Goal: Task Accomplishment & Management: Manage account settings

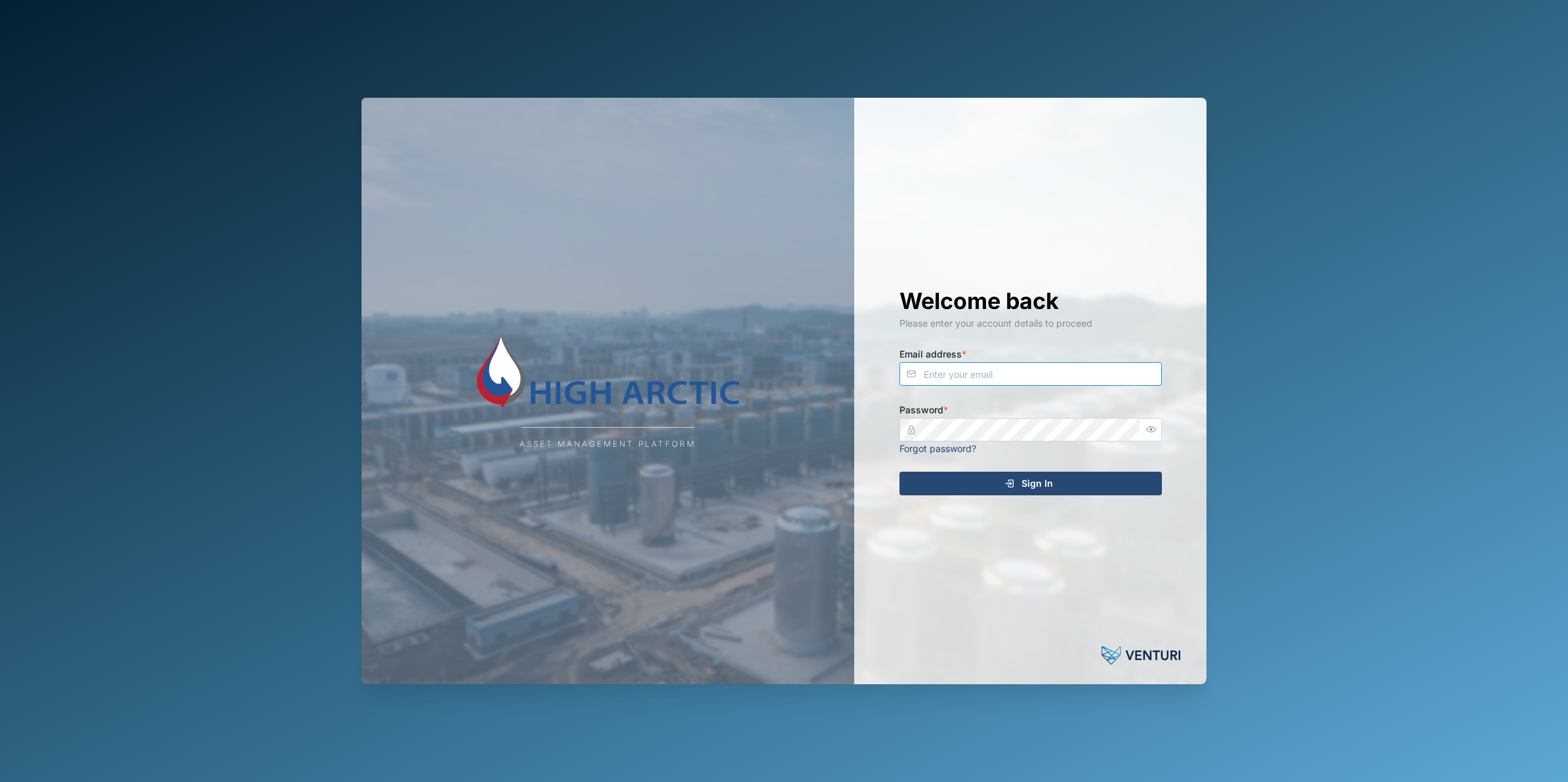
type input "[PERSON_NAME][EMAIL_ADDRESS][DOMAIN_NAME]"
click at [964, 473] on div "Sign In" at bounding box center [1028, 483] width 241 height 22
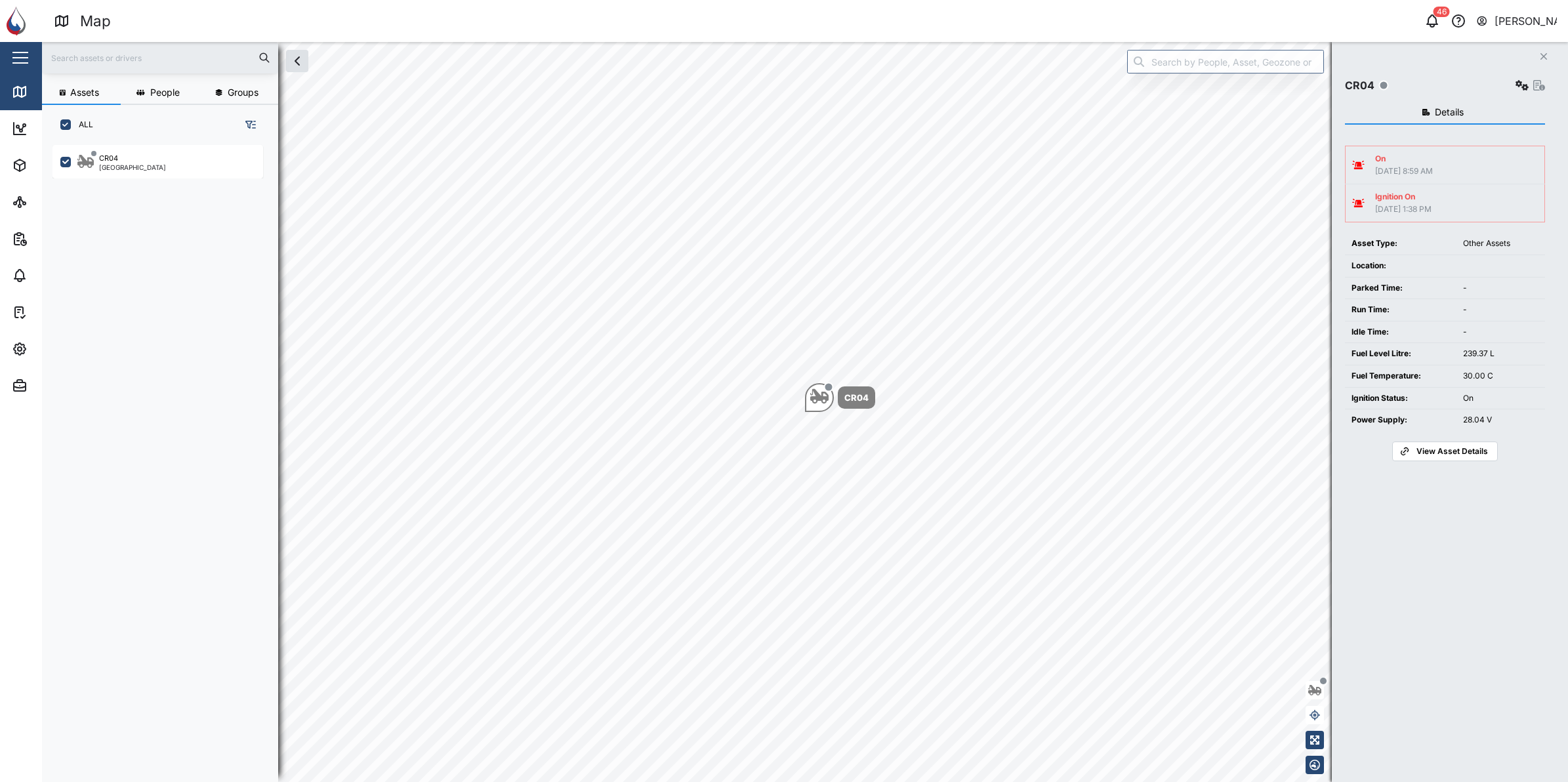
scroll to position [619, 203]
click at [1474, 166] on div "On 11 Sep 2025 8:59 AM" at bounding box center [1445, 165] width 186 height 24
click at [1401, 159] on div "On" at bounding box center [1404, 159] width 58 height 12
click at [1435, 442] on link "View Asset Details" at bounding box center [1445, 451] width 105 height 19
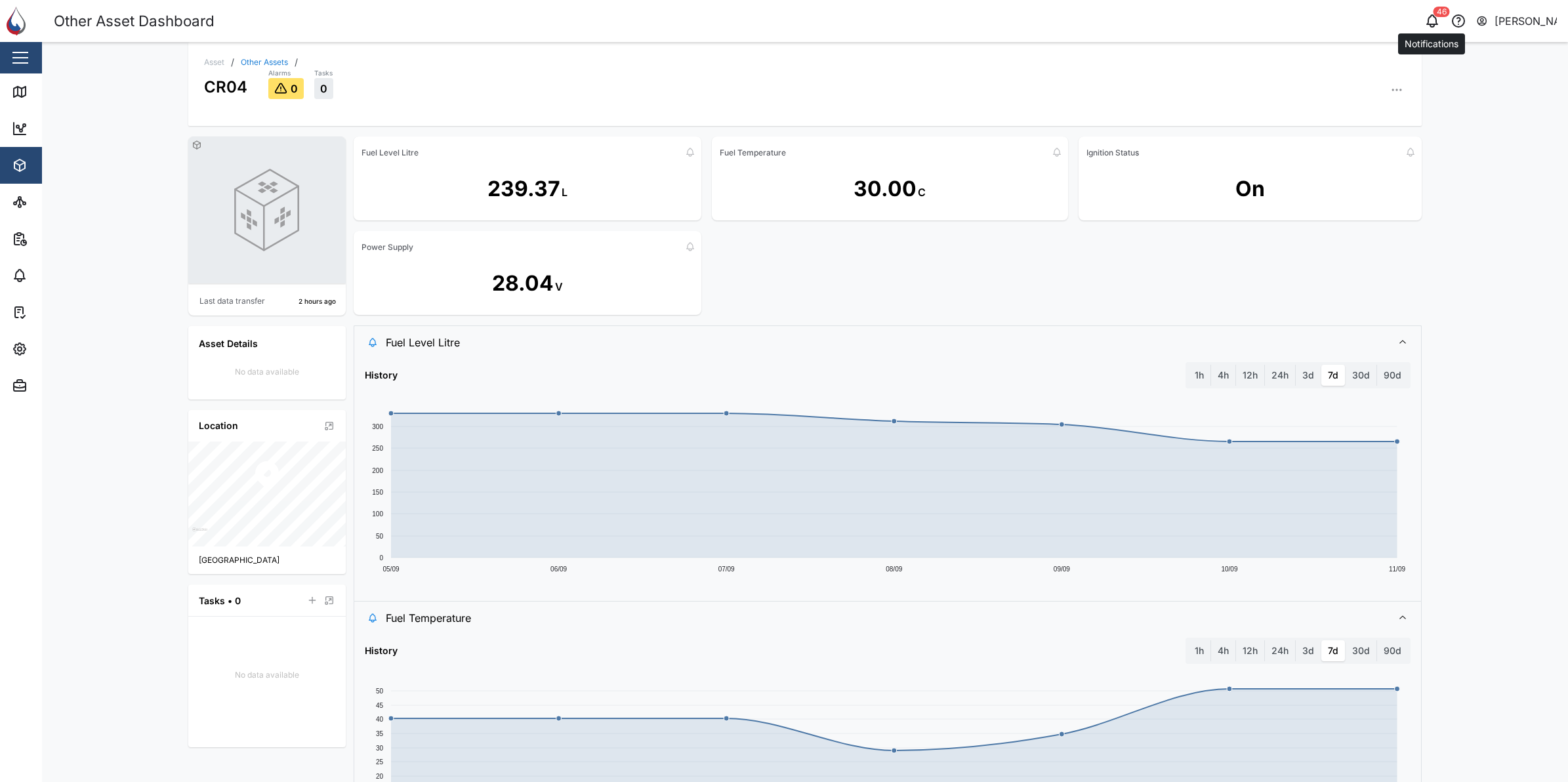
click at [1435, 17] on icon "button" at bounding box center [1432, 21] width 16 height 16
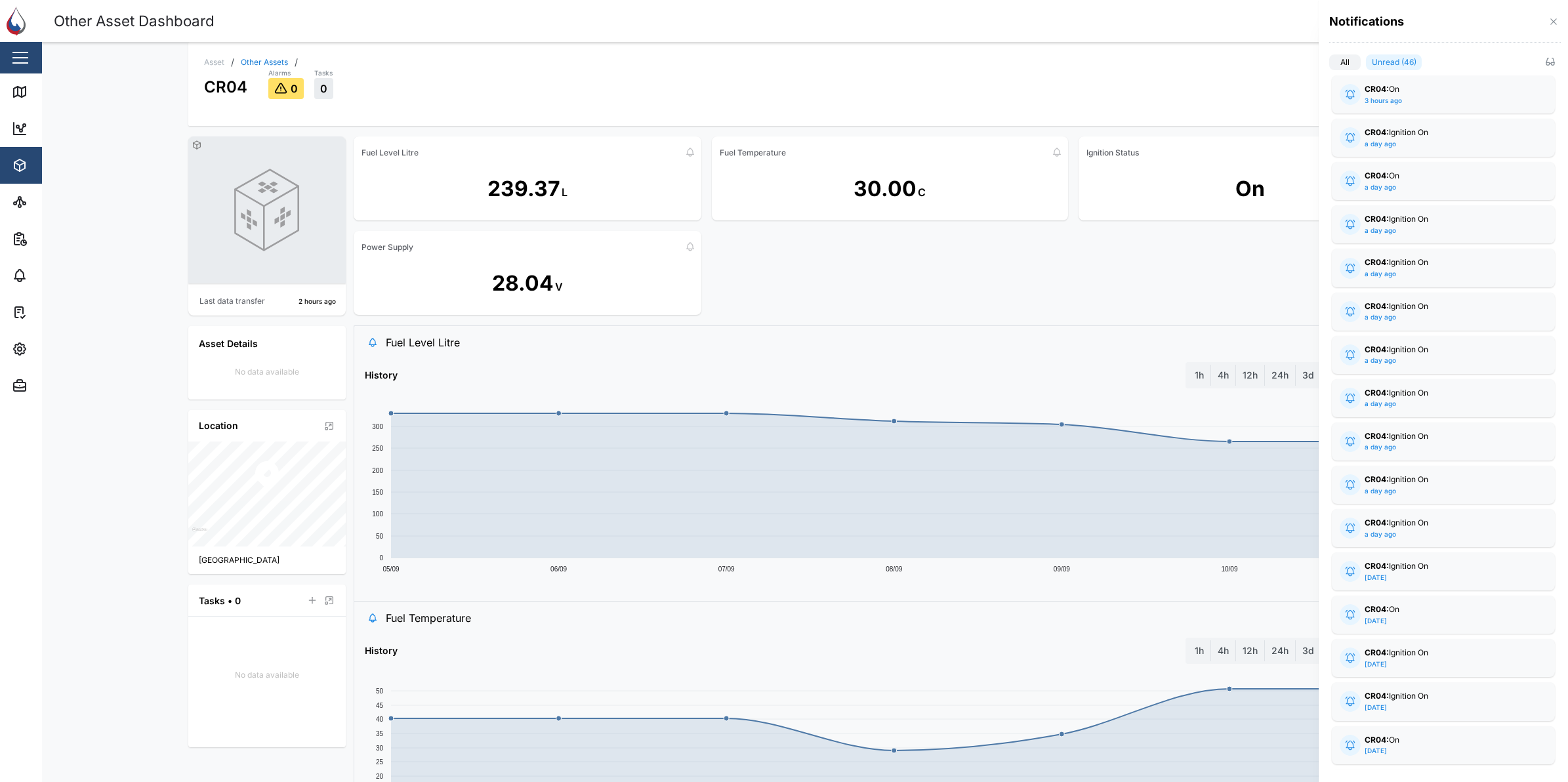
click at [13, 64] on div at bounding box center [784, 391] width 1568 height 782
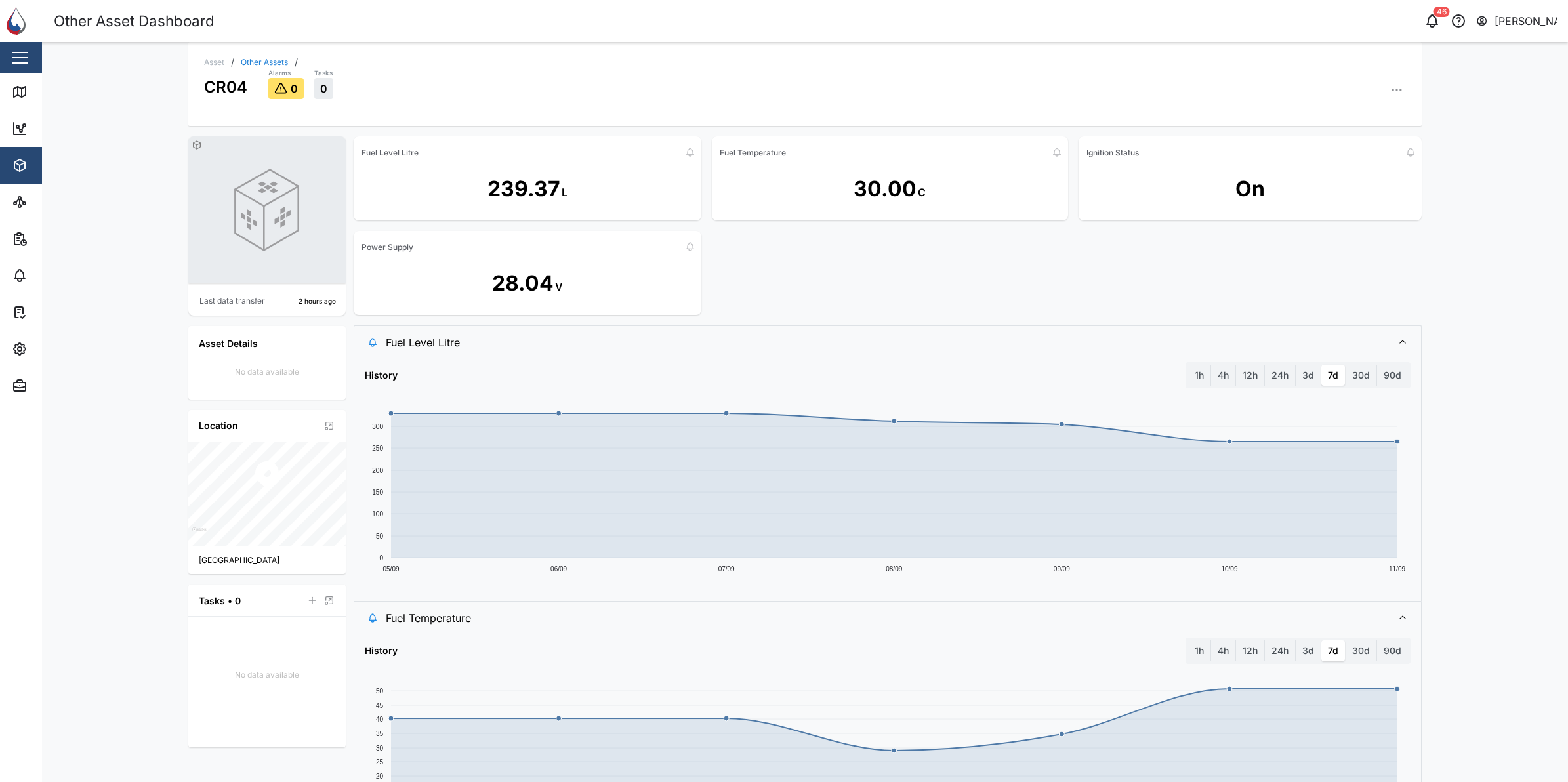
click at [13, 64] on button "button" at bounding box center [20, 57] width 22 height 22
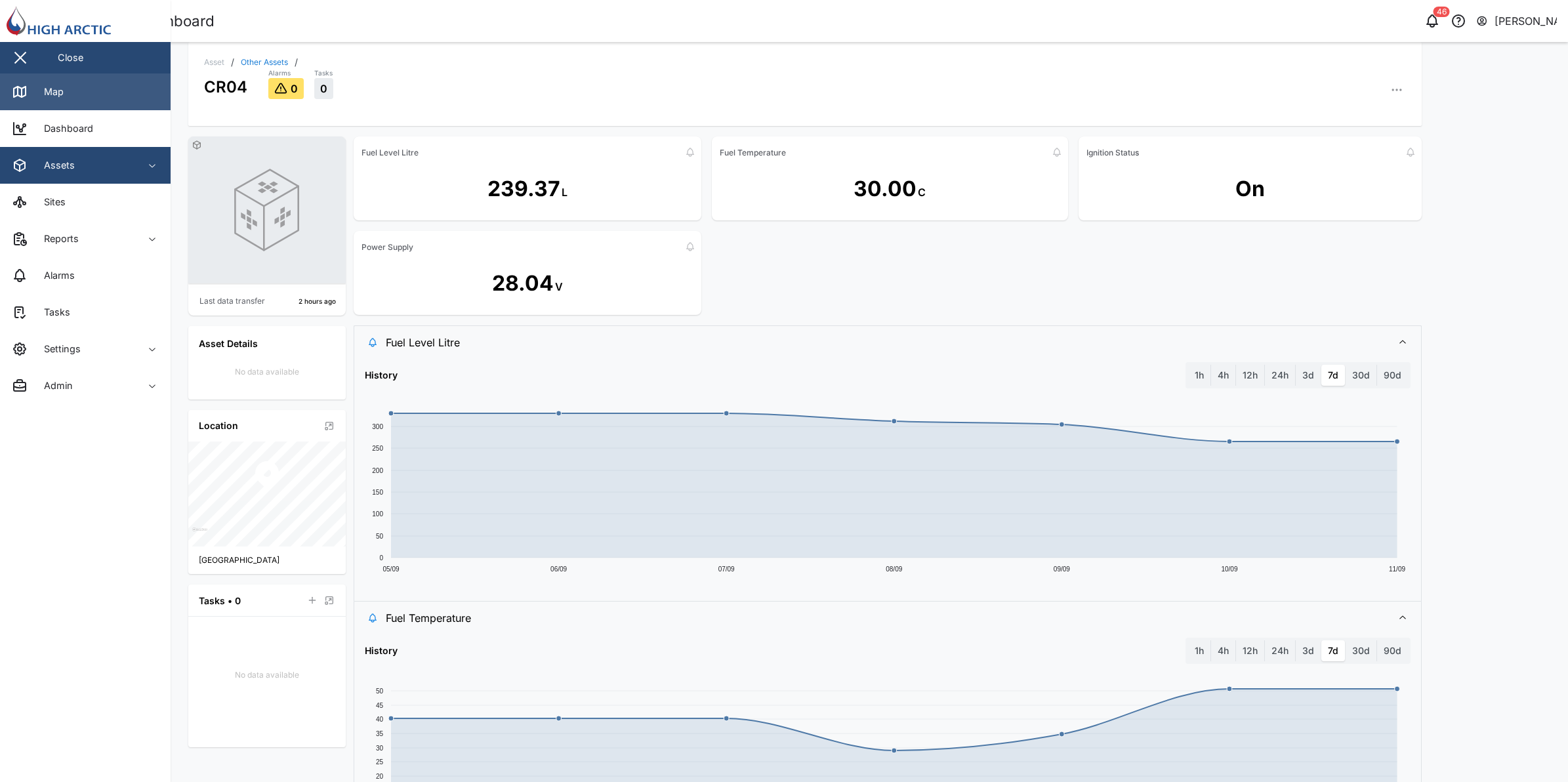
click at [71, 94] on link "Map" at bounding box center [85, 91] width 171 height 37
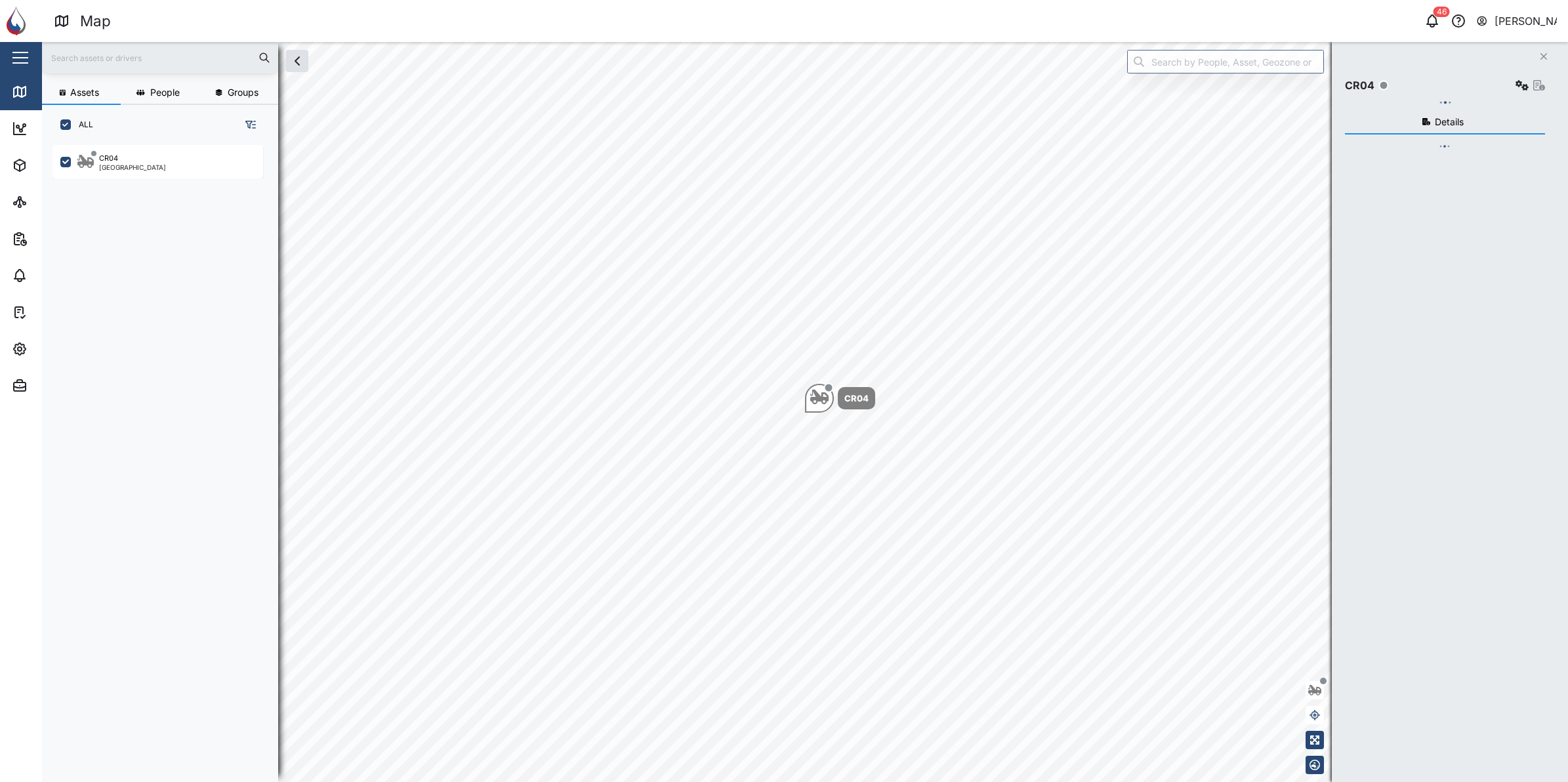
scroll to position [13, 13]
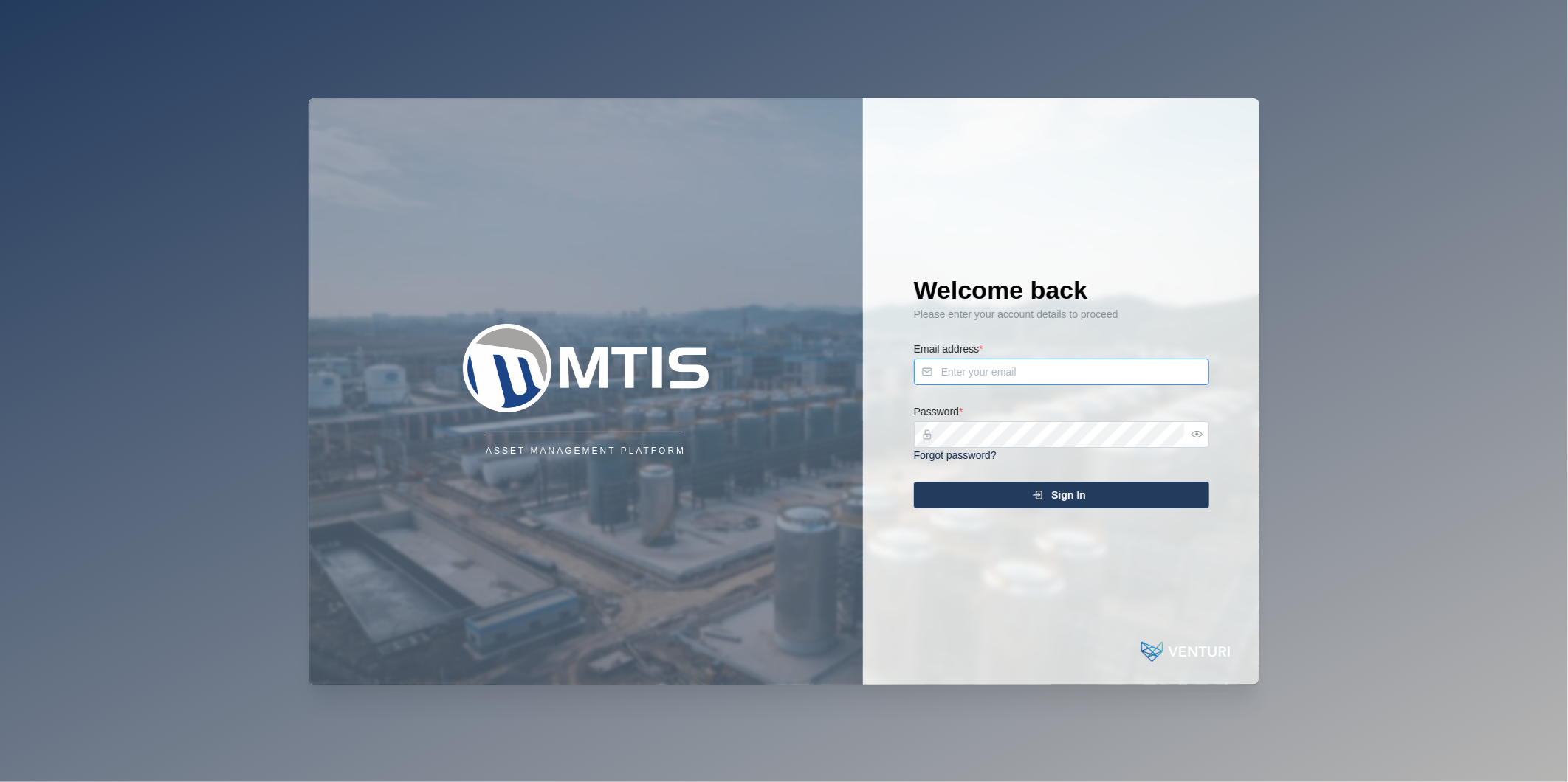
type input "[PERSON_NAME][EMAIL_ADDRESS][DOMAIN_NAME]"
click at [1185, 500] on div "Sign In" at bounding box center [1059, 495] width 271 height 25
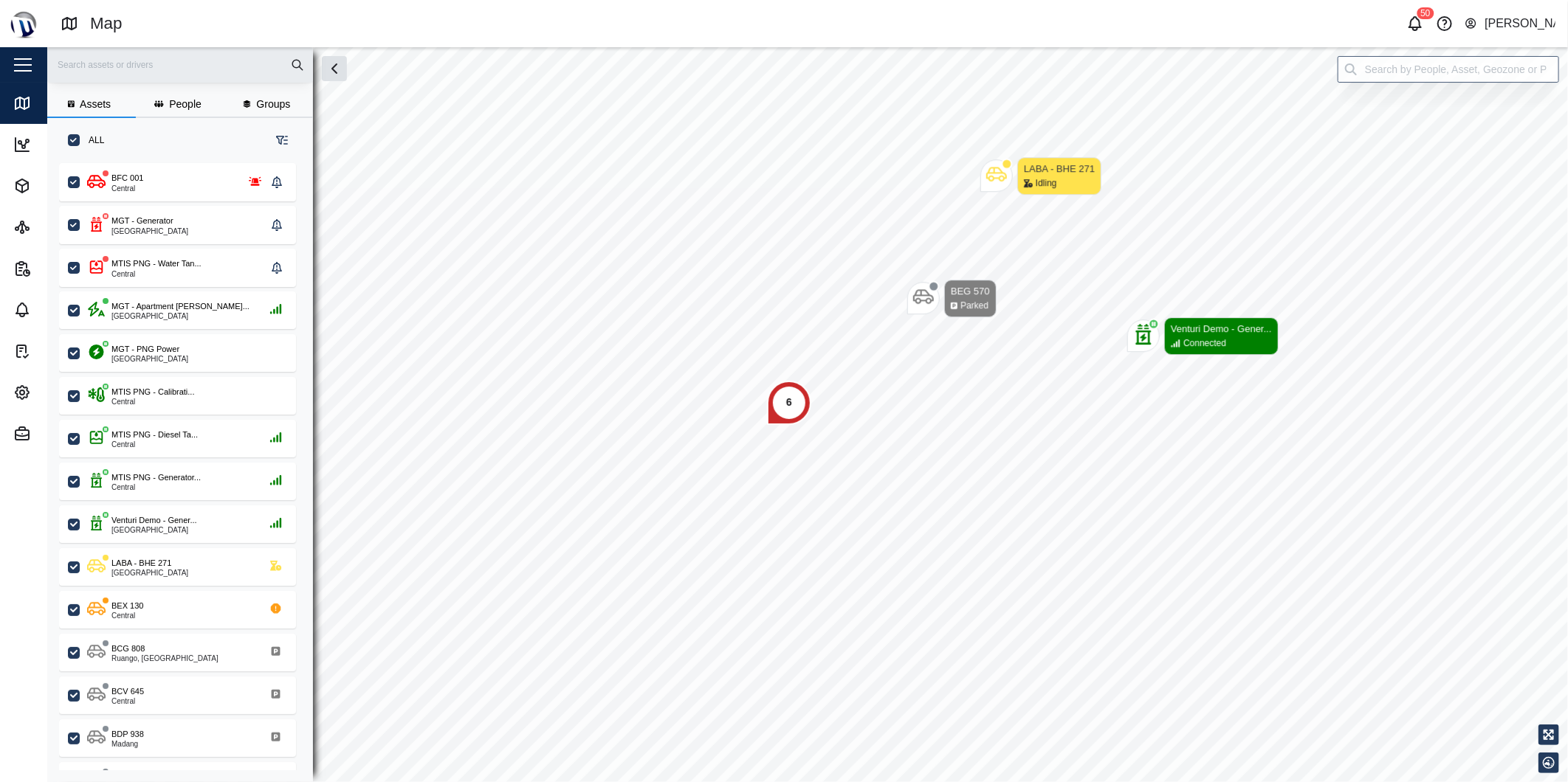
scroll to position [600, 229]
click at [1412, 77] on input "search" at bounding box center [1448, 69] width 222 height 26
type input "k"
drag, startPoint x: 23, startPoint y: 435, endPoint x: 25, endPoint y: 394, distance: 41.0
click at [25, 394] on div "Close Map Dashboard Assets ATS Camera Generator Personnel Power meter Tankers T…" at bounding box center [96, 227] width 192 height 455
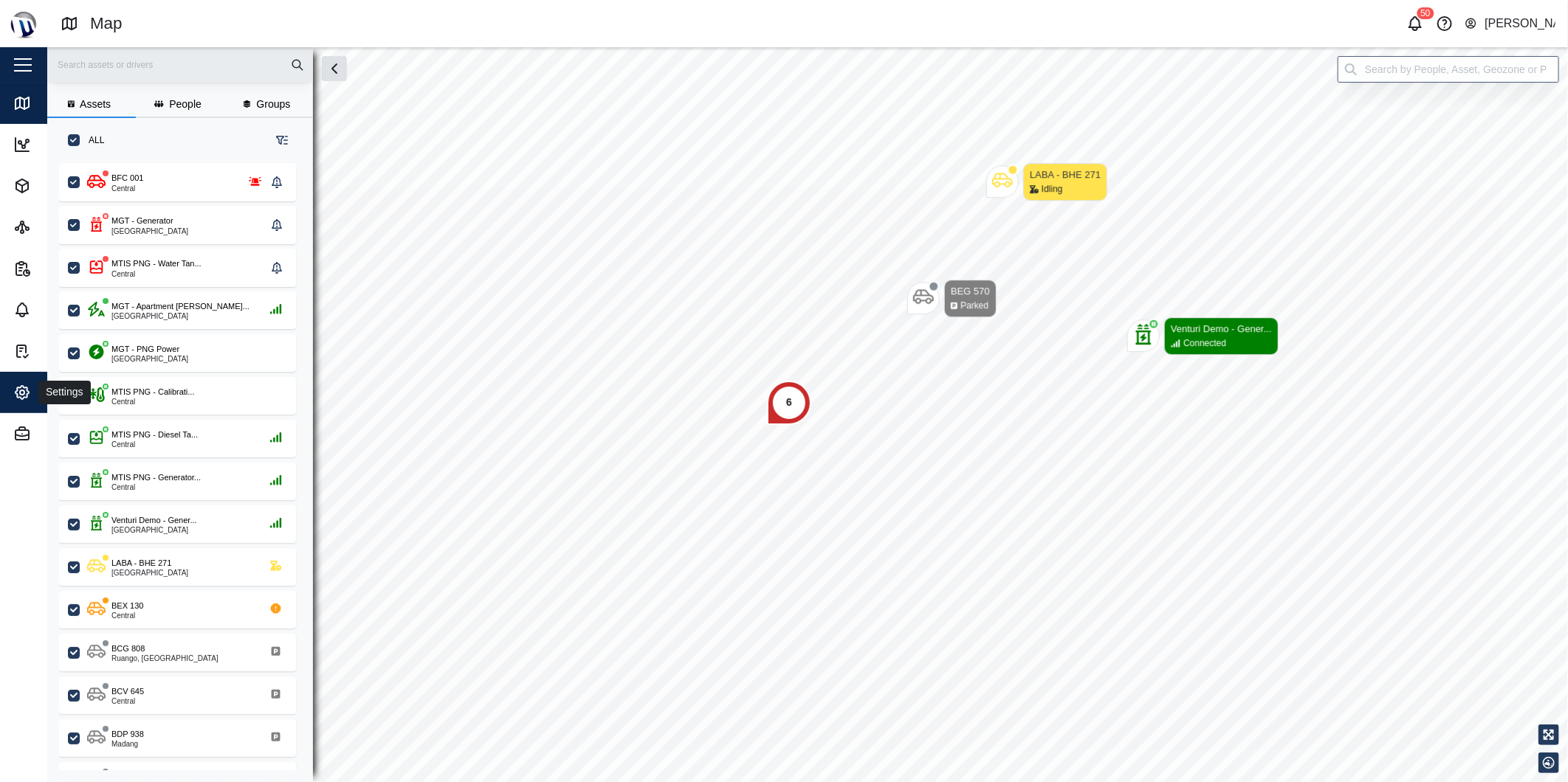
click at [25, 394] on icon "button" at bounding box center [22, 392] width 18 height 18
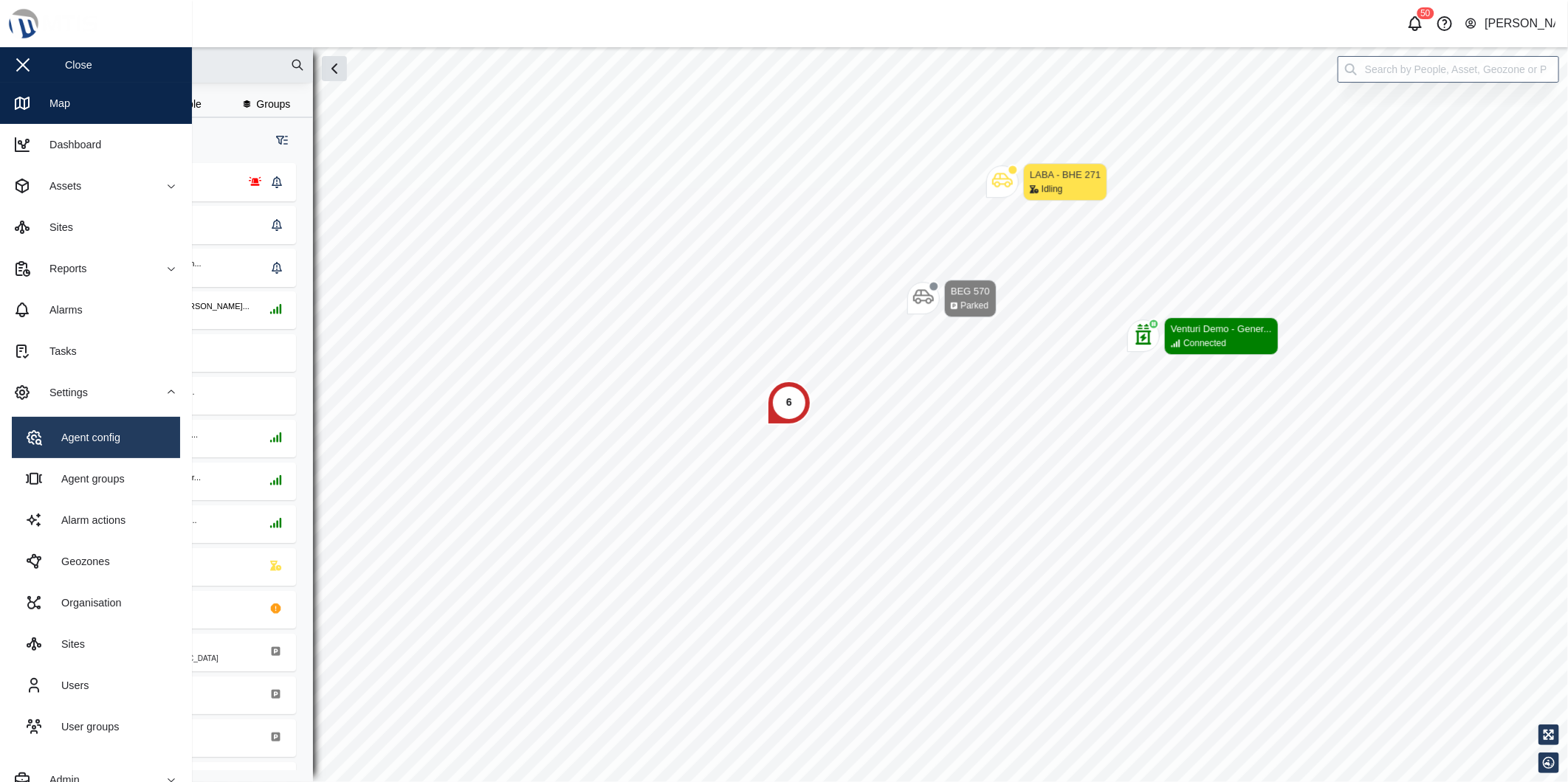
click at [90, 424] on link "Agent config" at bounding box center [96, 437] width 168 height 41
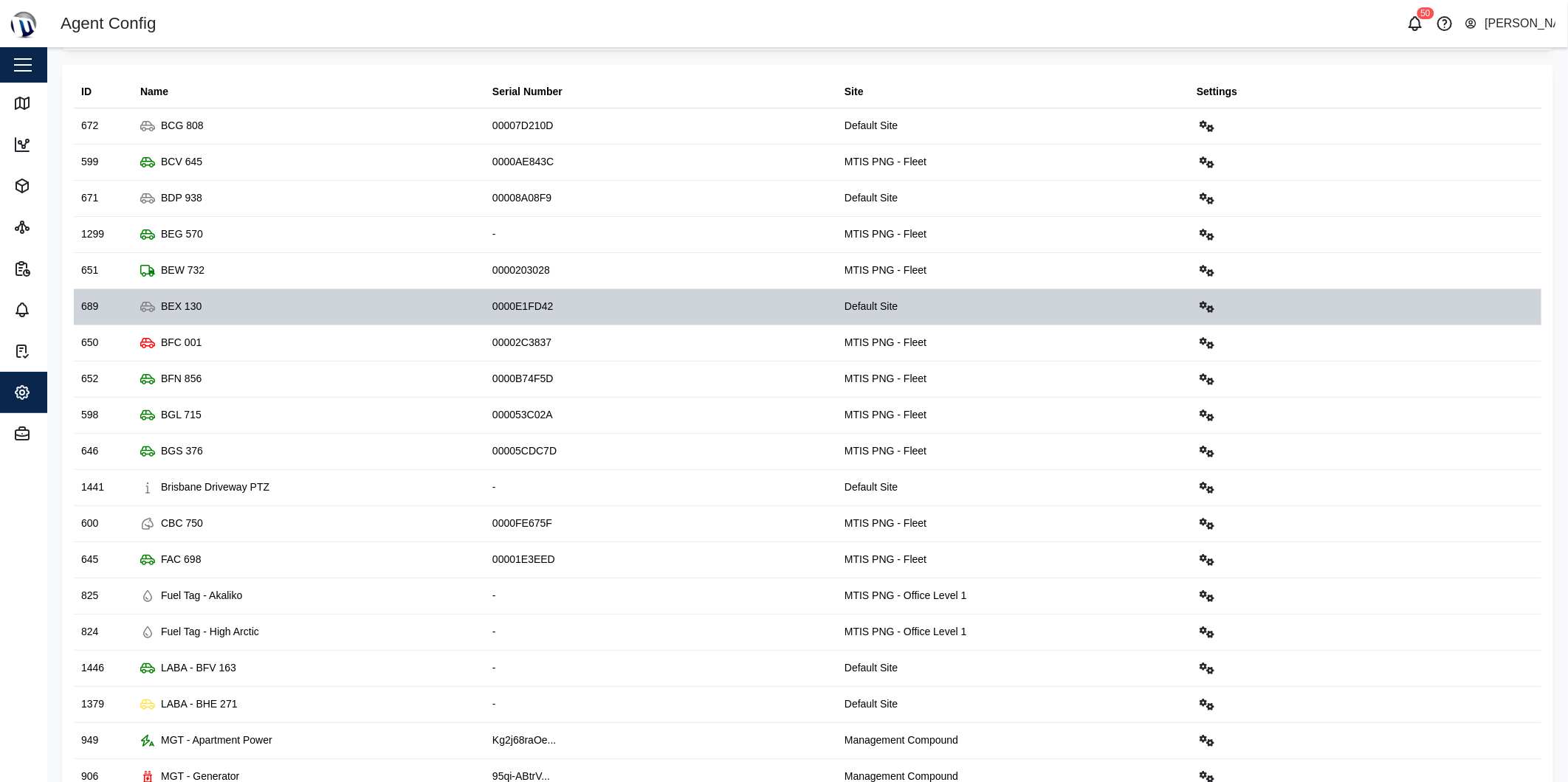
scroll to position [208, 0]
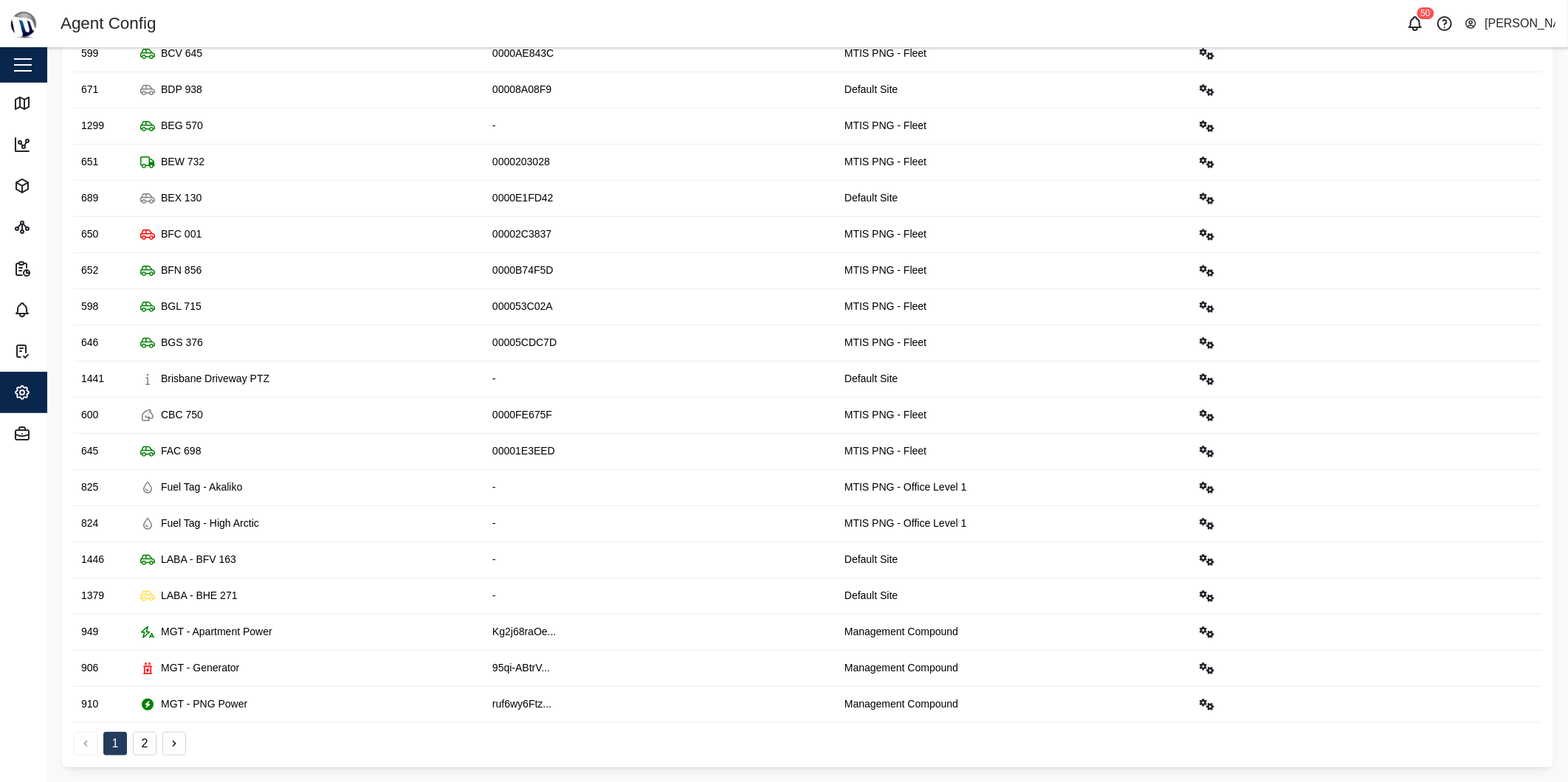
click at [149, 746] on button "2" at bounding box center [145, 743] width 23 height 23
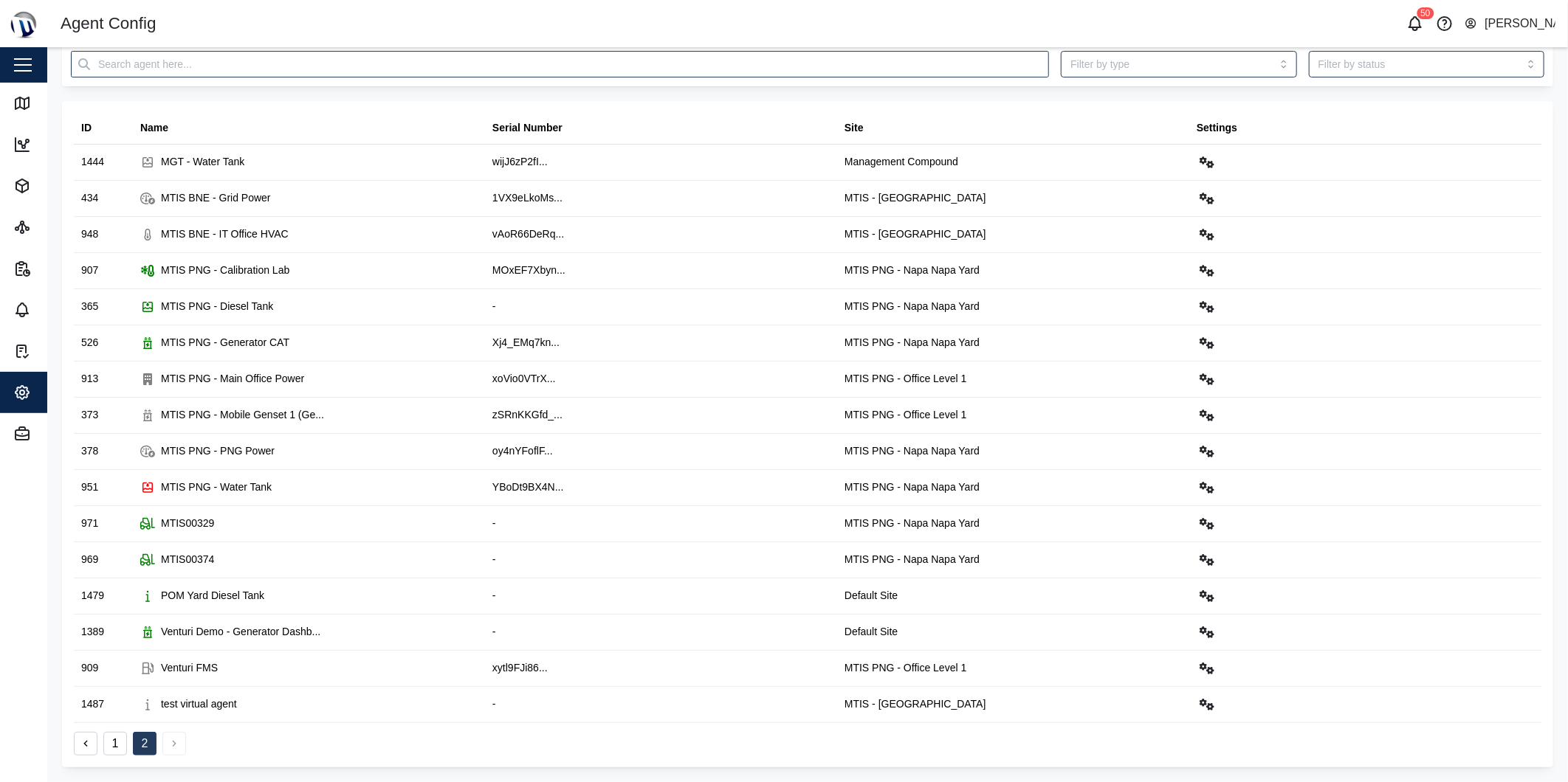
scroll to position [0, 0]
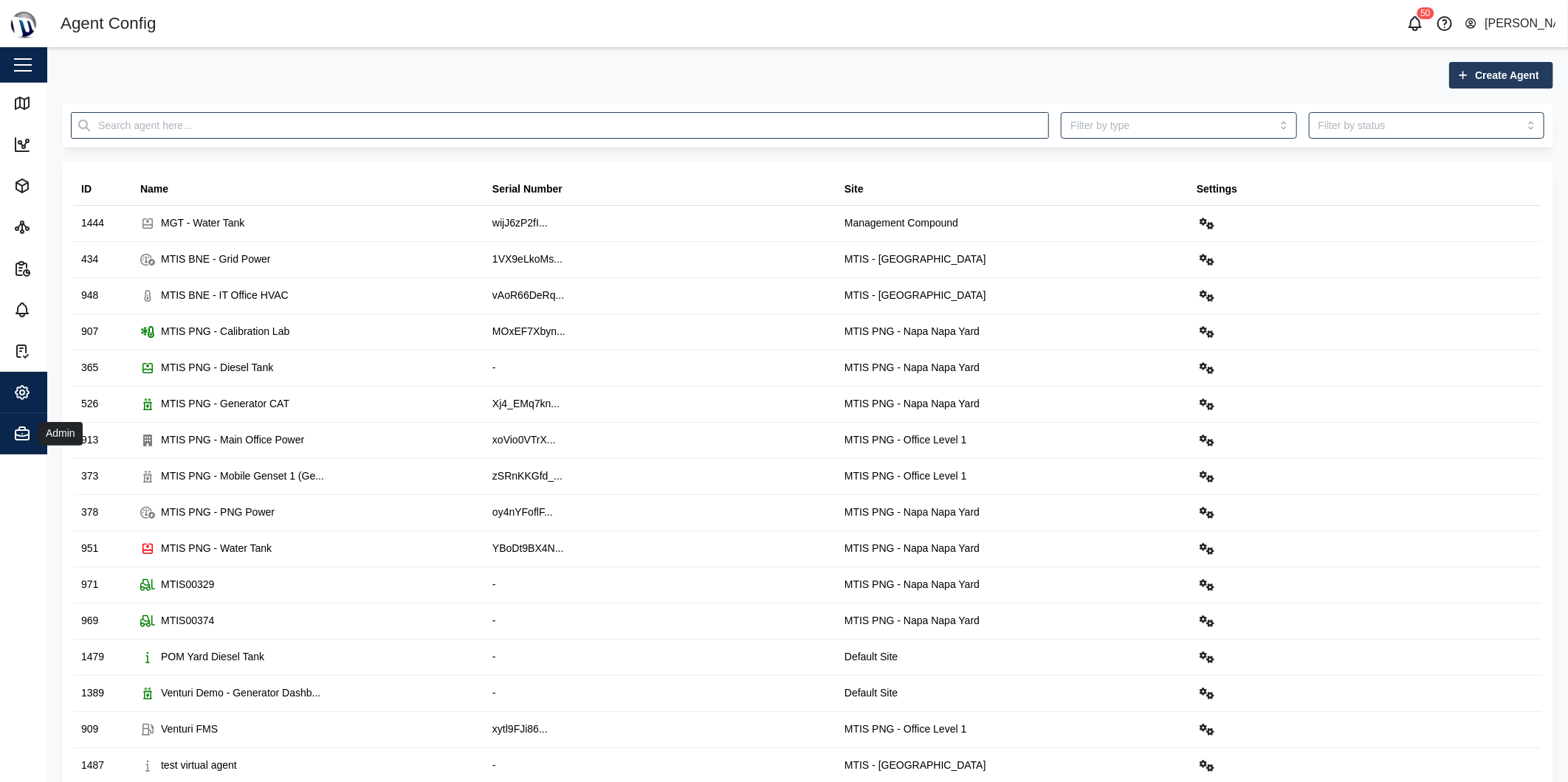
click at [16, 426] on icon "button" at bounding box center [22, 434] width 18 height 18
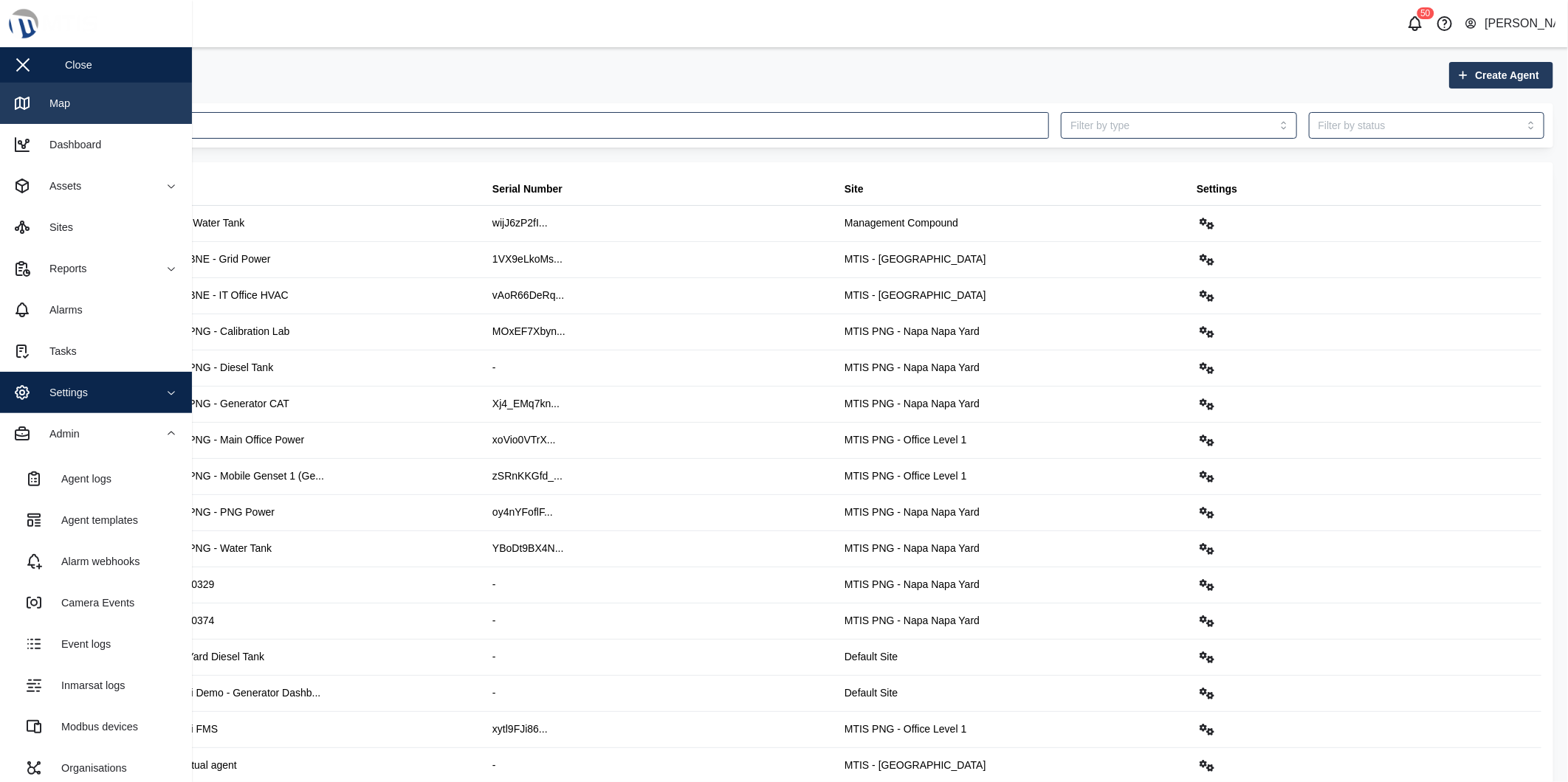
click at [105, 107] on link "Map" at bounding box center [96, 103] width 192 height 41
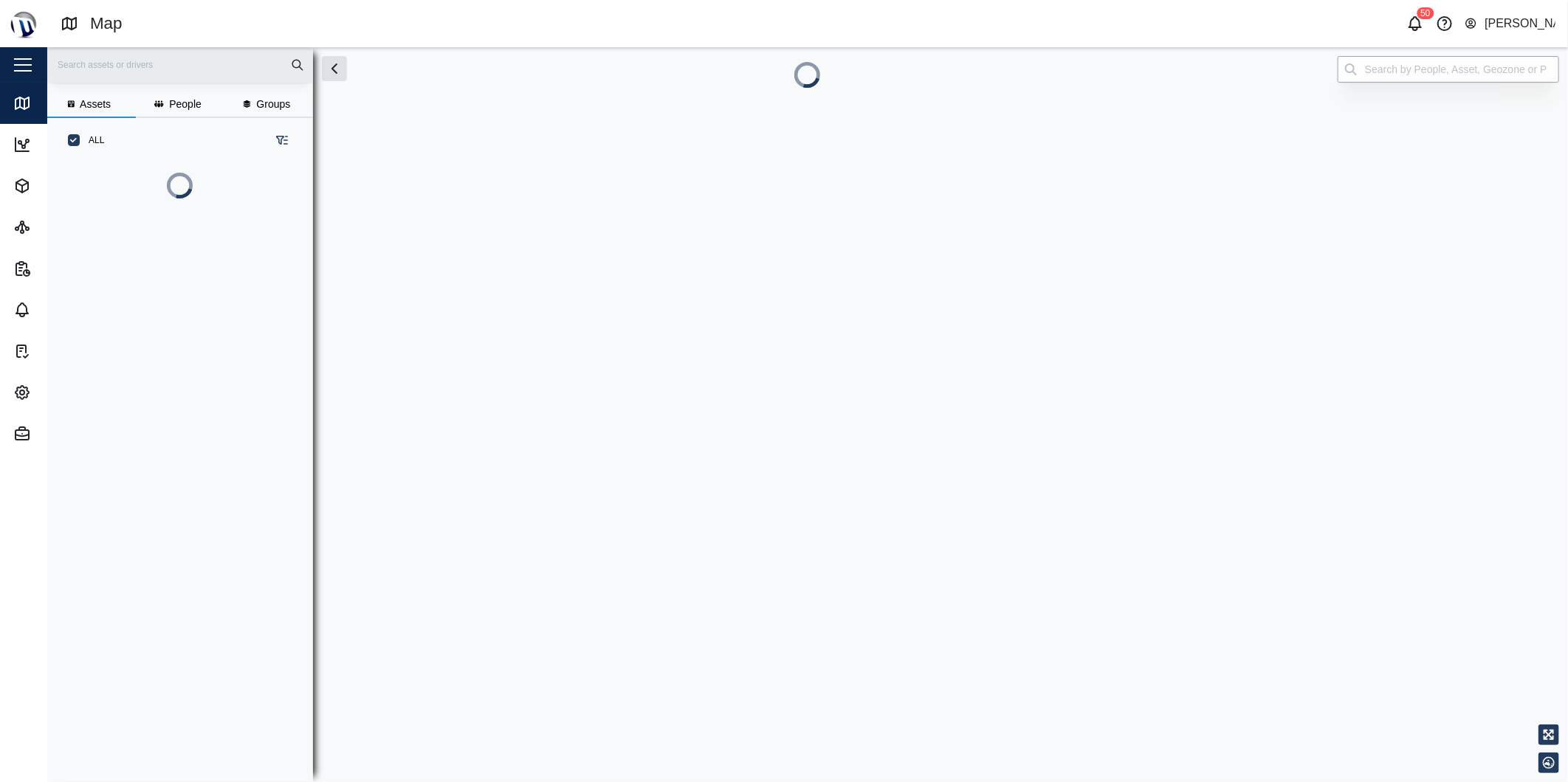
click at [1477, 58] on input "search" at bounding box center [1448, 69] width 222 height 26
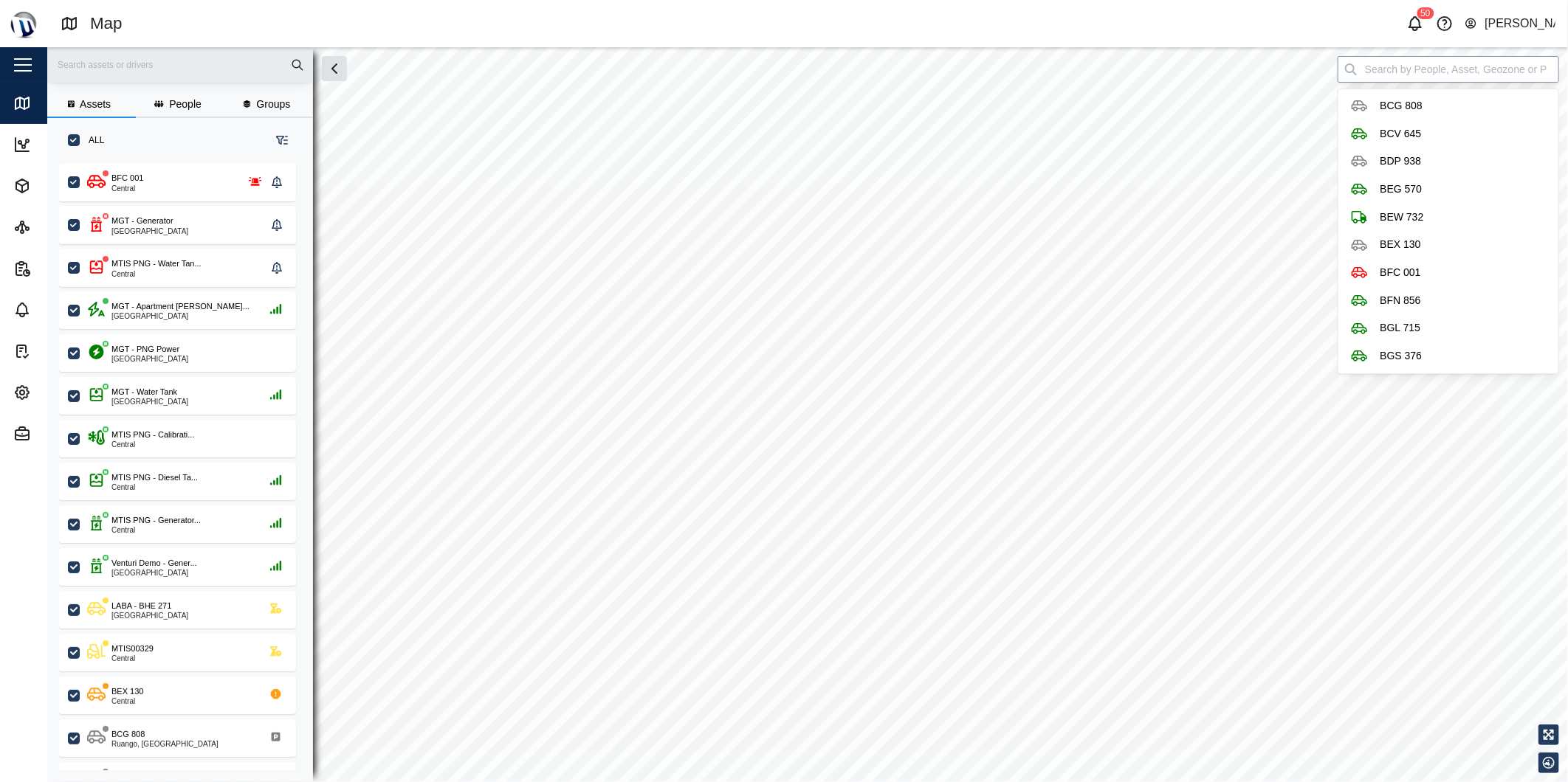
click at [1466, 75] on input "search" at bounding box center [1448, 69] width 222 height 26
checkbox input "true"
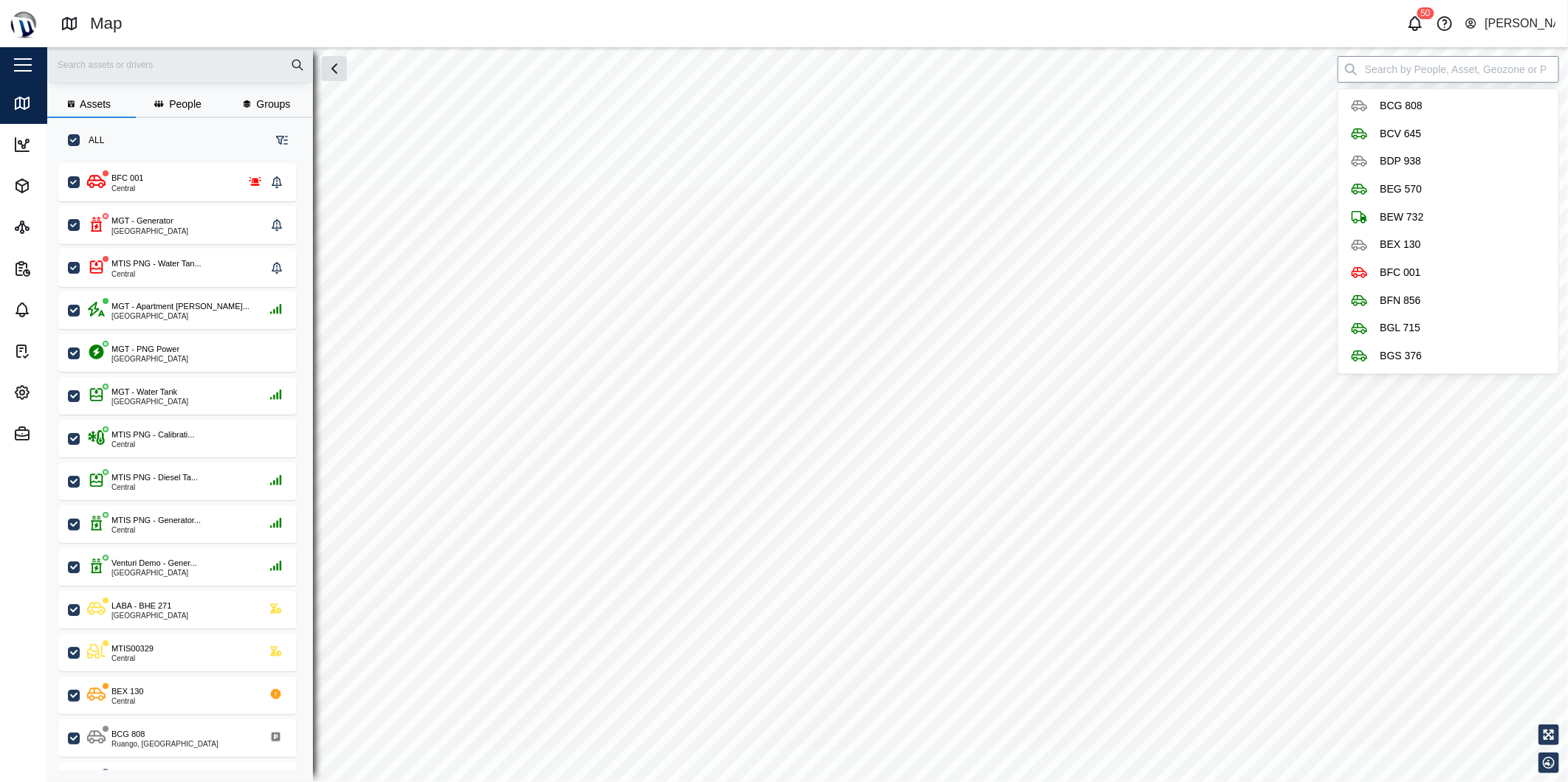
checkbox input "true"
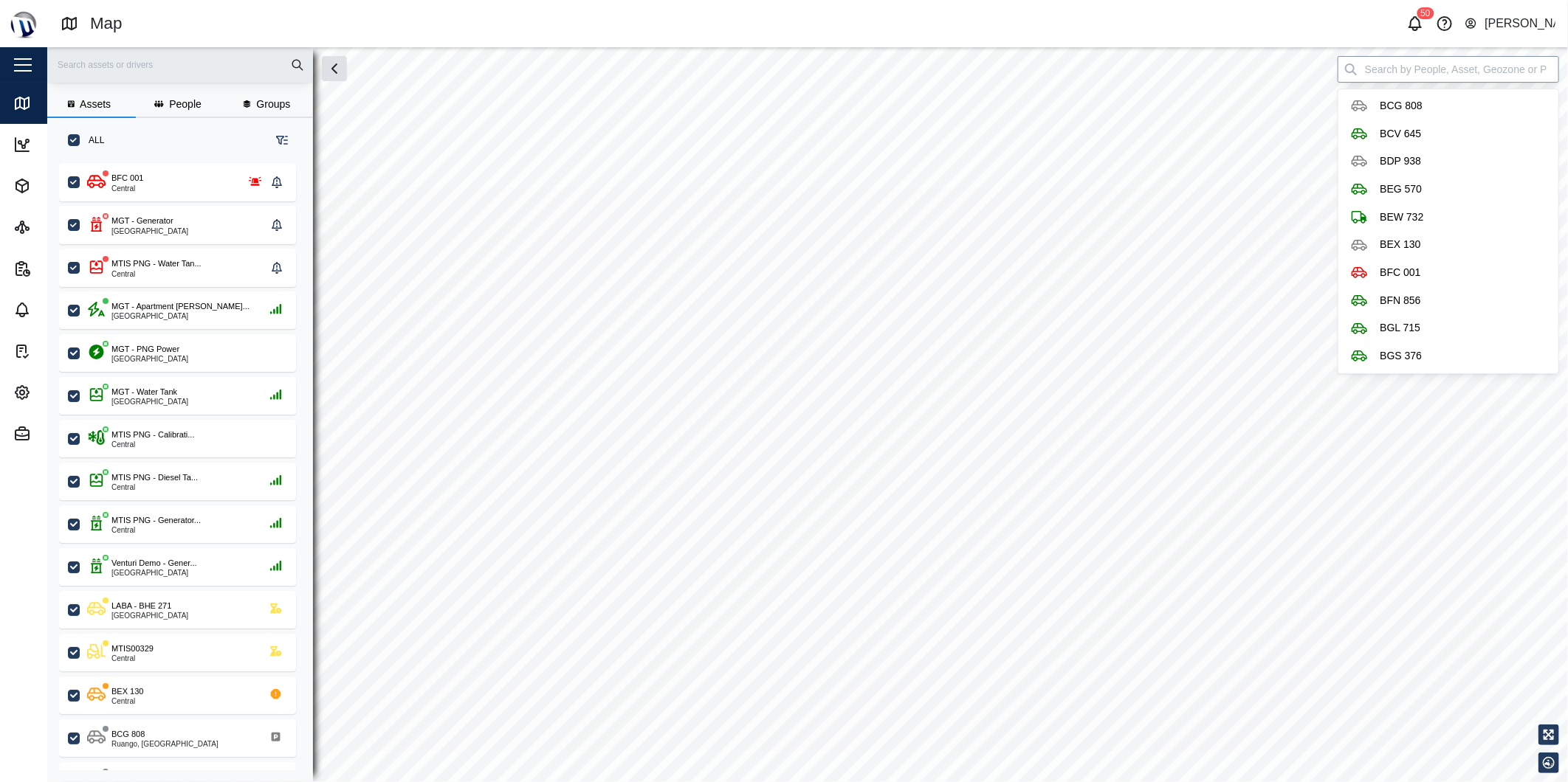
checkbox input "true"
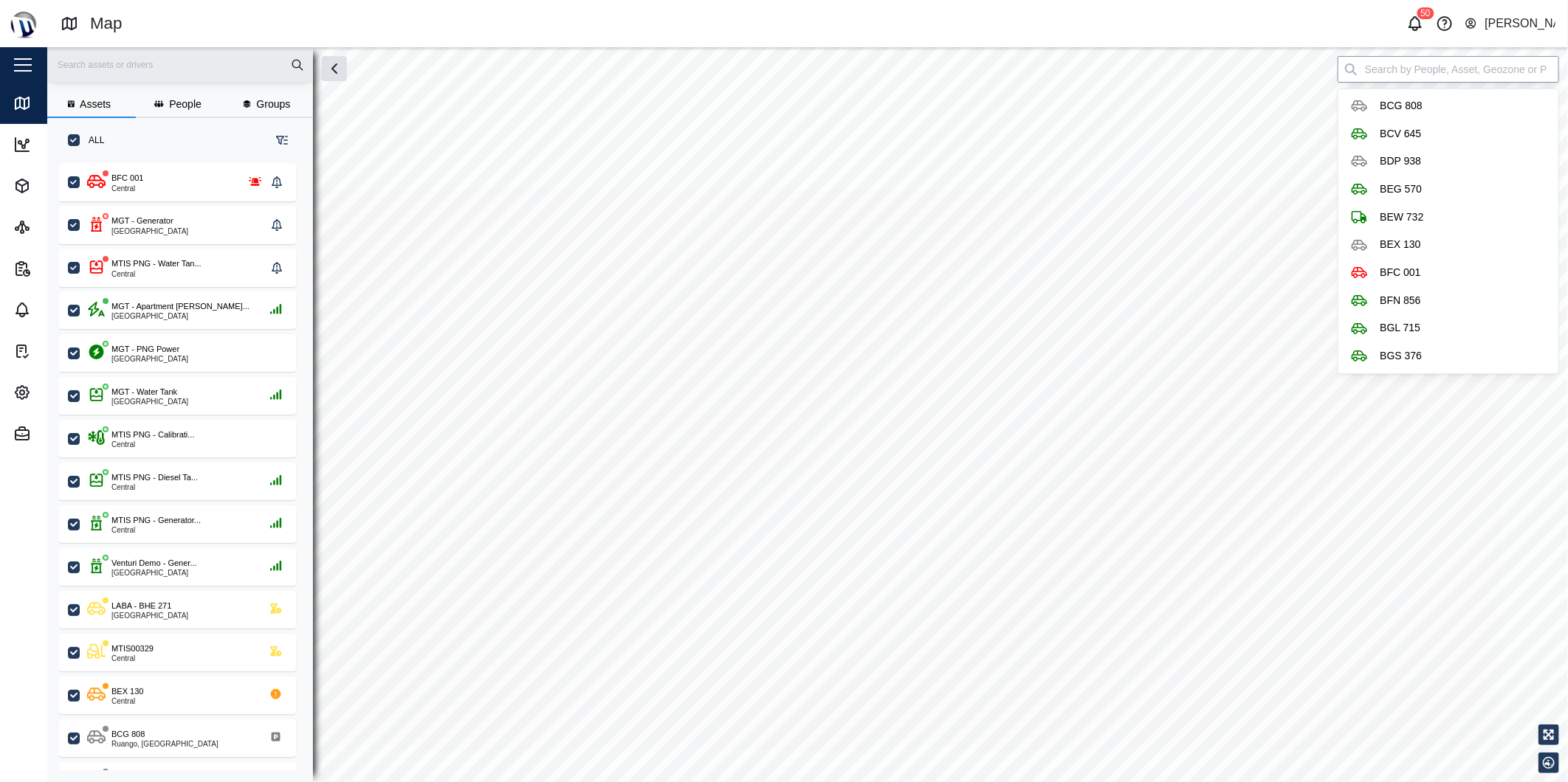
checkbox input "true"
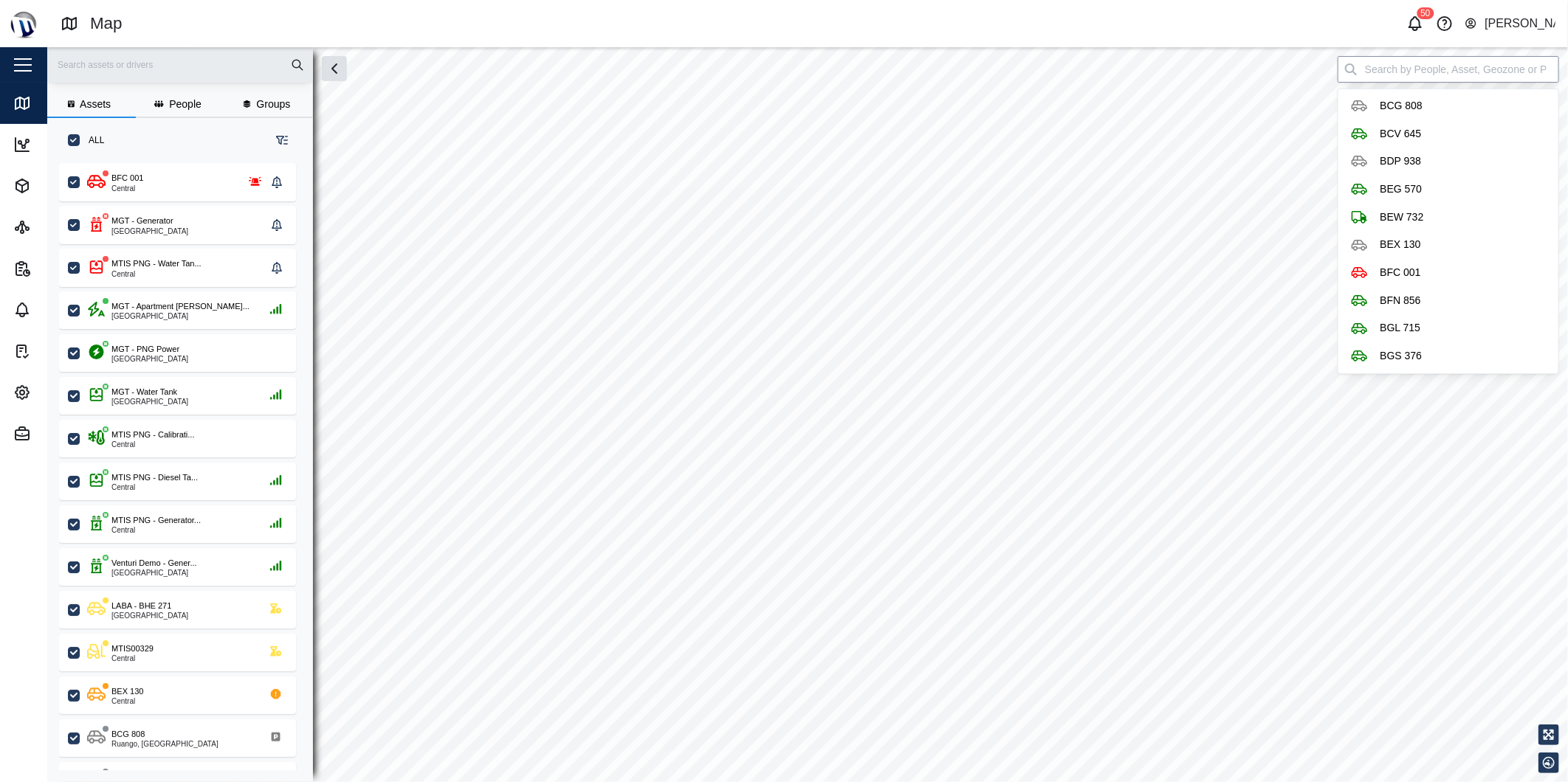
checkbox input "true"
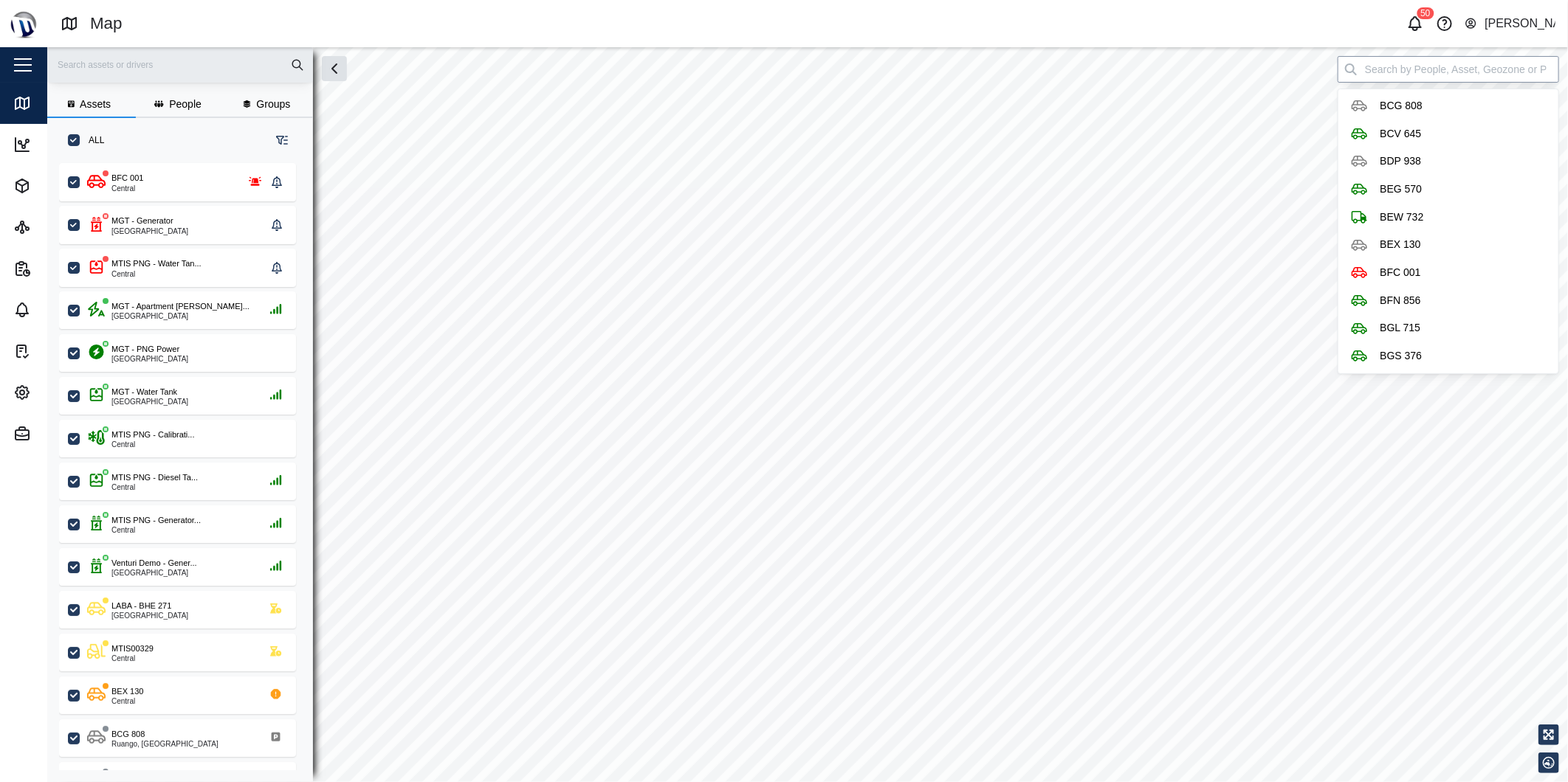
checkbox input "true"
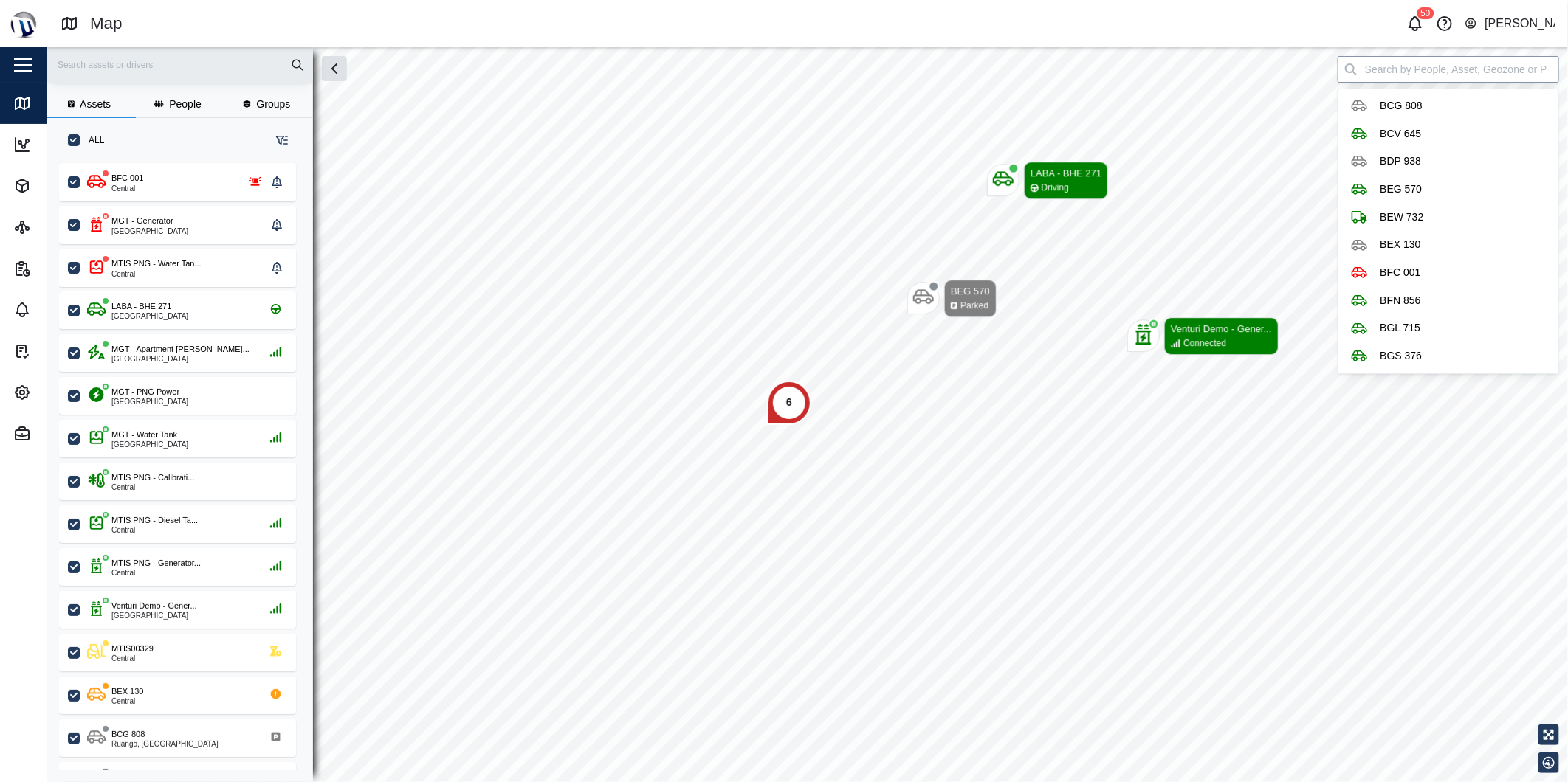
paste input "863719065469638"
type input "8"
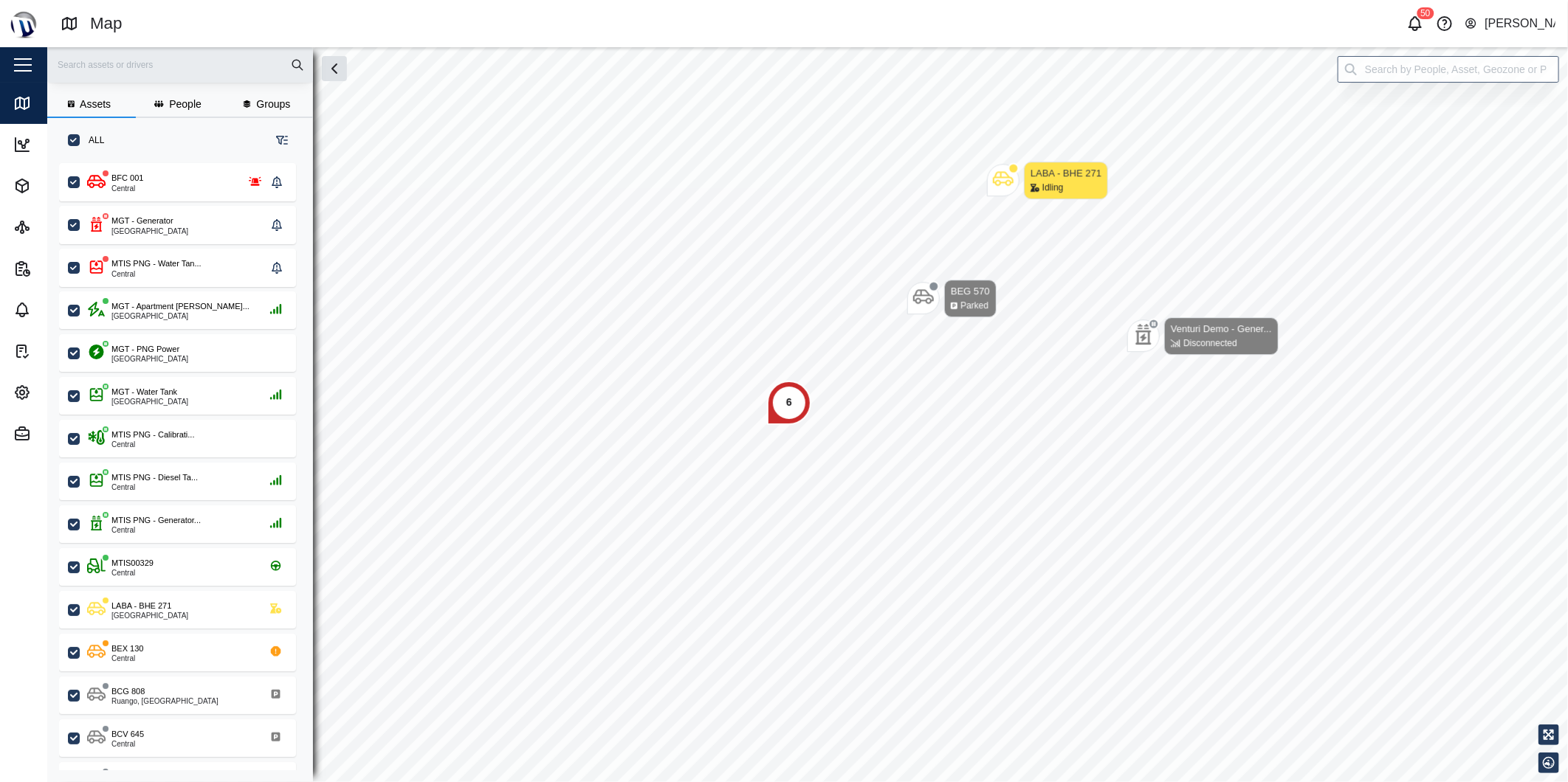
scroll to position [600, 229]
click at [1444, 68] on input "search" at bounding box center [1448, 69] width 222 height 26
type input "K"
paste input "100026346330"
type input "1"
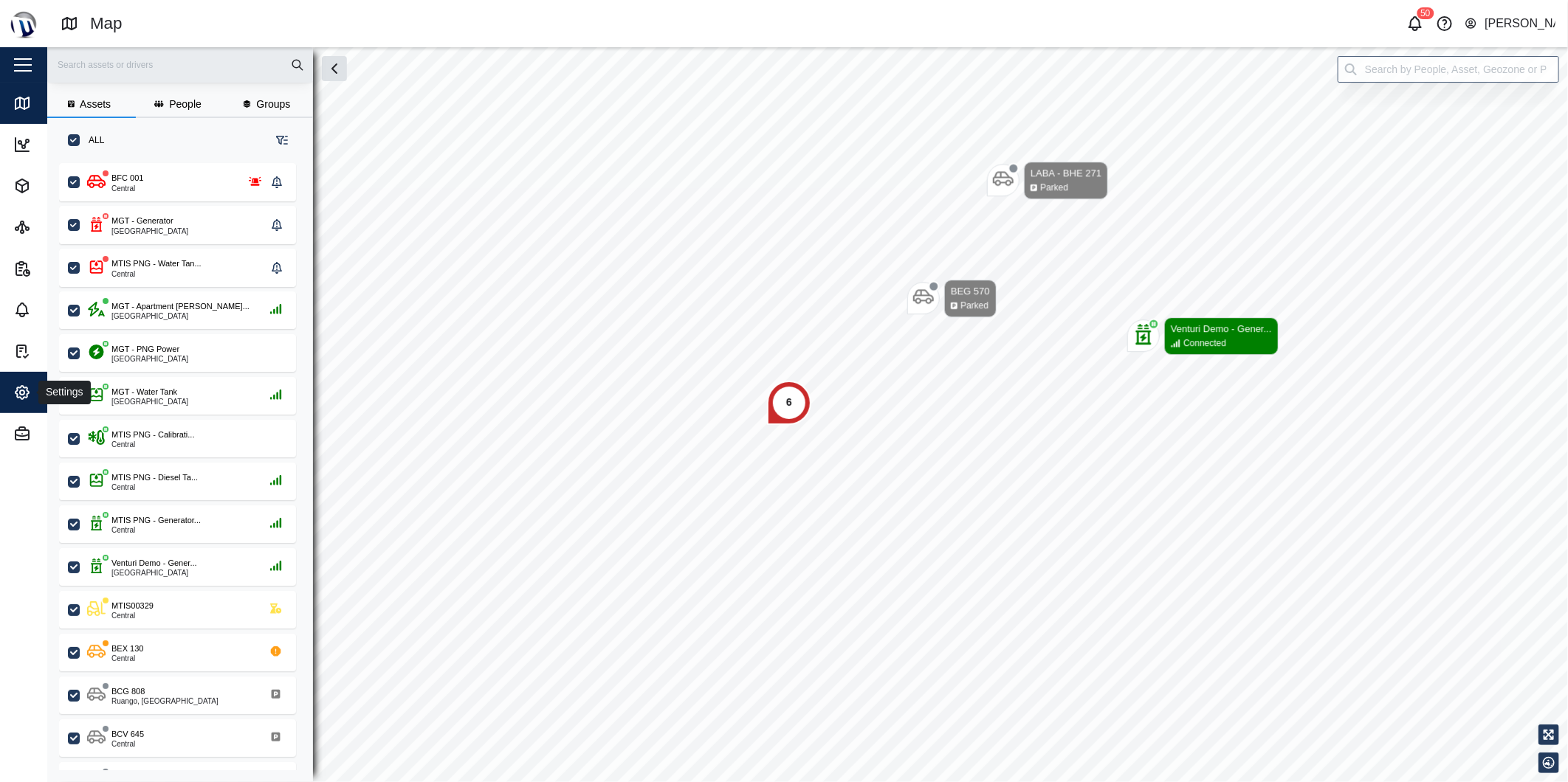
click at [13, 403] on span "Settings" at bounding box center [80, 392] width 135 height 41
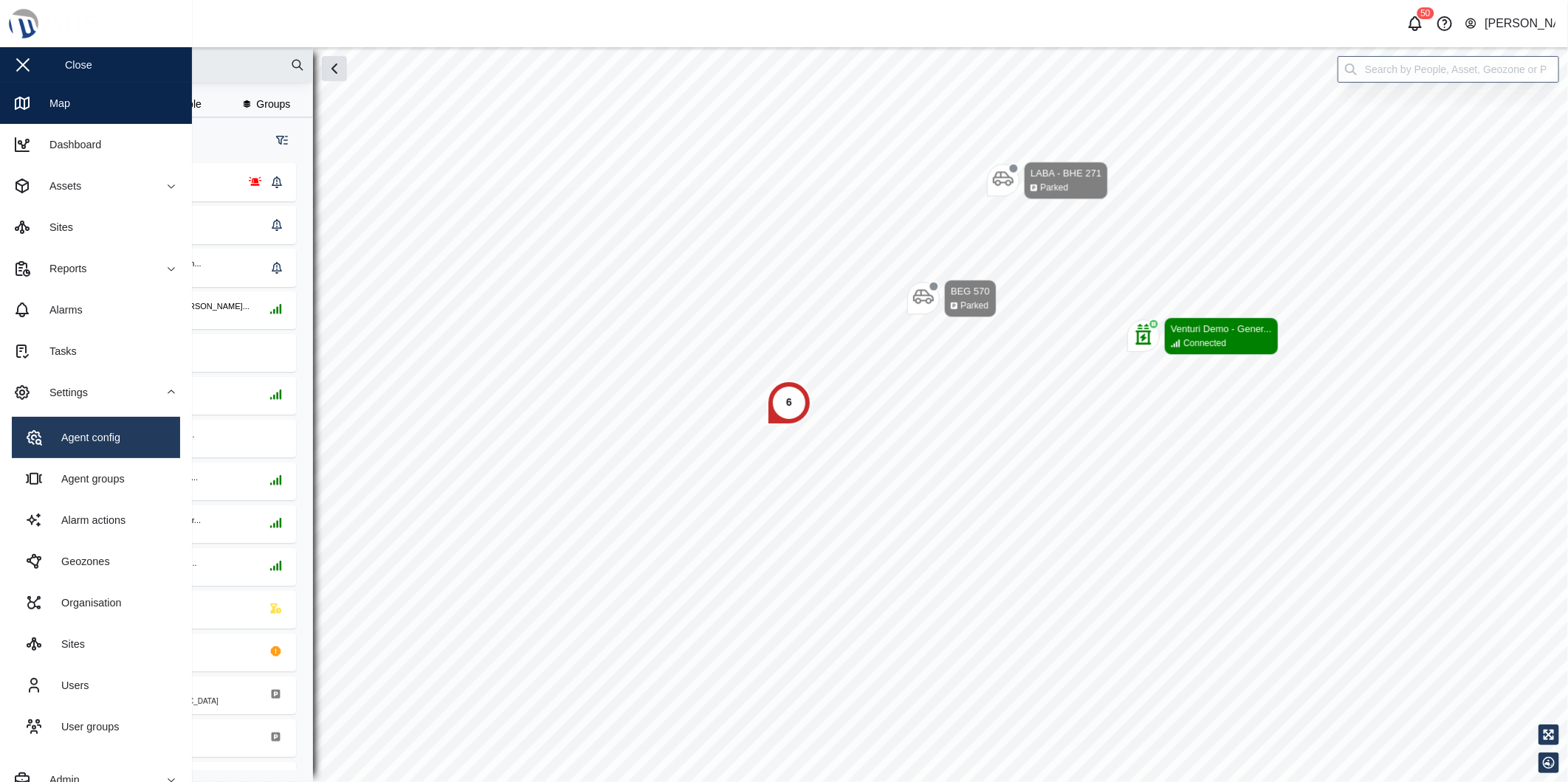
click at [96, 436] on div "Agent config" at bounding box center [86, 437] width 70 height 16
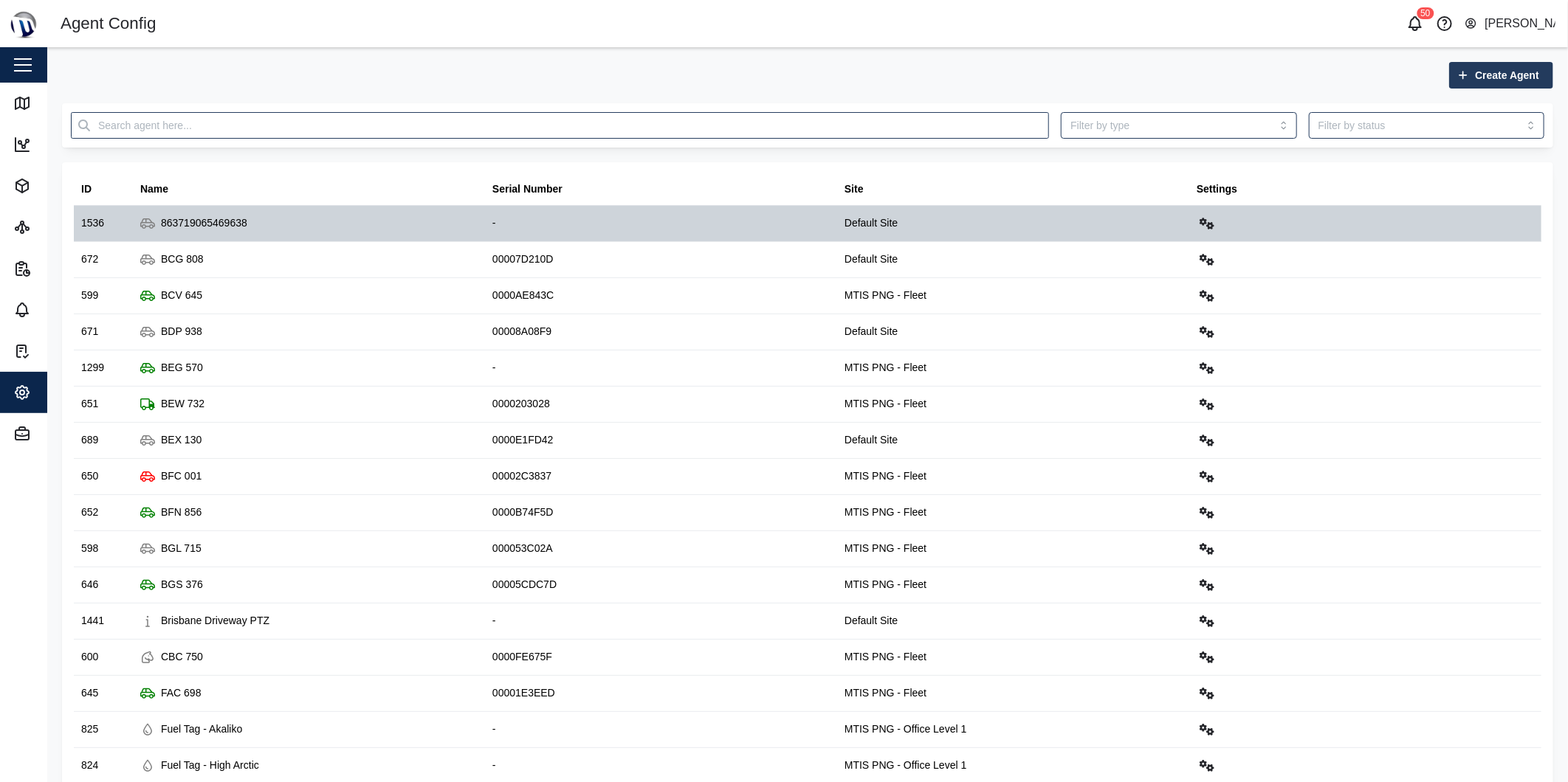
click at [1209, 223] on div at bounding box center [1365, 224] width 352 height 36
click at [1196, 232] on button "button" at bounding box center [1206, 223] width 21 height 21
click at [1156, 255] on div "Configure" at bounding box center [1148, 259] width 95 height 16
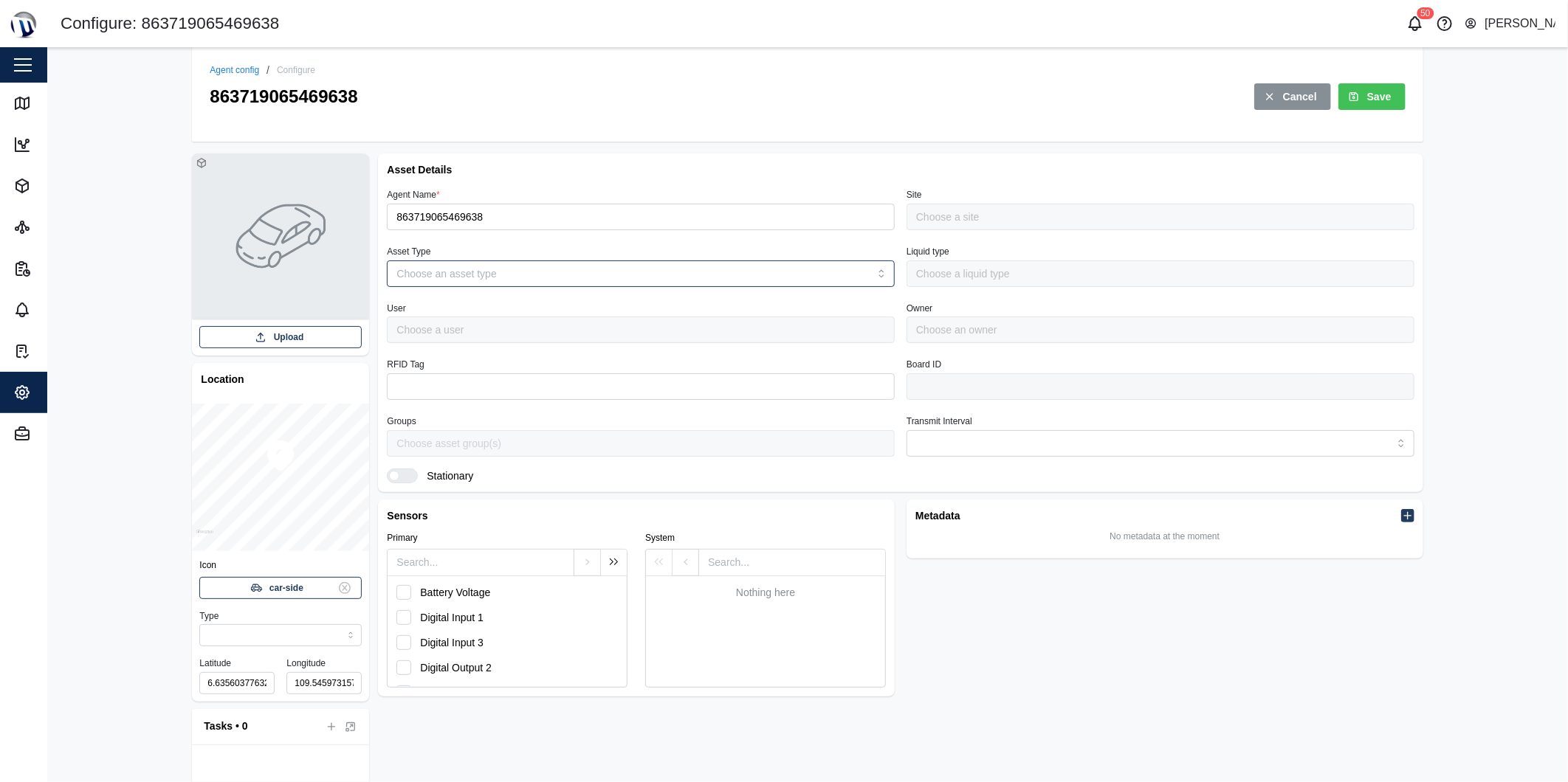
type input "MANUAL"
type input "VEHICLE"
type input "5 minutes"
type input "Default Site"
click at [534, 216] on input "863719065469638" at bounding box center [640, 217] width 508 height 26
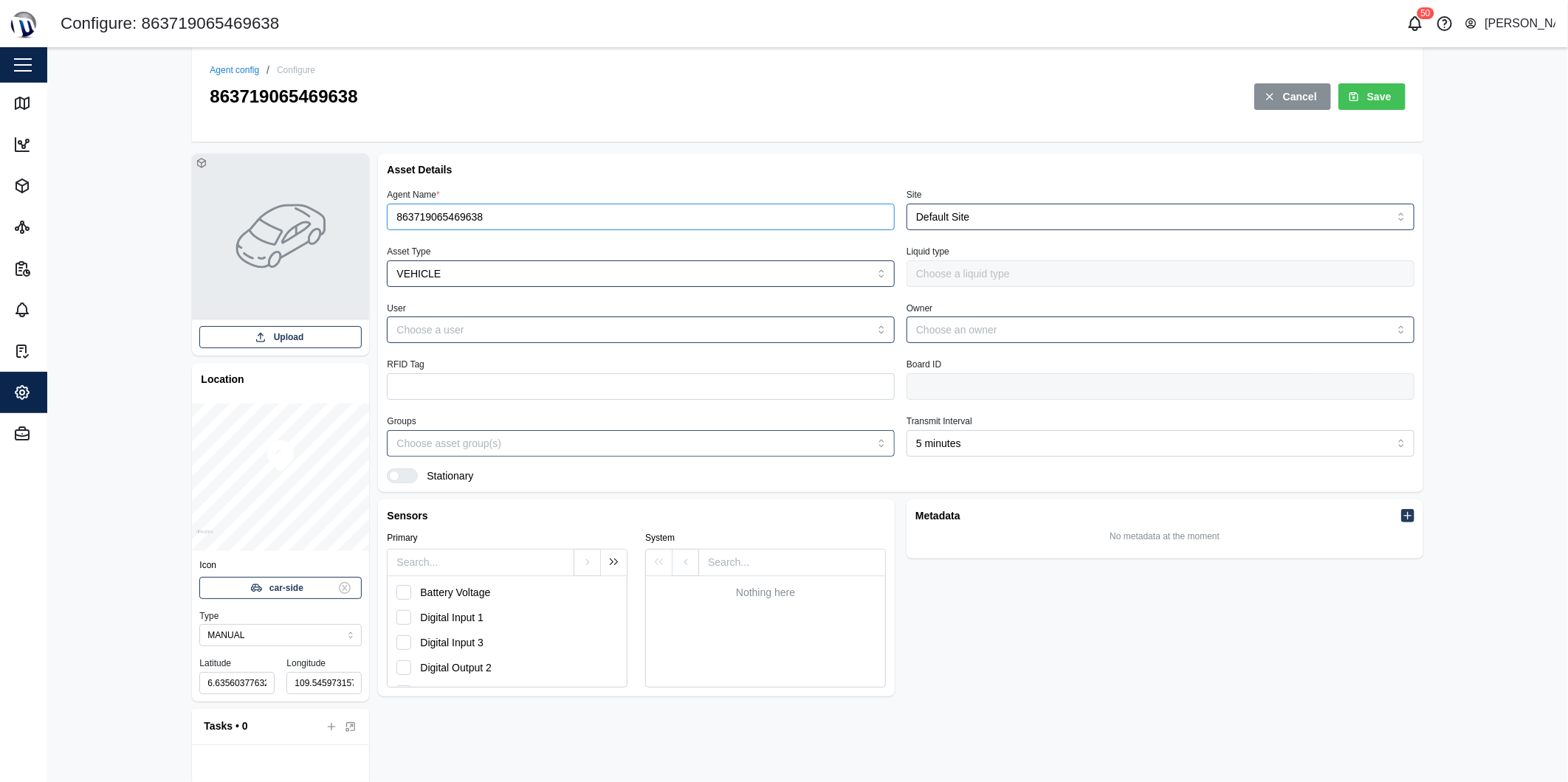
click at [534, 216] on input "863719065469638" at bounding box center [640, 217] width 508 height 26
type input "KAE 192"
click at [1385, 90] on button "Save" at bounding box center [1372, 96] width 67 height 26
click at [27, 72] on button "button" at bounding box center [23, 65] width 25 height 25
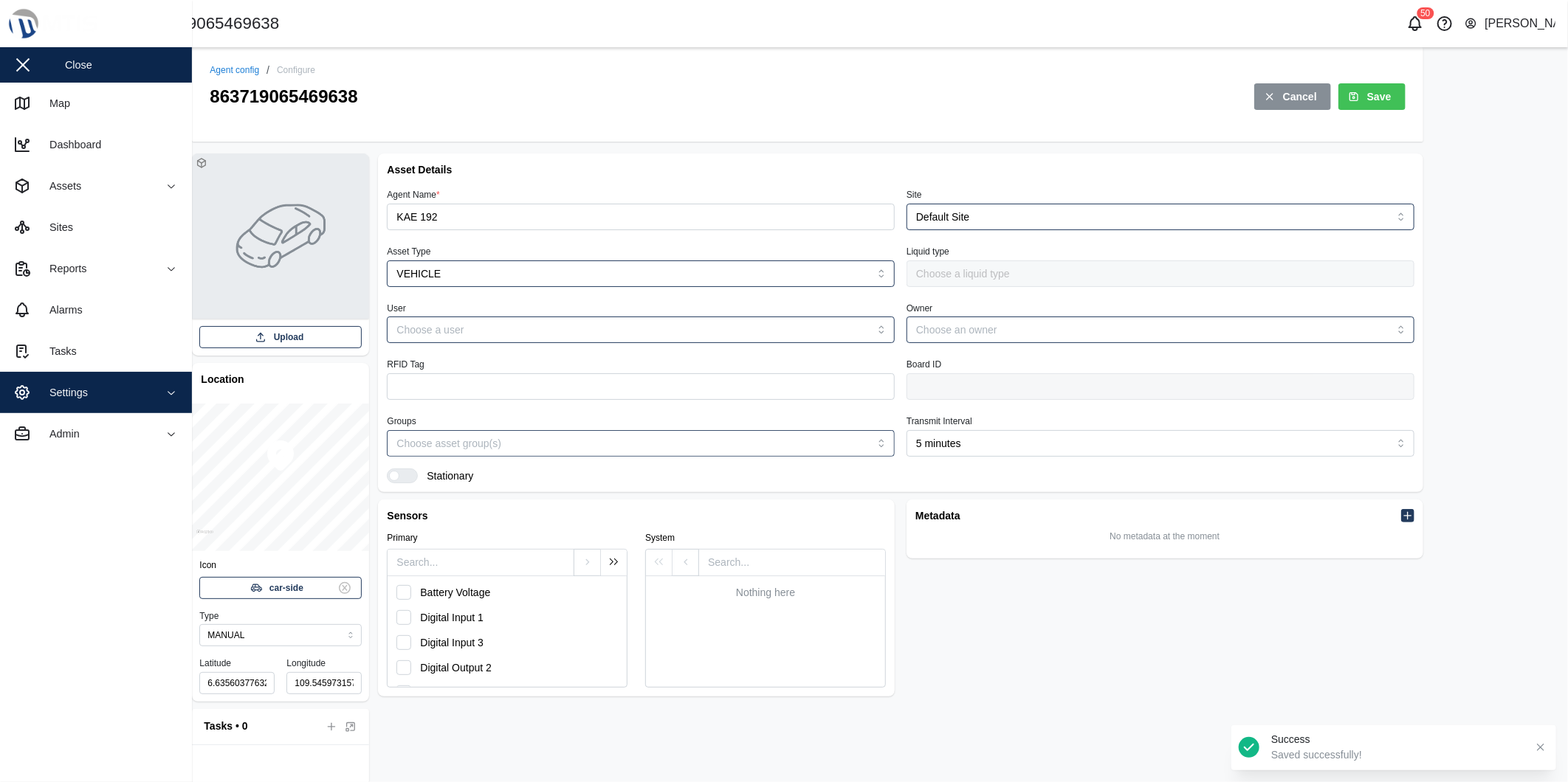
click at [22, 90] on link "Map" at bounding box center [96, 103] width 192 height 41
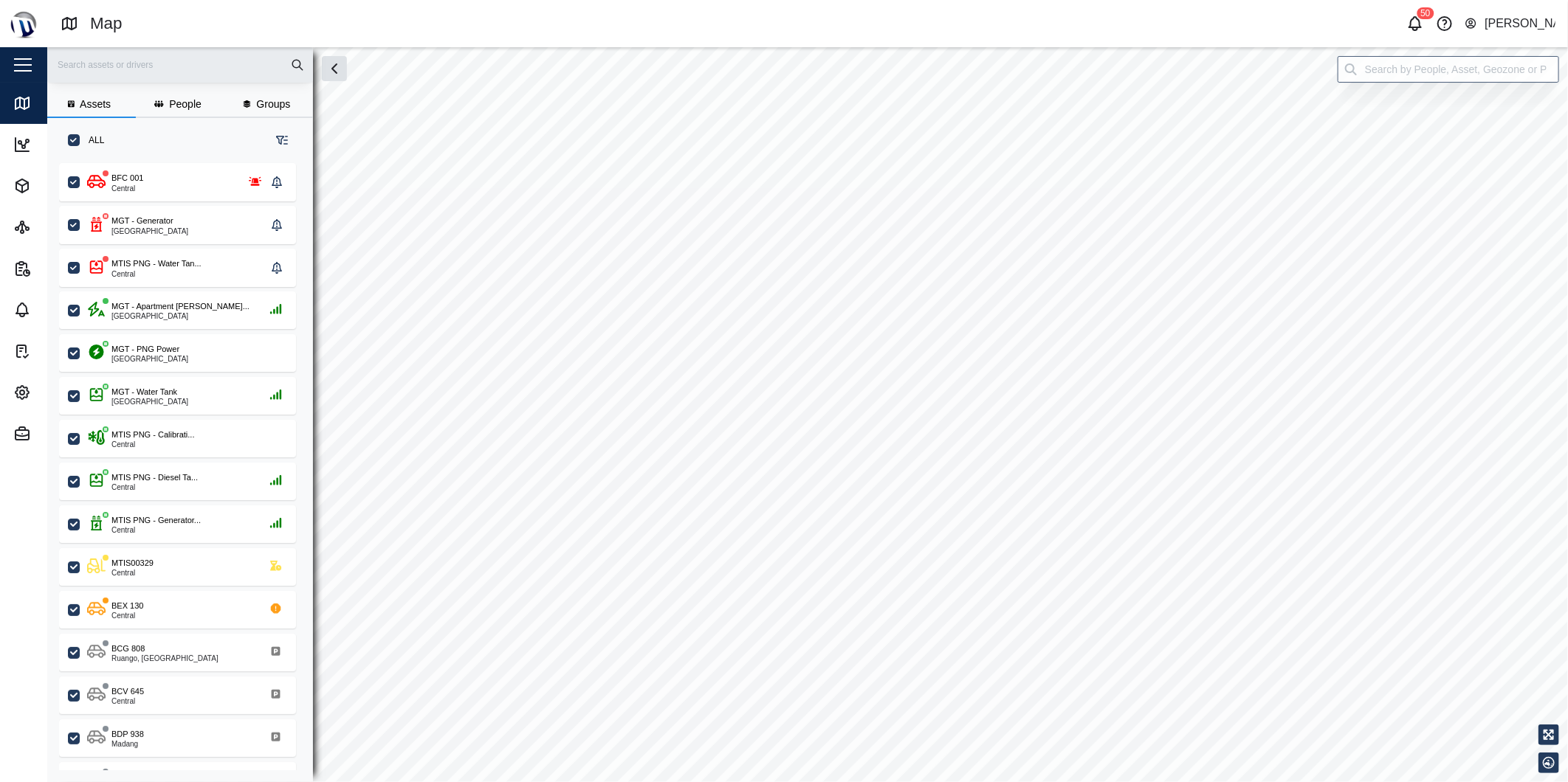
checkbox input "true"
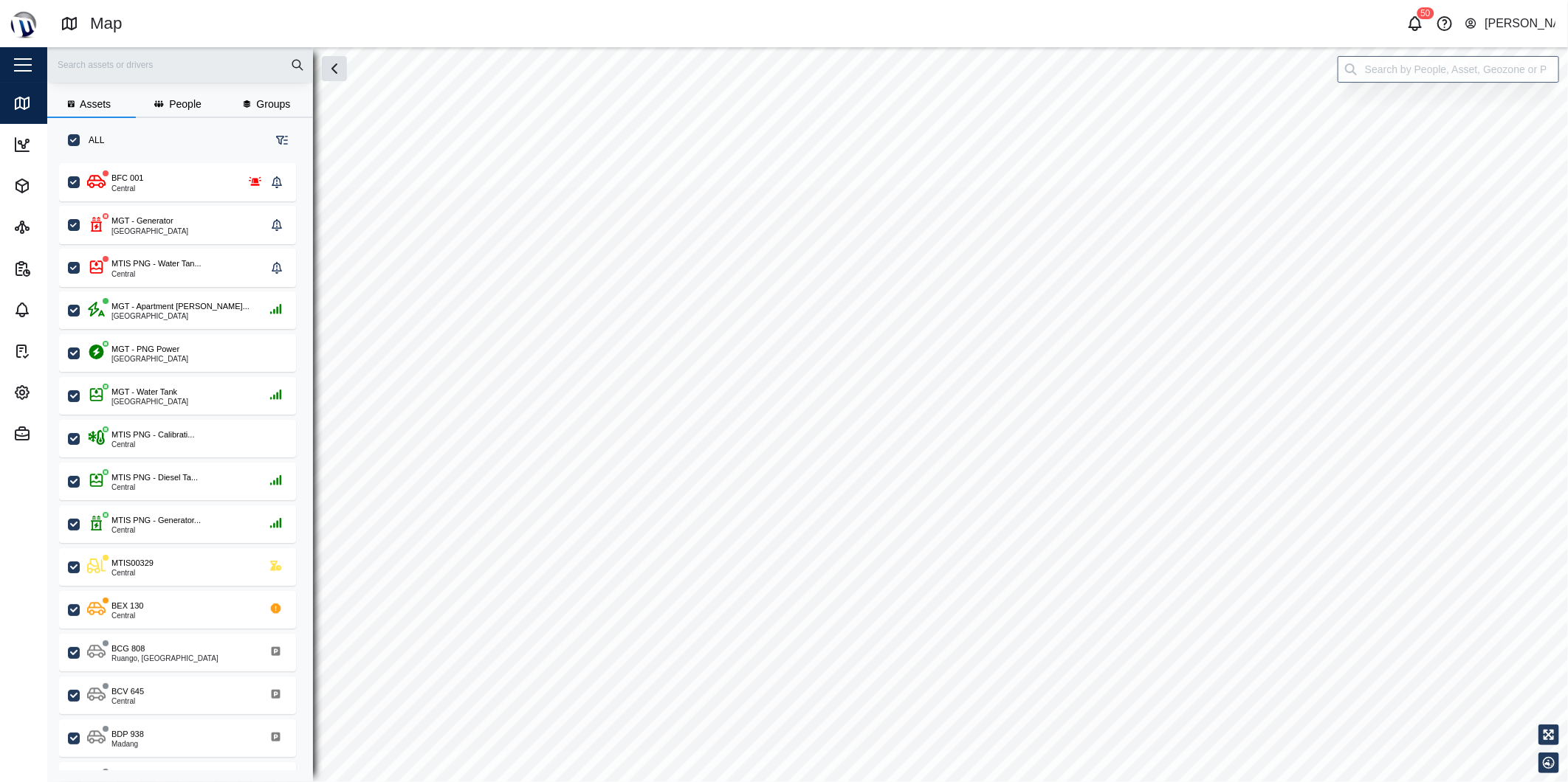
checkbox input "true"
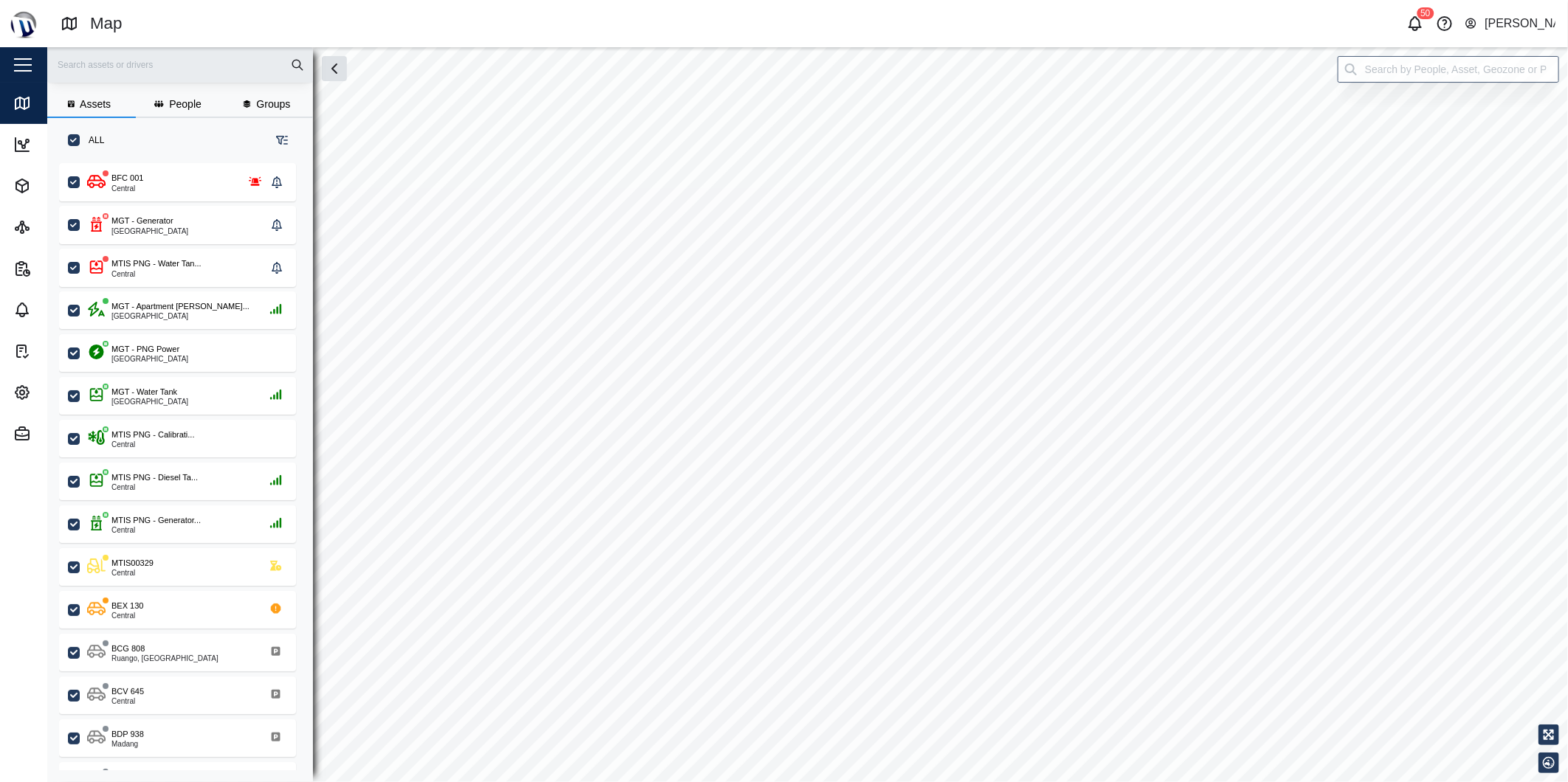
checkbox input "true"
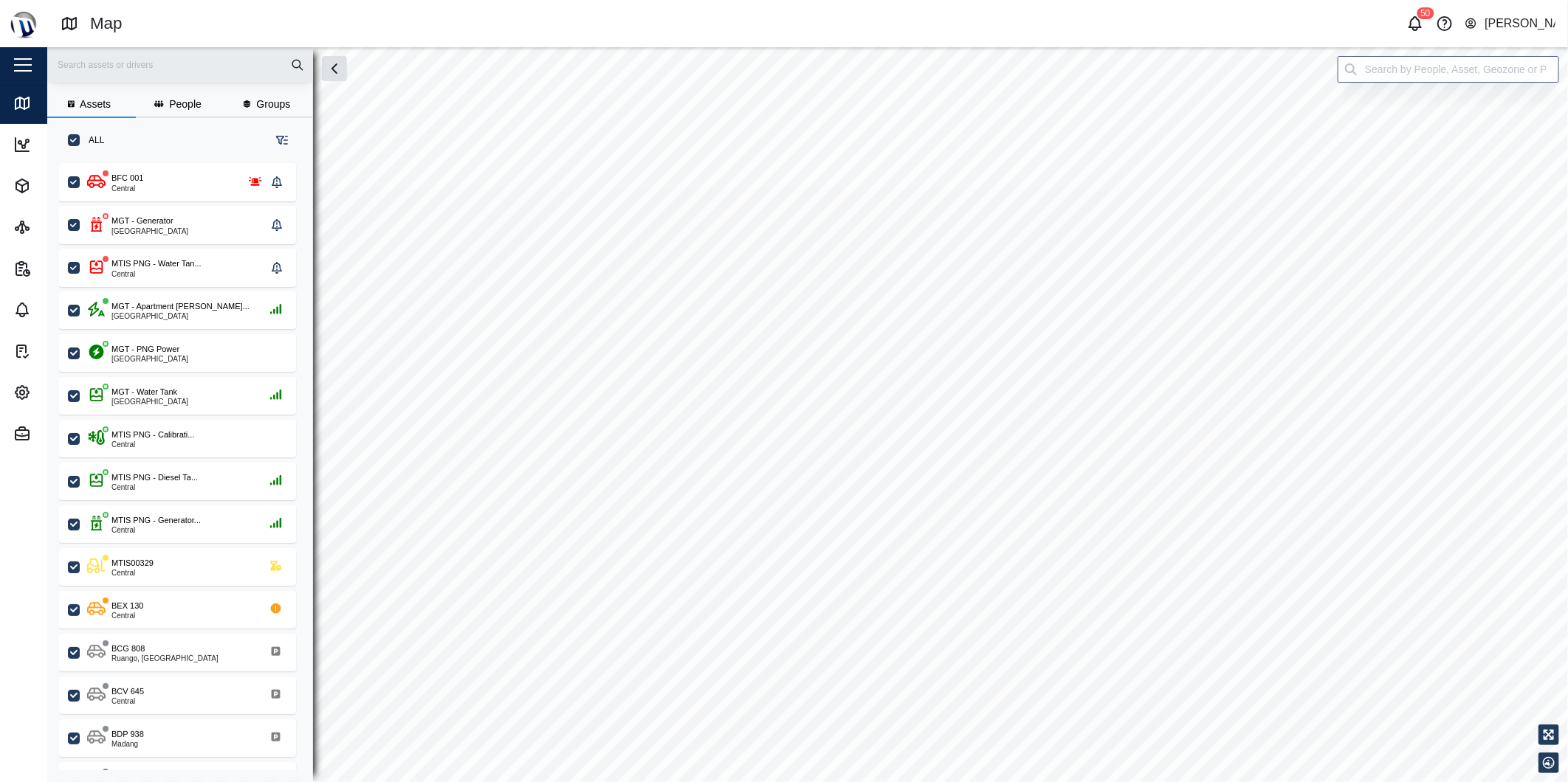
checkbox input "true"
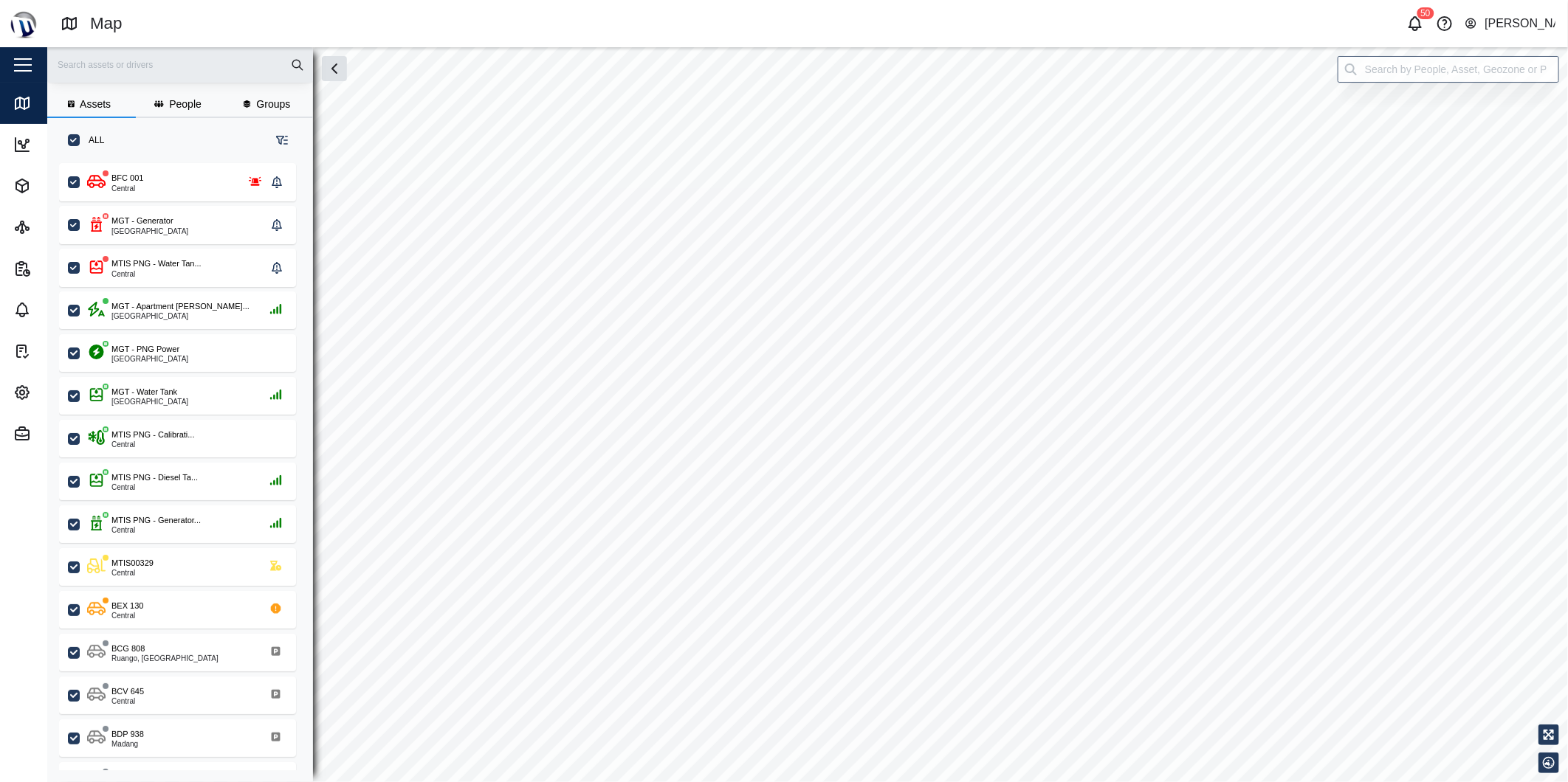
checkbox input "true"
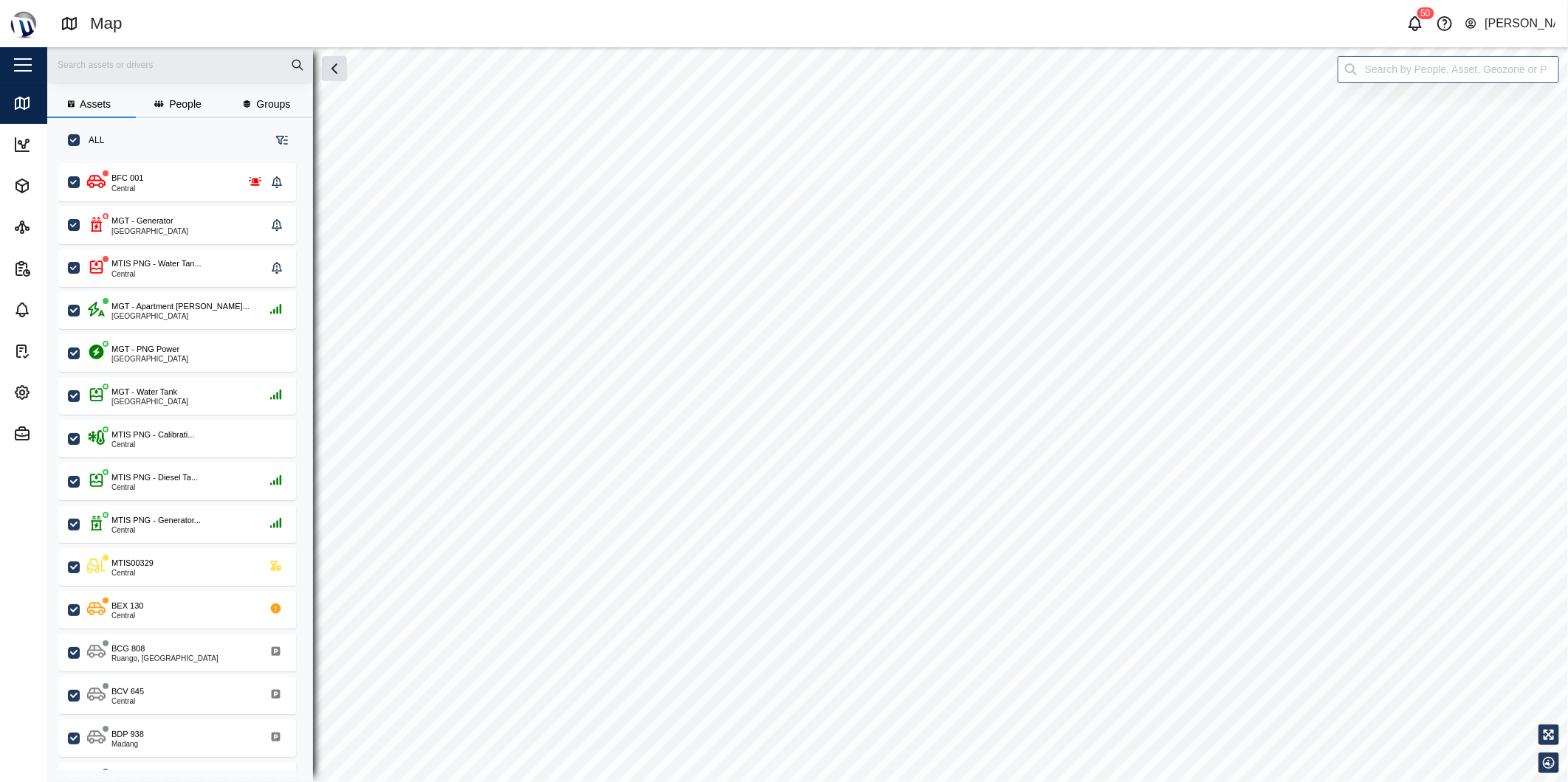
checkbox input "true"
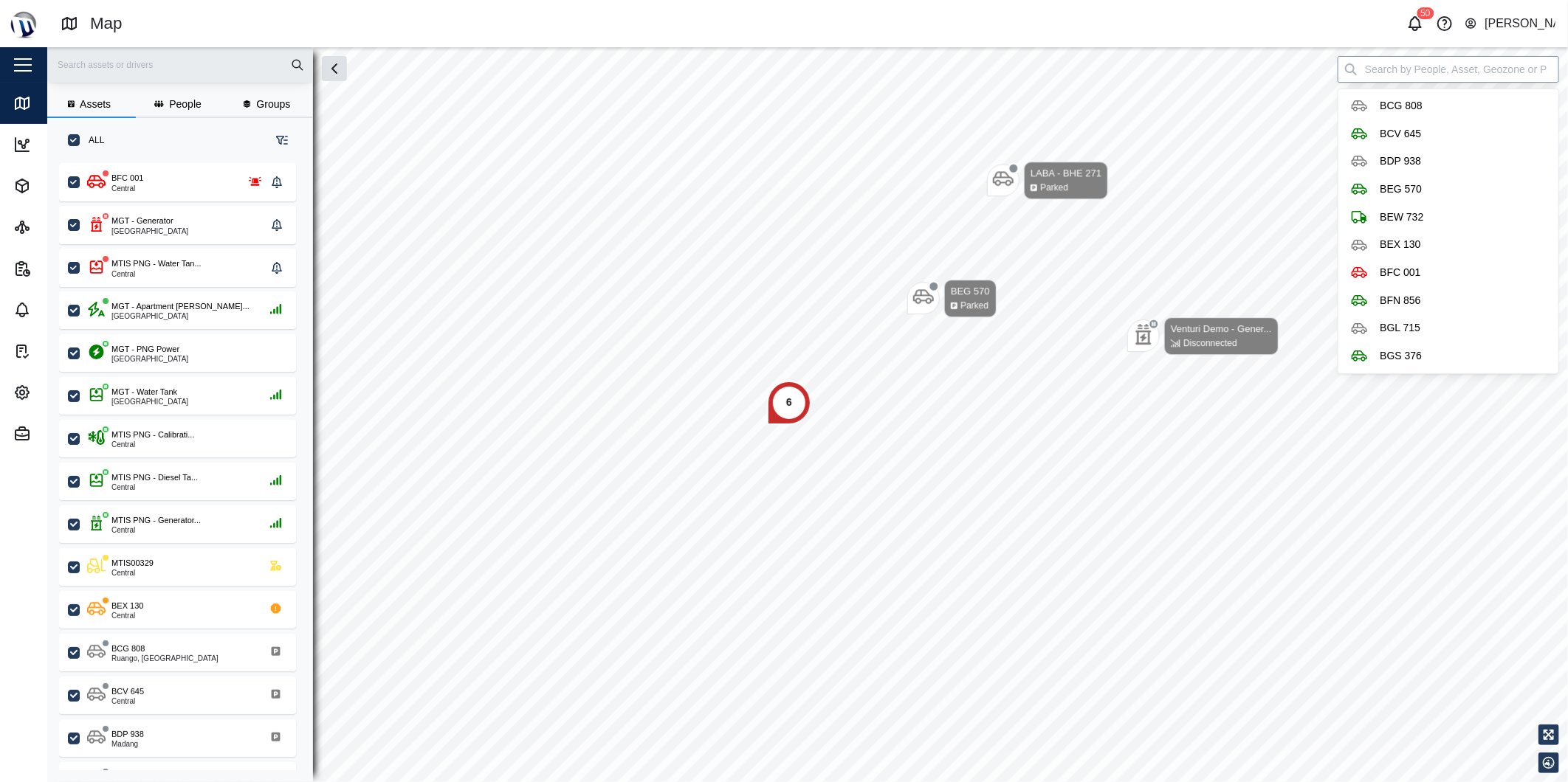
click at [1414, 66] on input "search" at bounding box center [1448, 69] width 222 height 26
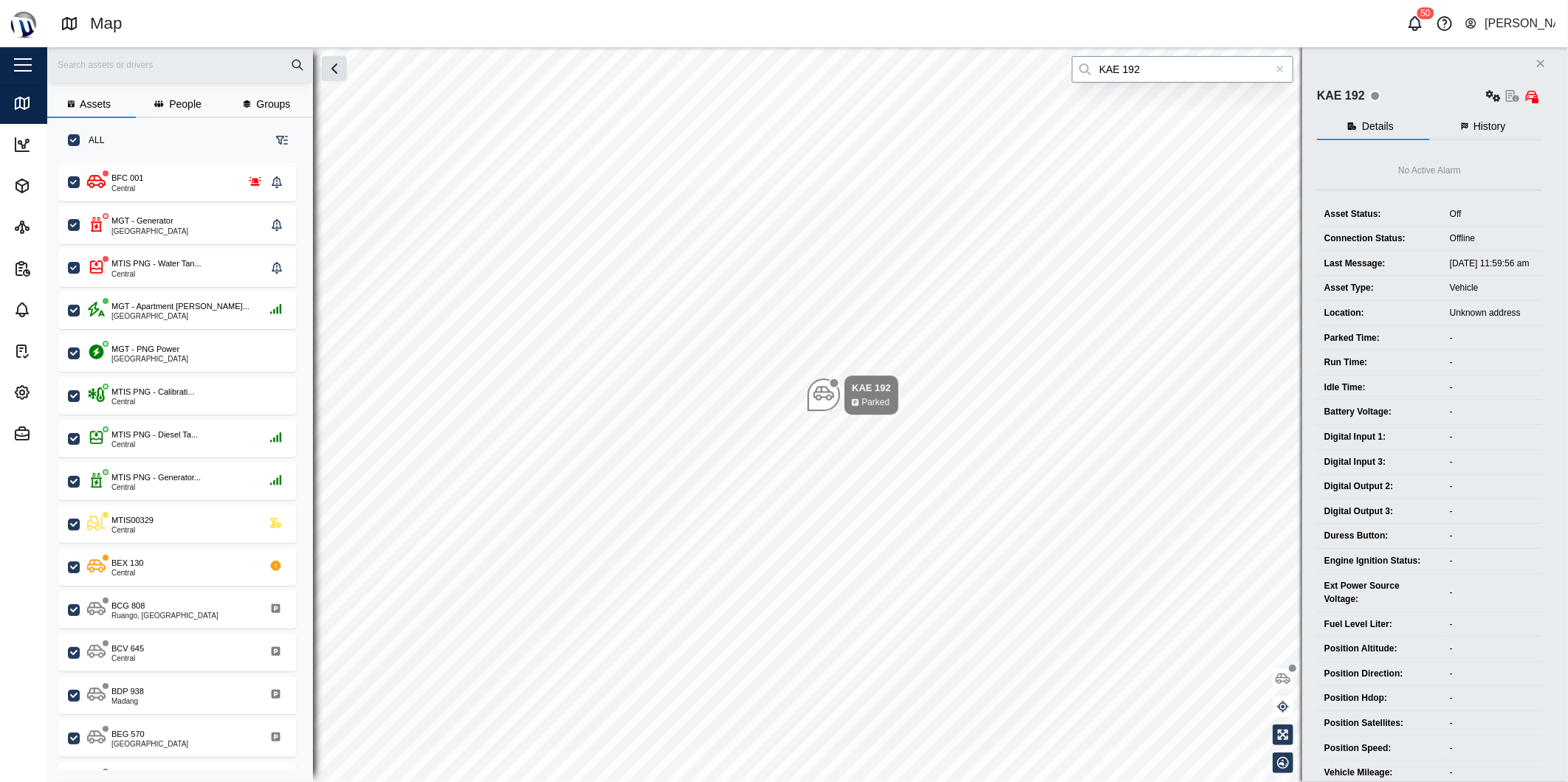
type input "KAE 192"
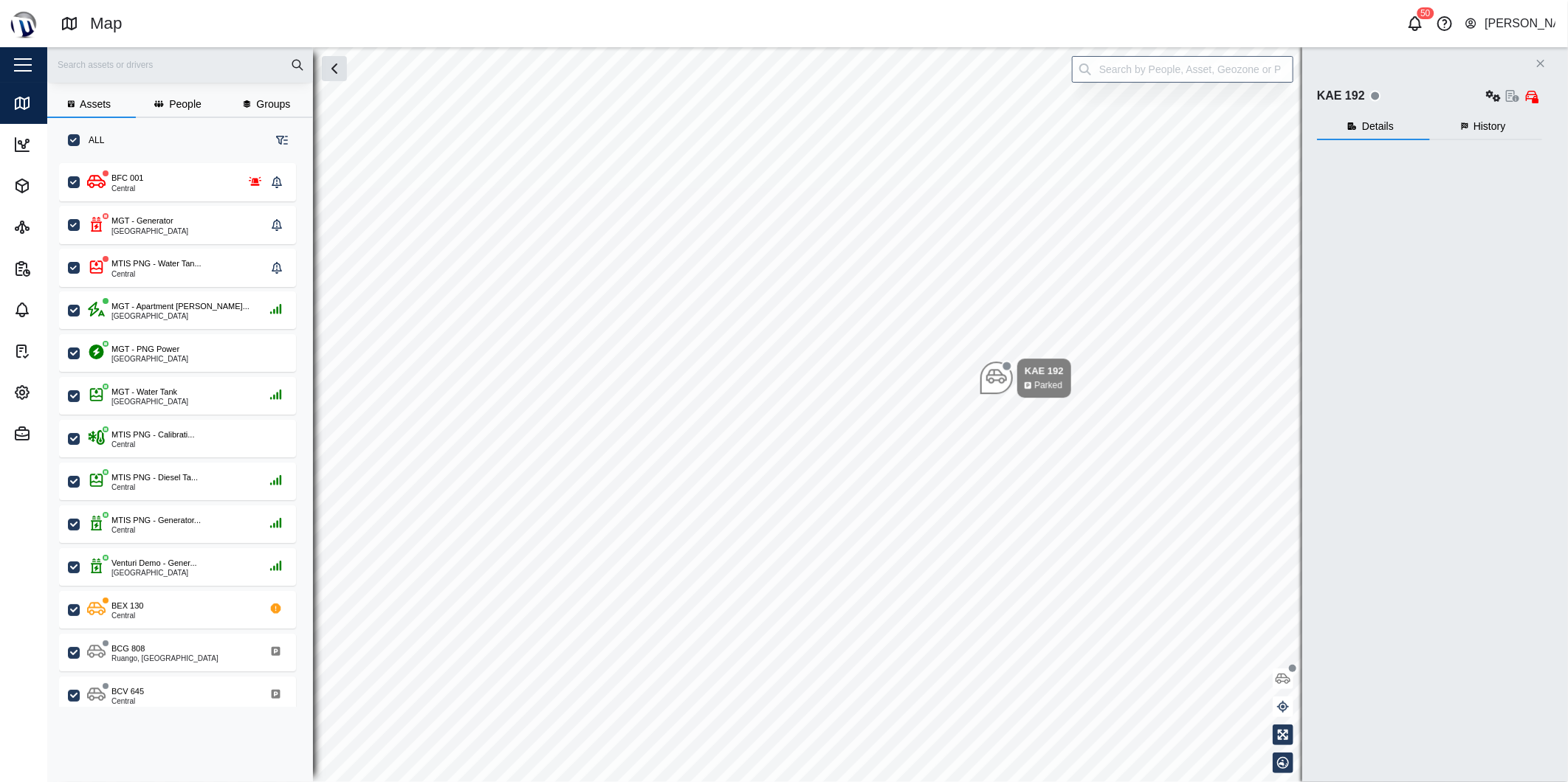
scroll to position [12, 12]
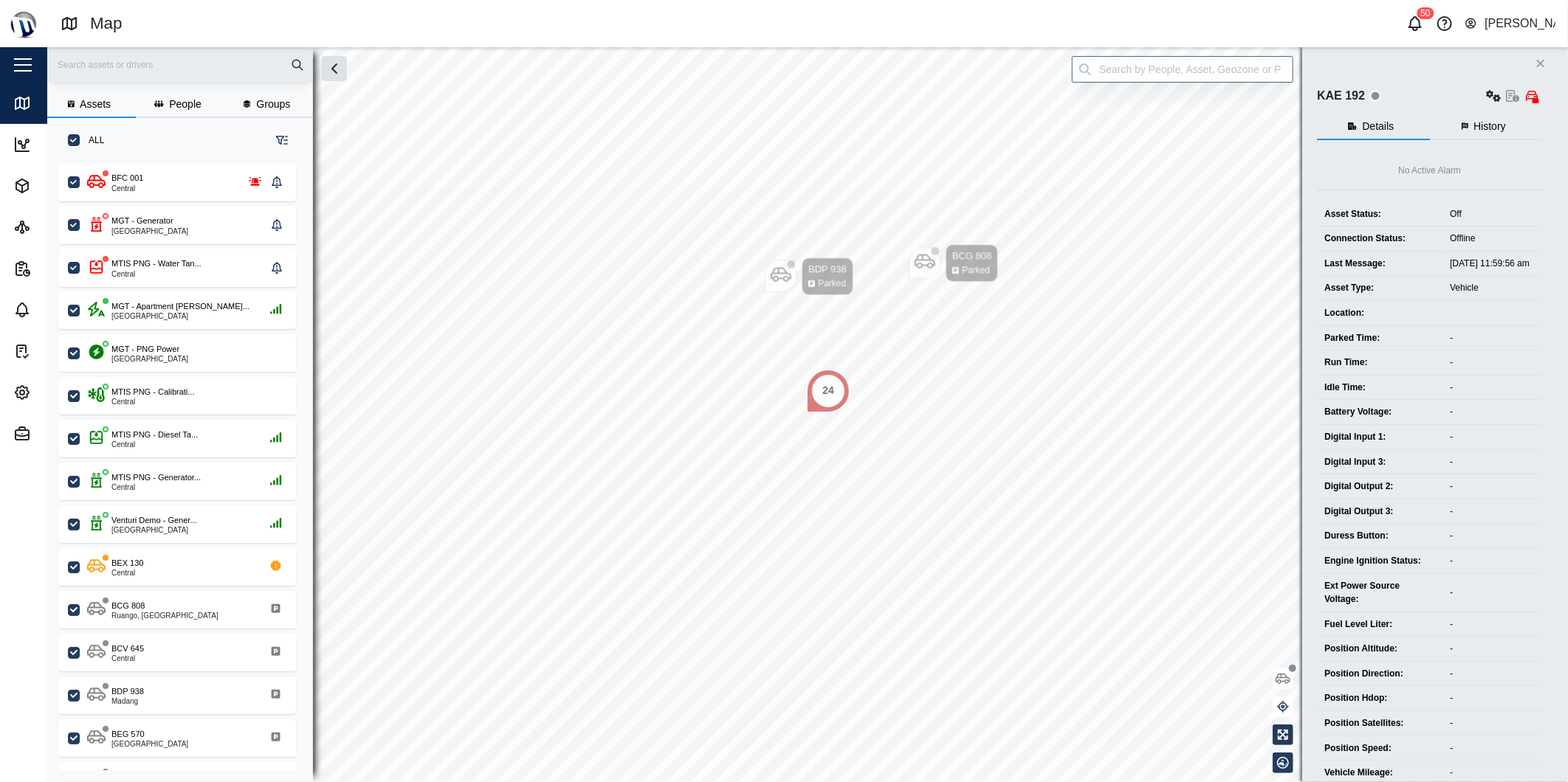
scroll to position [600, 229]
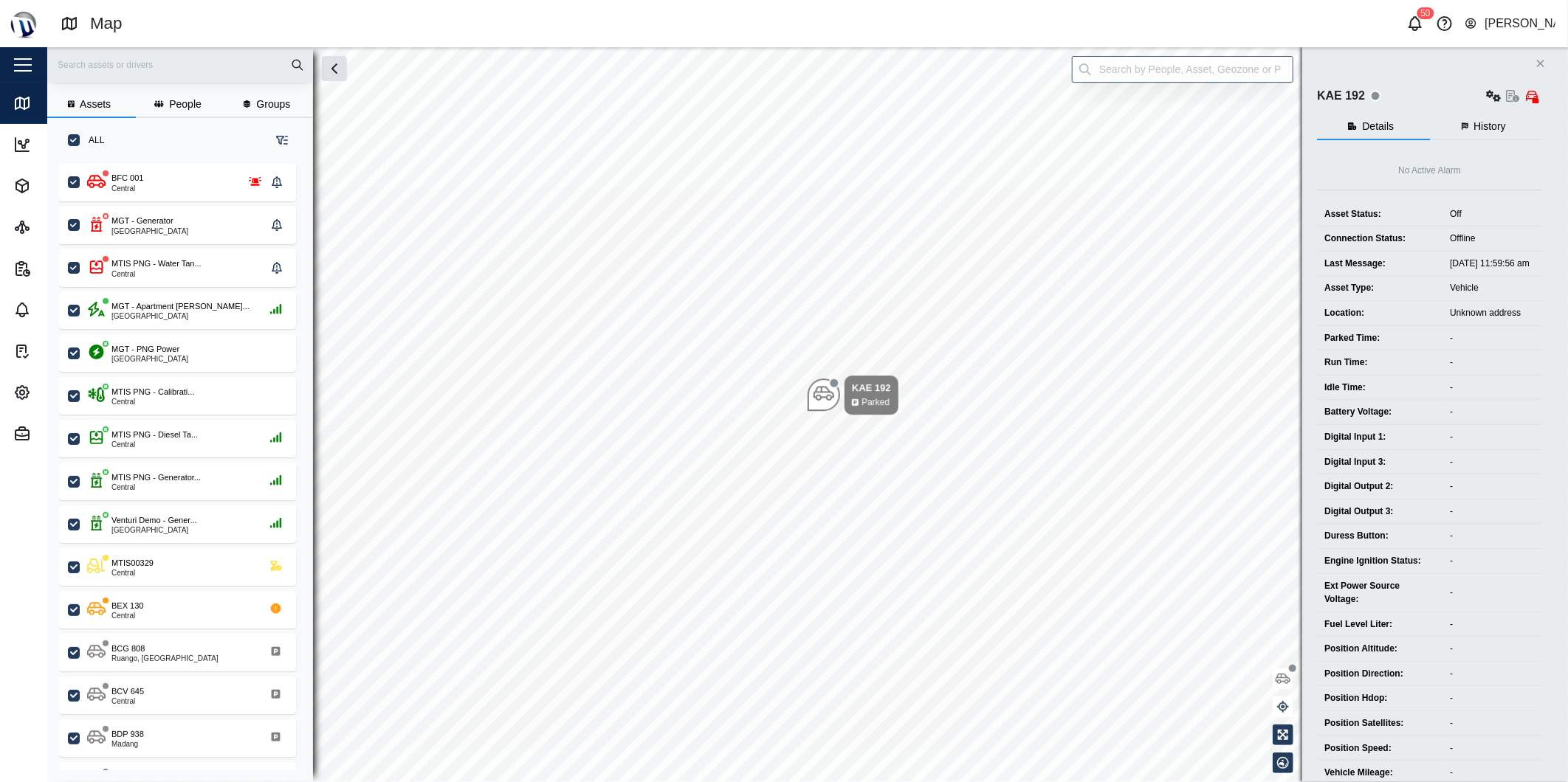
click at [1494, 34] on div "Map 50 [PERSON_NAME]" at bounding box center [814, 23] width 1507 height 26
click at [1495, 23] on div "[PERSON_NAME]" at bounding box center [1519, 24] width 71 height 19
click at [1466, 91] on div "Sign Out" at bounding box center [1463, 94] width 159 height 18
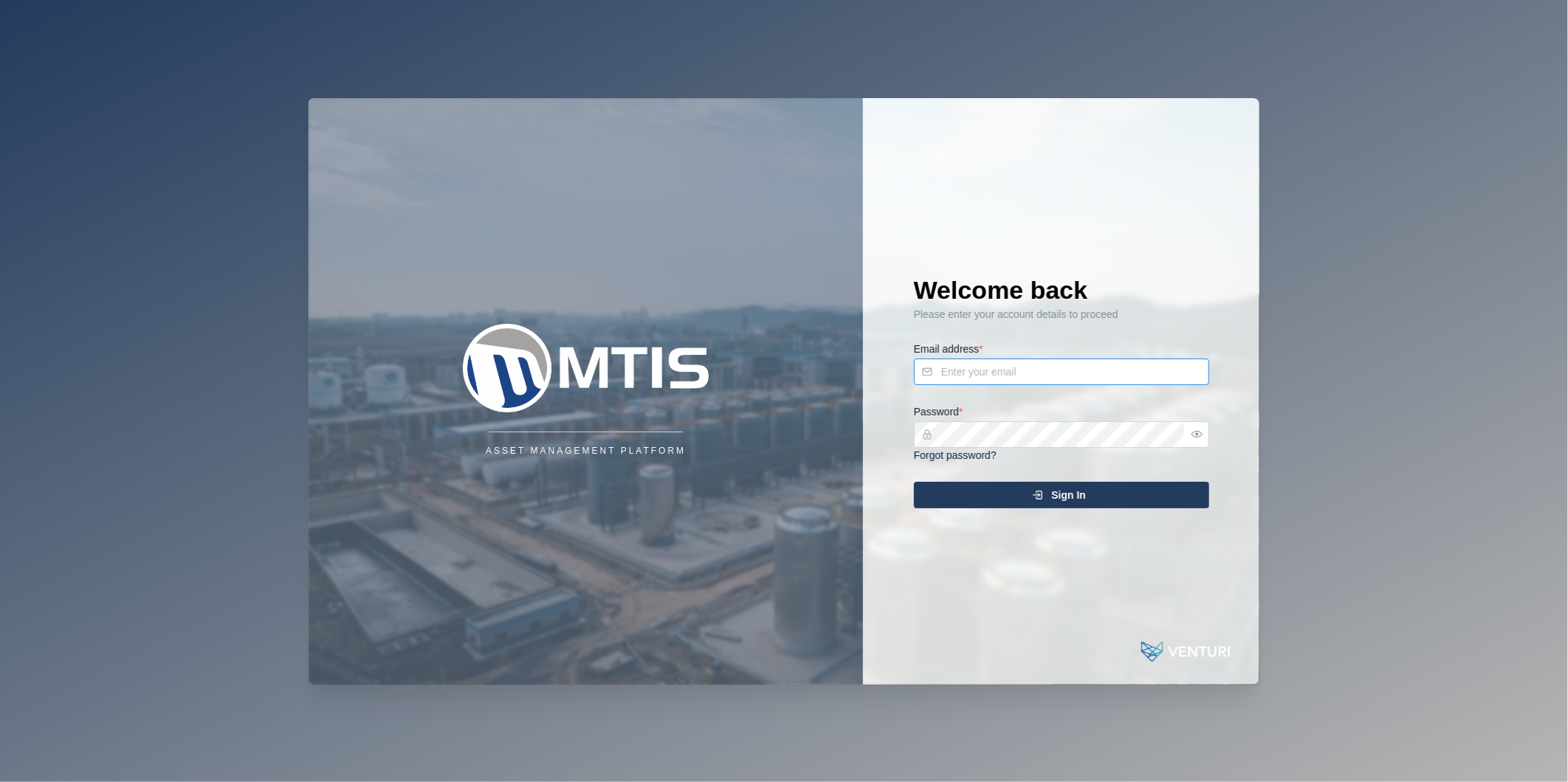
type input "nellie.mekere@venturi.io"
click at [1064, 496] on span "Sign In" at bounding box center [1068, 495] width 35 height 25
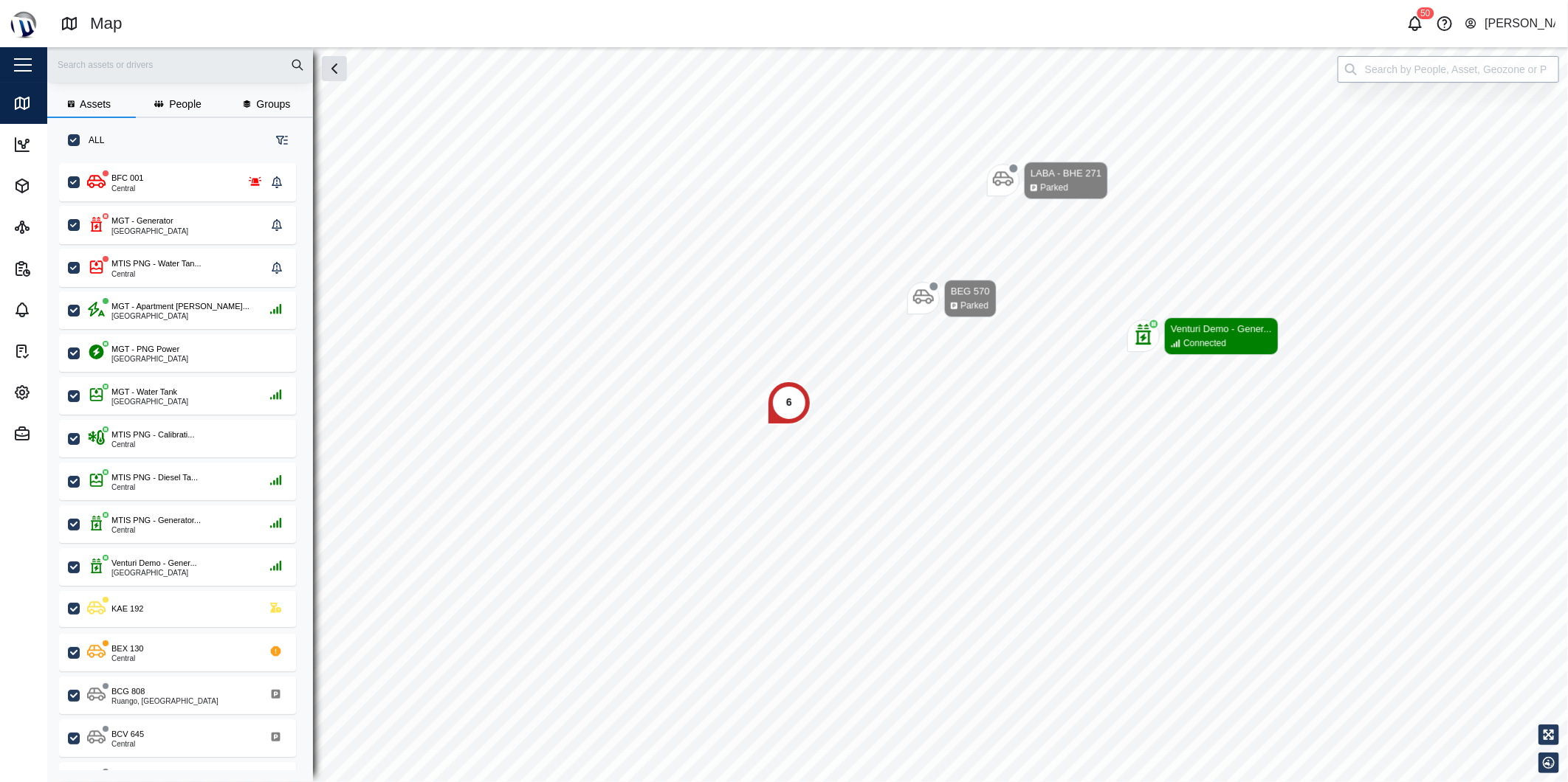
click at [1425, 74] on input "search" at bounding box center [1448, 69] width 222 height 26
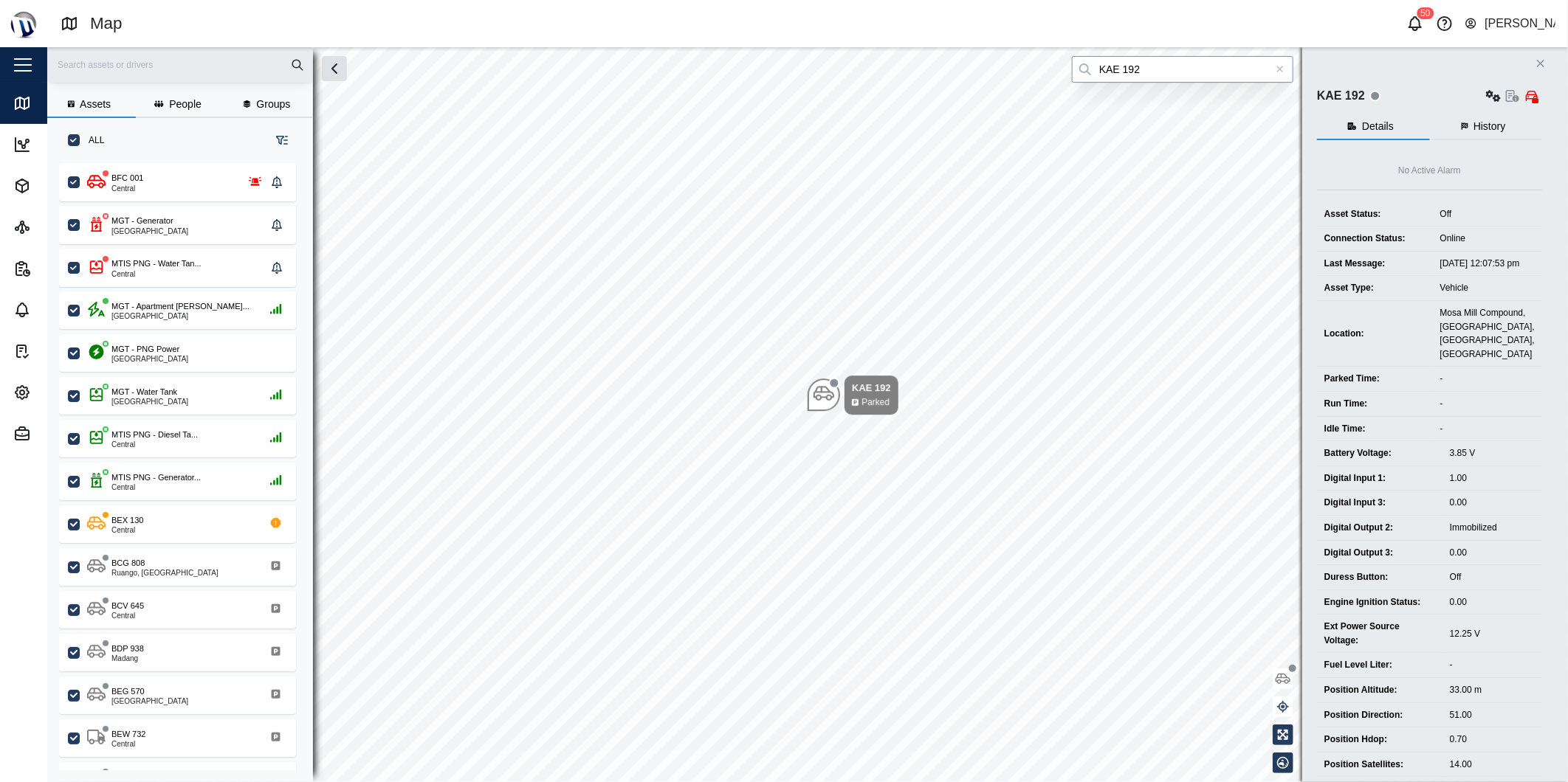
type input "KAE 192"
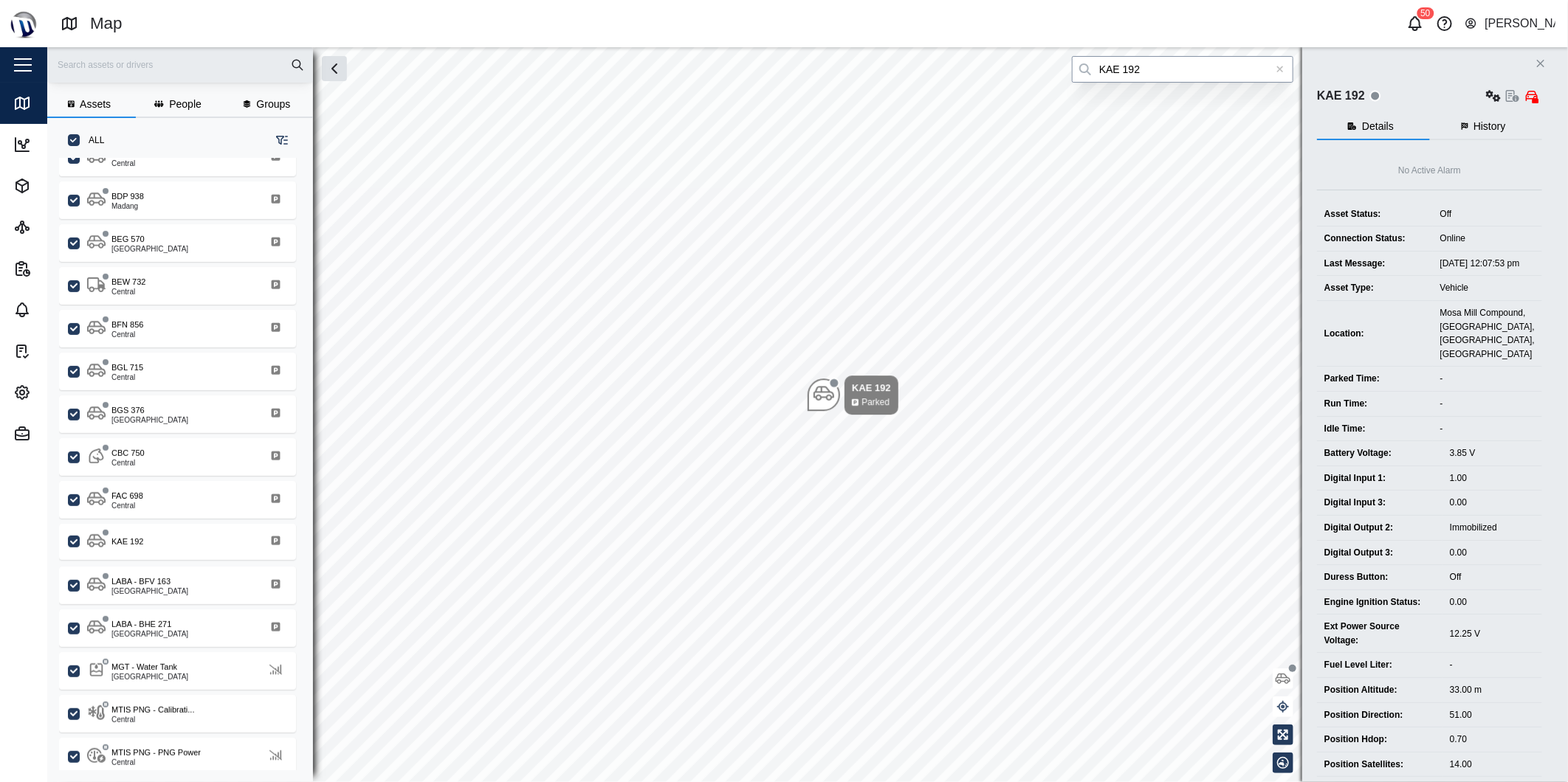
scroll to position [543, 0]
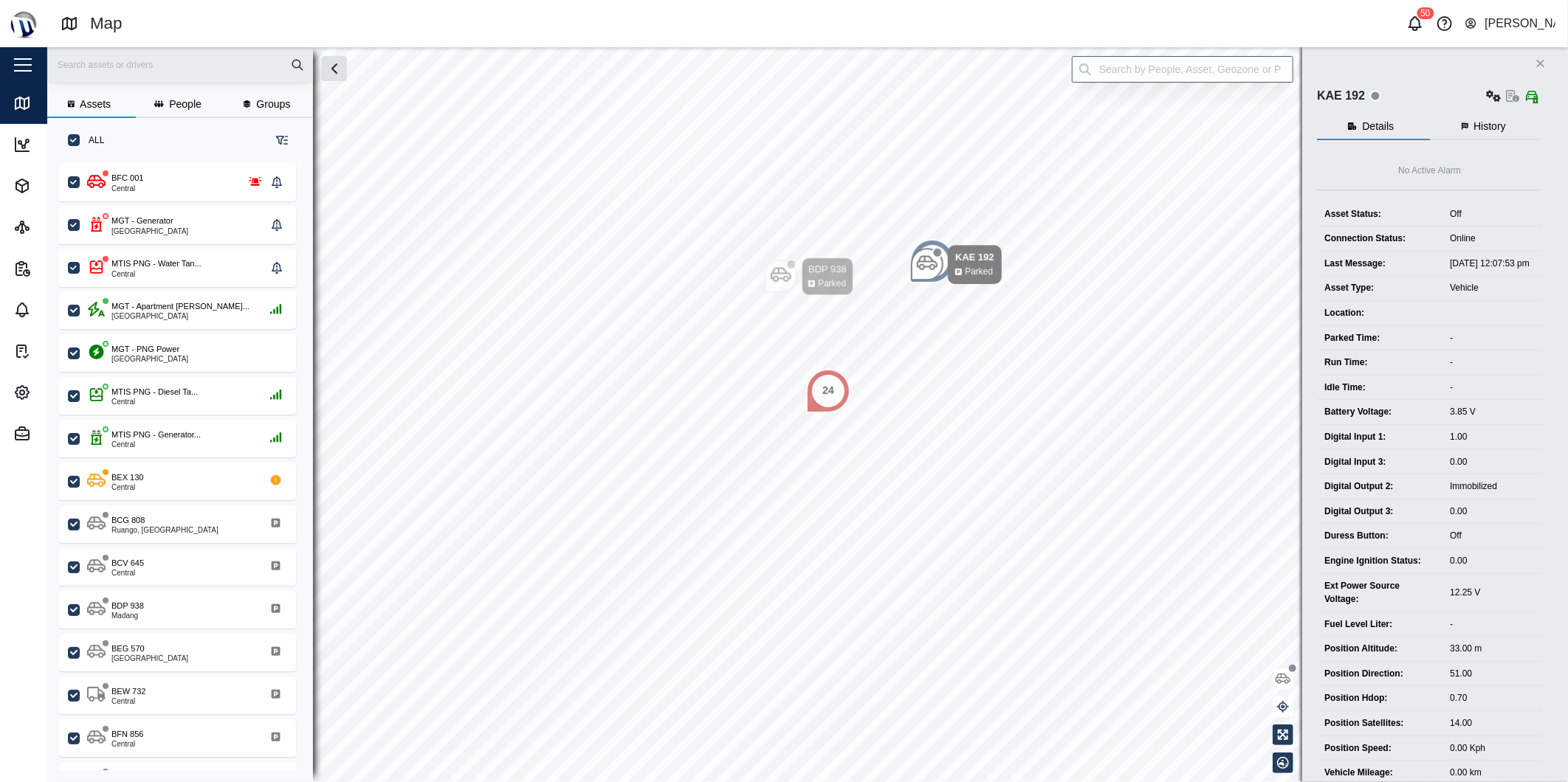
scroll to position [600, 229]
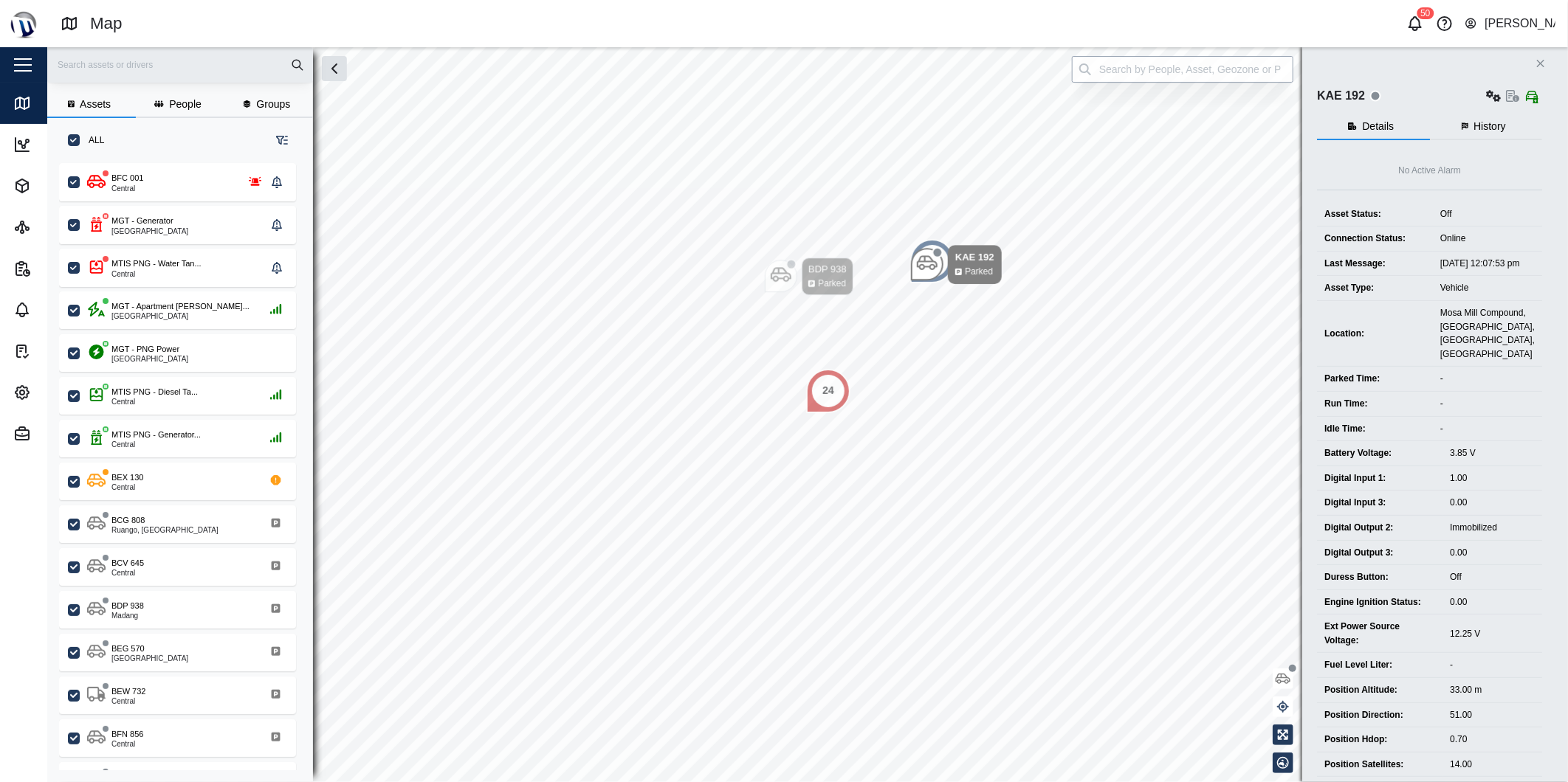
click at [1169, 75] on input "search" at bounding box center [1182, 69] width 222 height 26
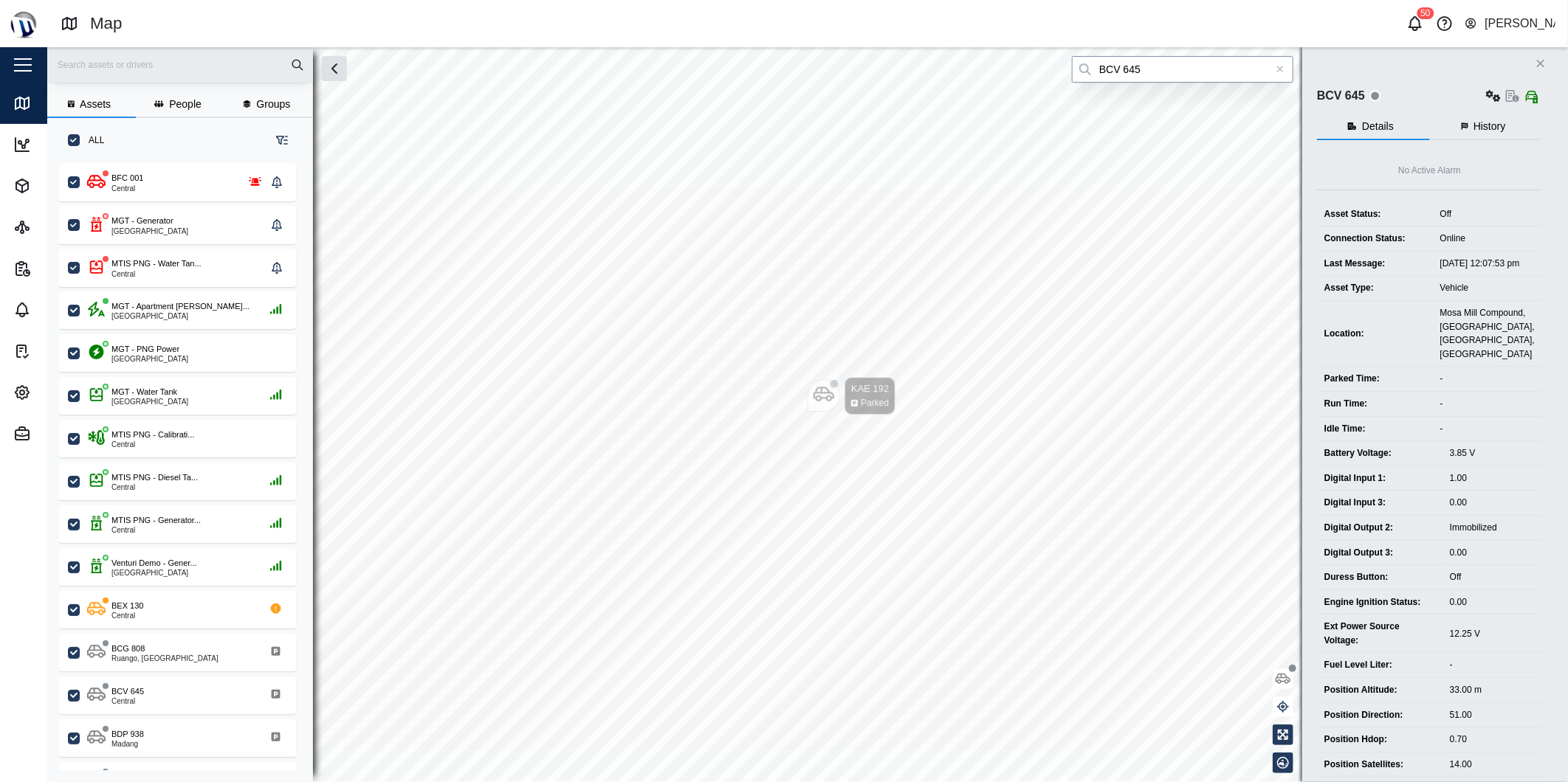
type input "BCV 645"
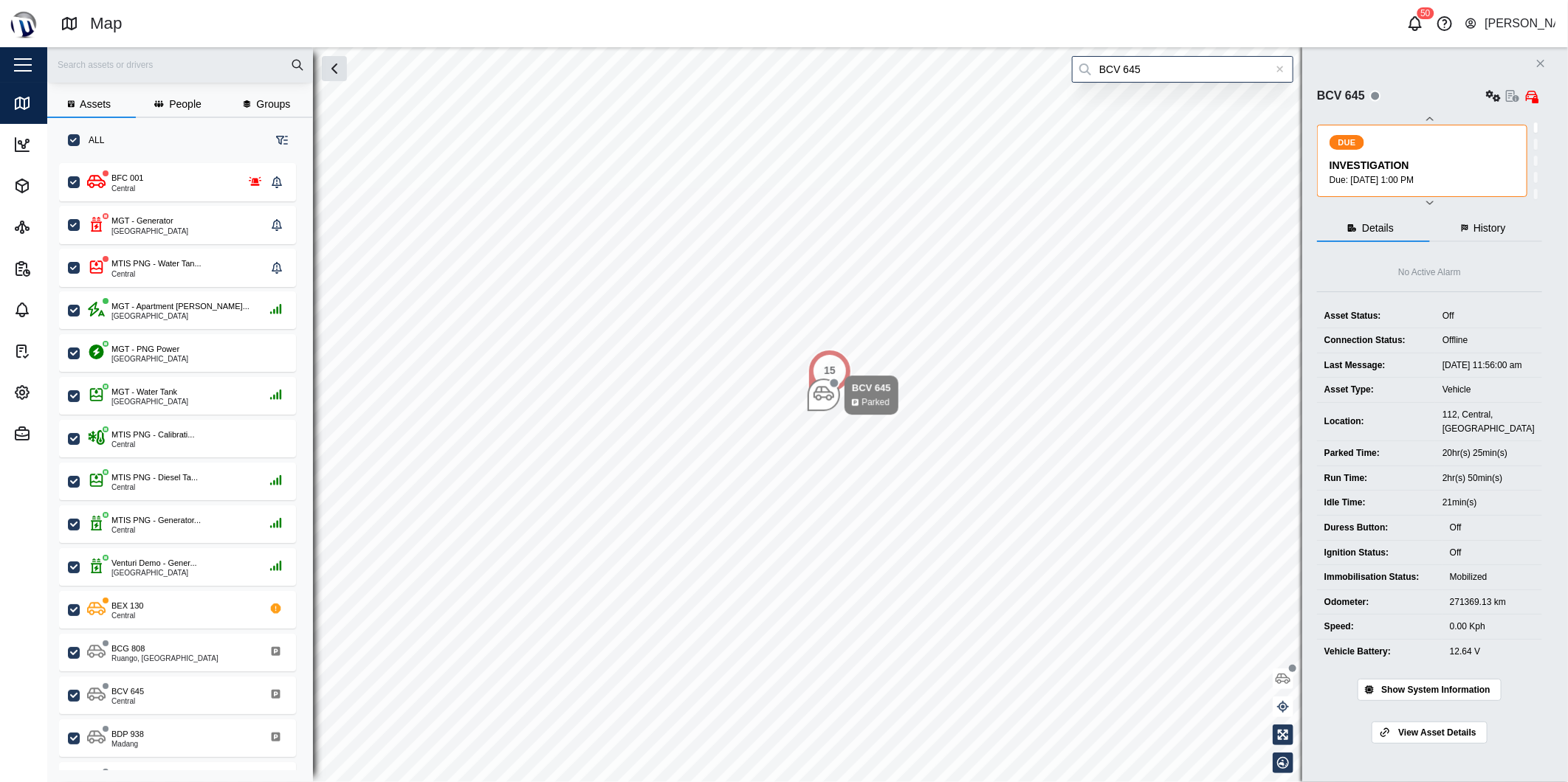
click at [1279, 75] on div at bounding box center [1280, 69] width 26 height 26
click at [1266, 65] on input "search" at bounding box center [1182, 69] width 222 height 26
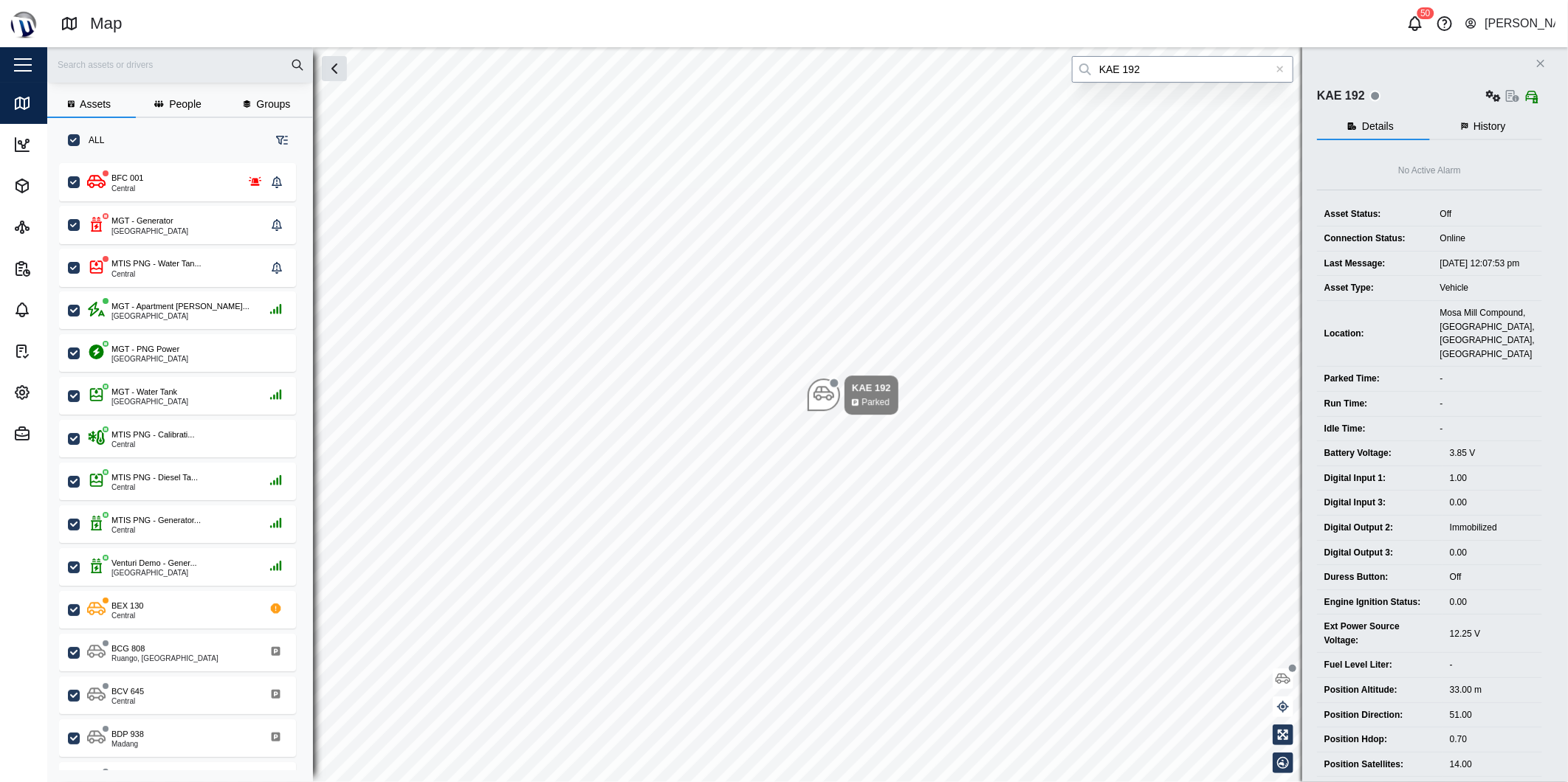
type input "KAE 192"
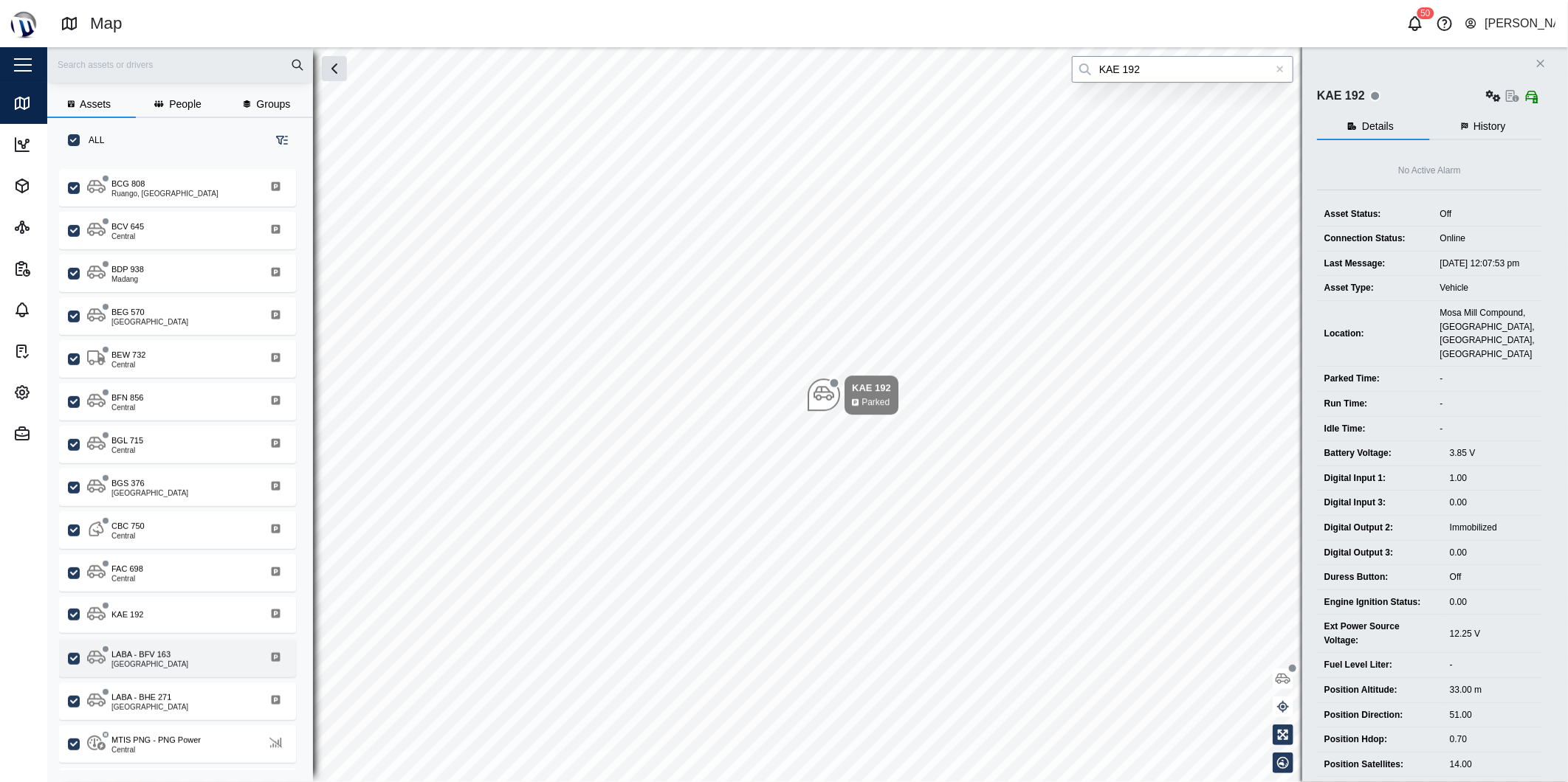
scroll to position [543, 0]
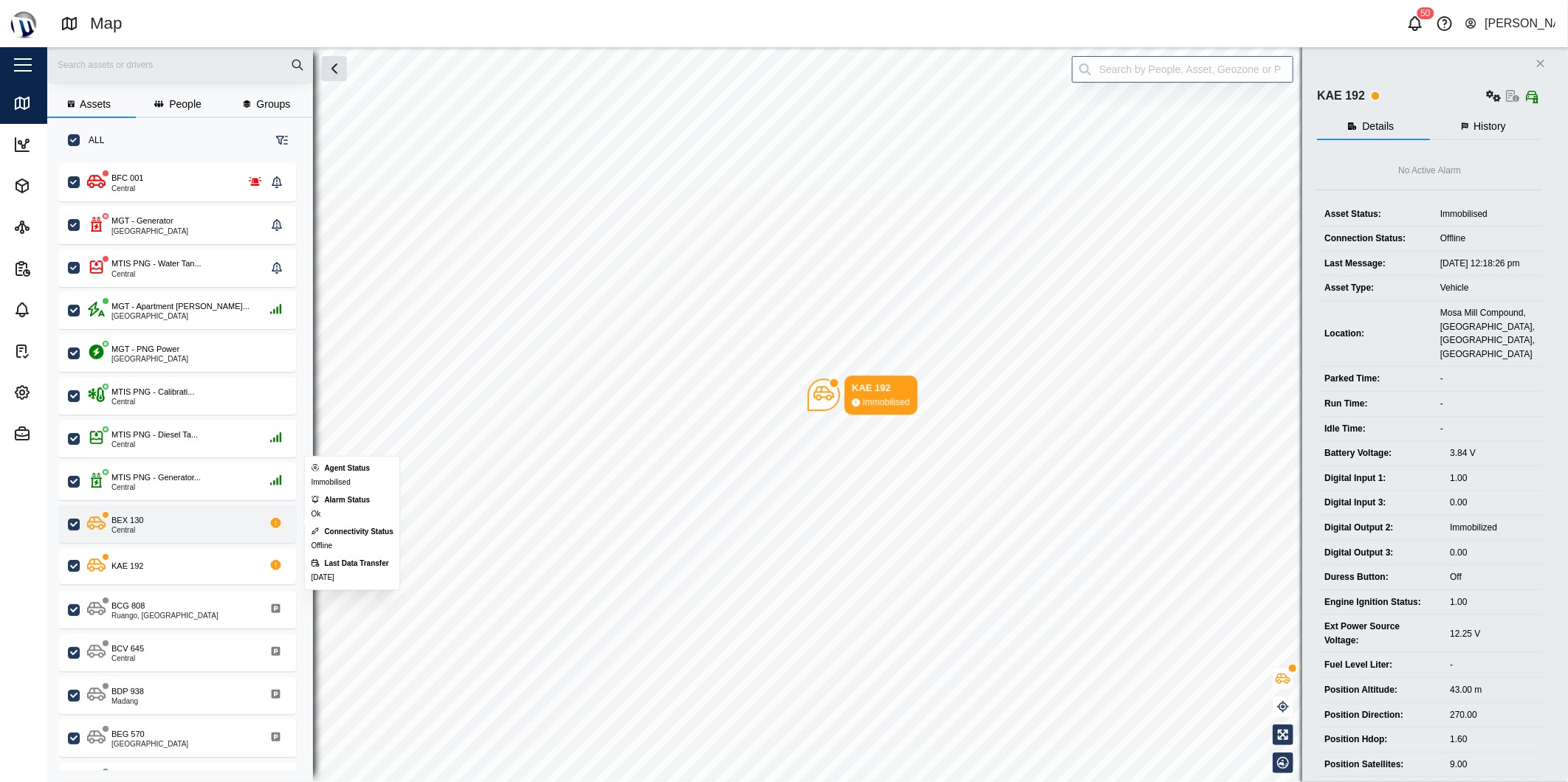
click at [175, 522] on div "BEX 130 Central" at bounding box center [187, 524] width 200 height 20
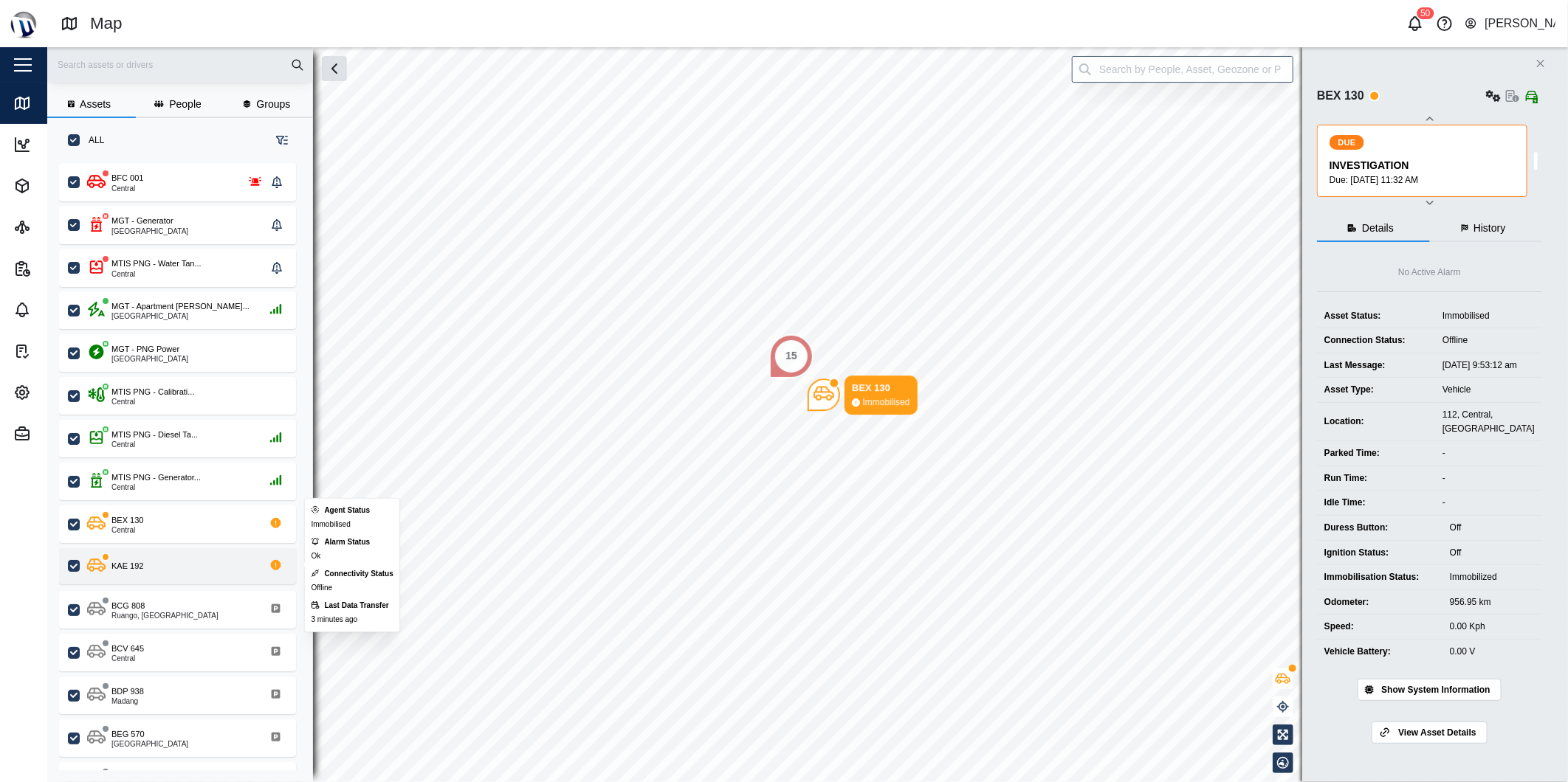
click at [276, 566] on icon "grid" at bounding box center [275, 564] width 10 height 10
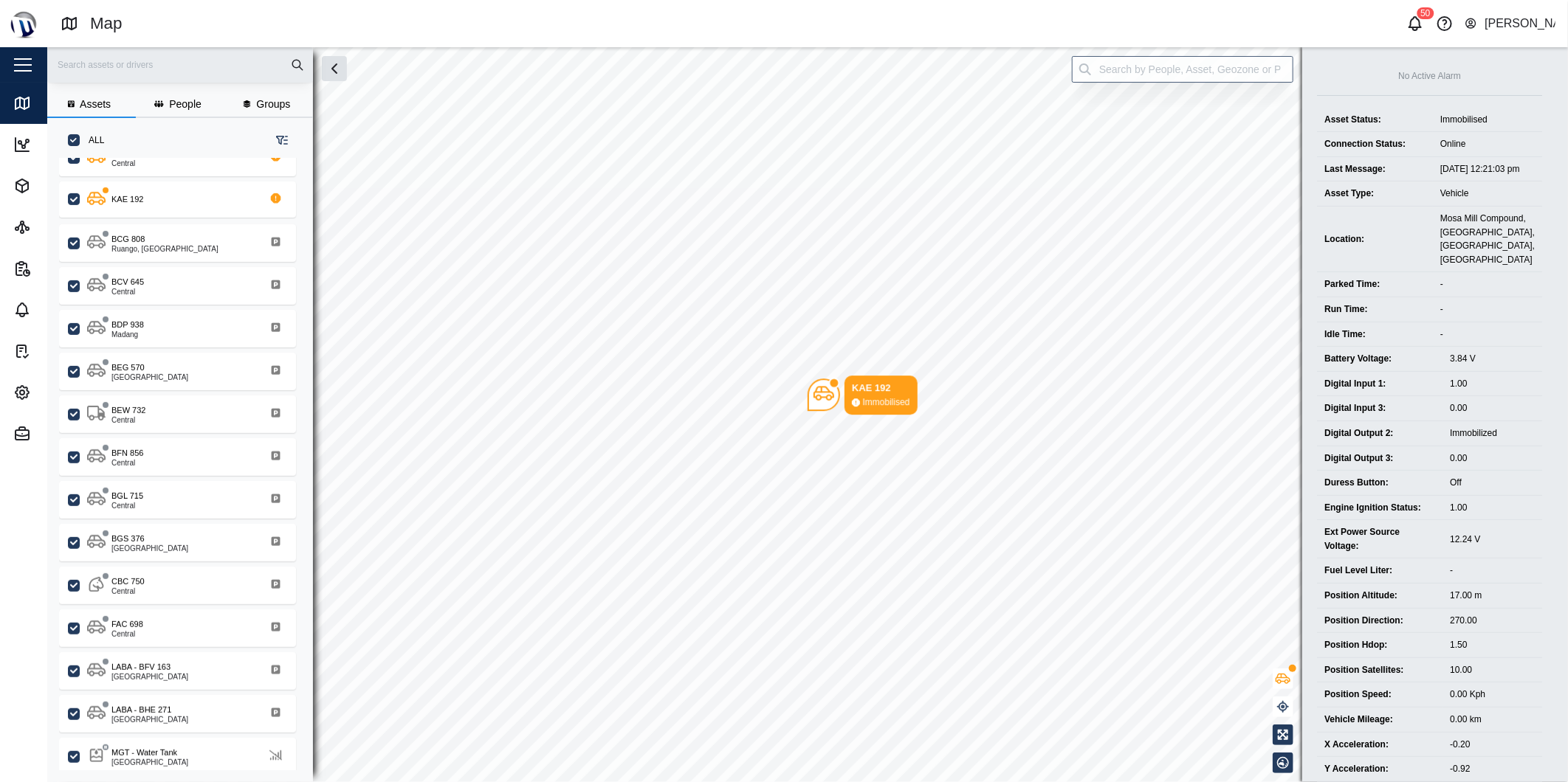
scroll to position [182, 0]
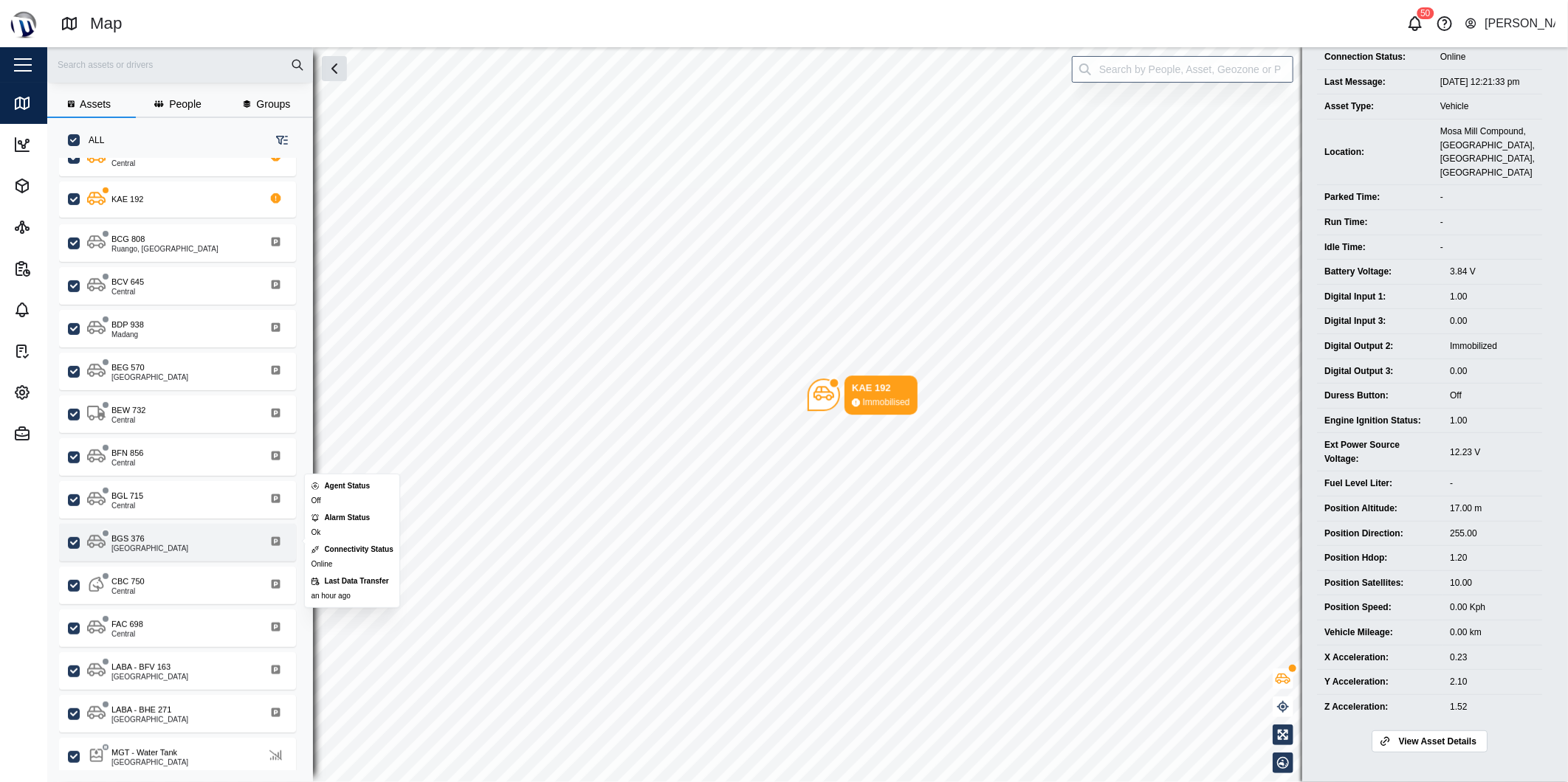
click at [130, 547] on div "[GEOGRAPHIC_DATA]" at bounding box center [149, 548] width 77 height 7
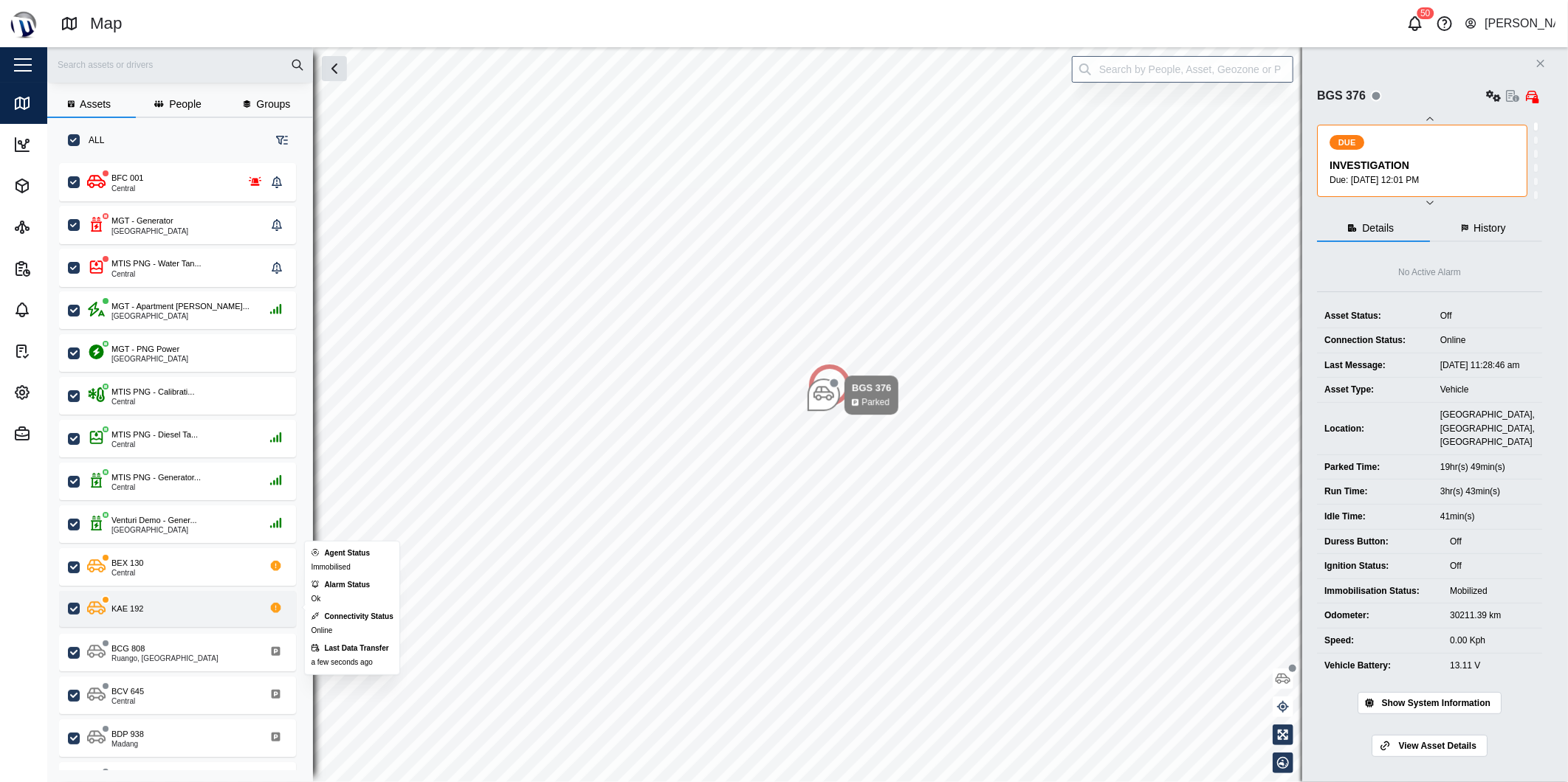
click at [135, 608] on div "KAE 192" at bounding box center [127, 609] width 32 height 12
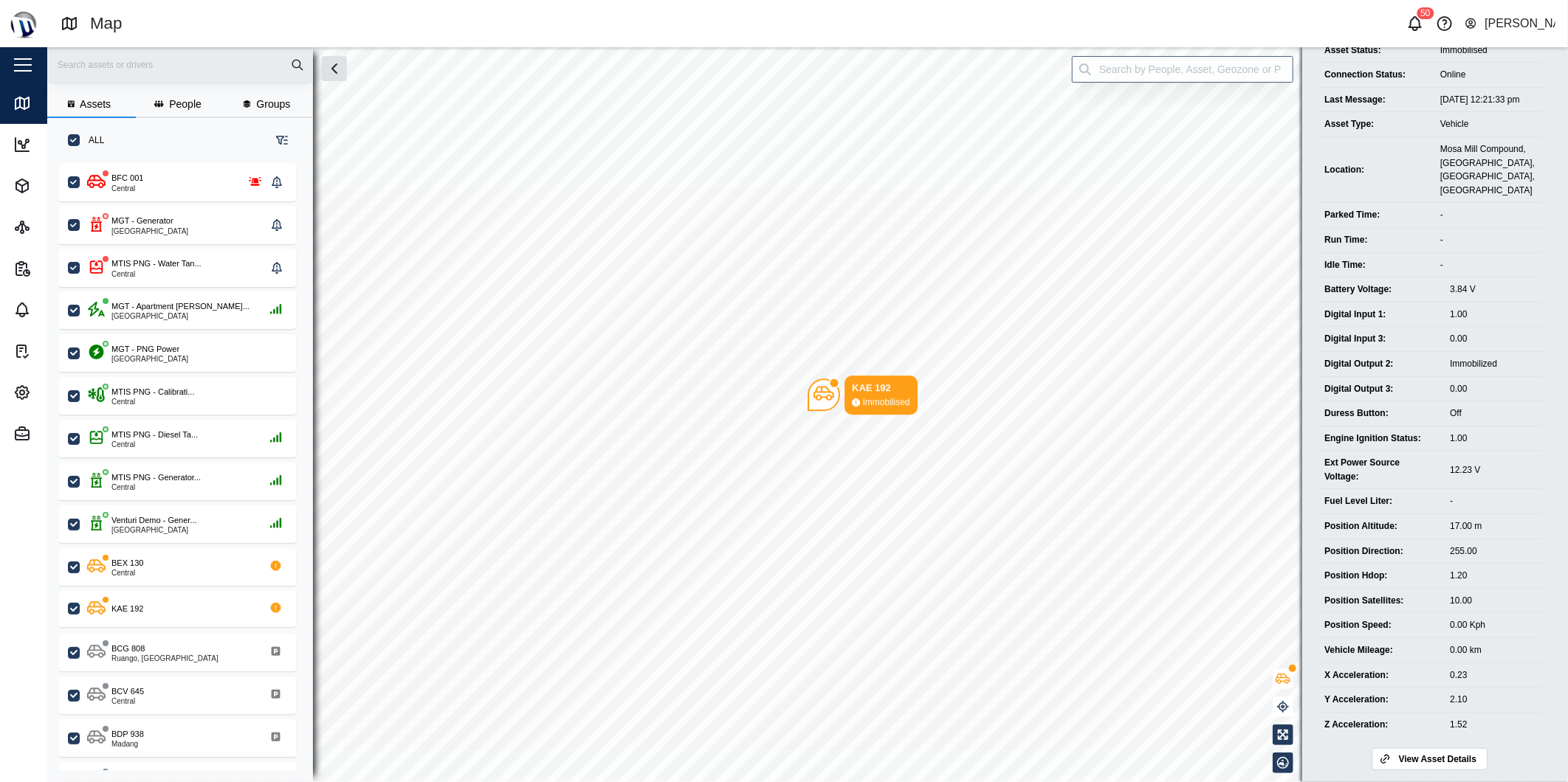
scroll to position [182, 0]
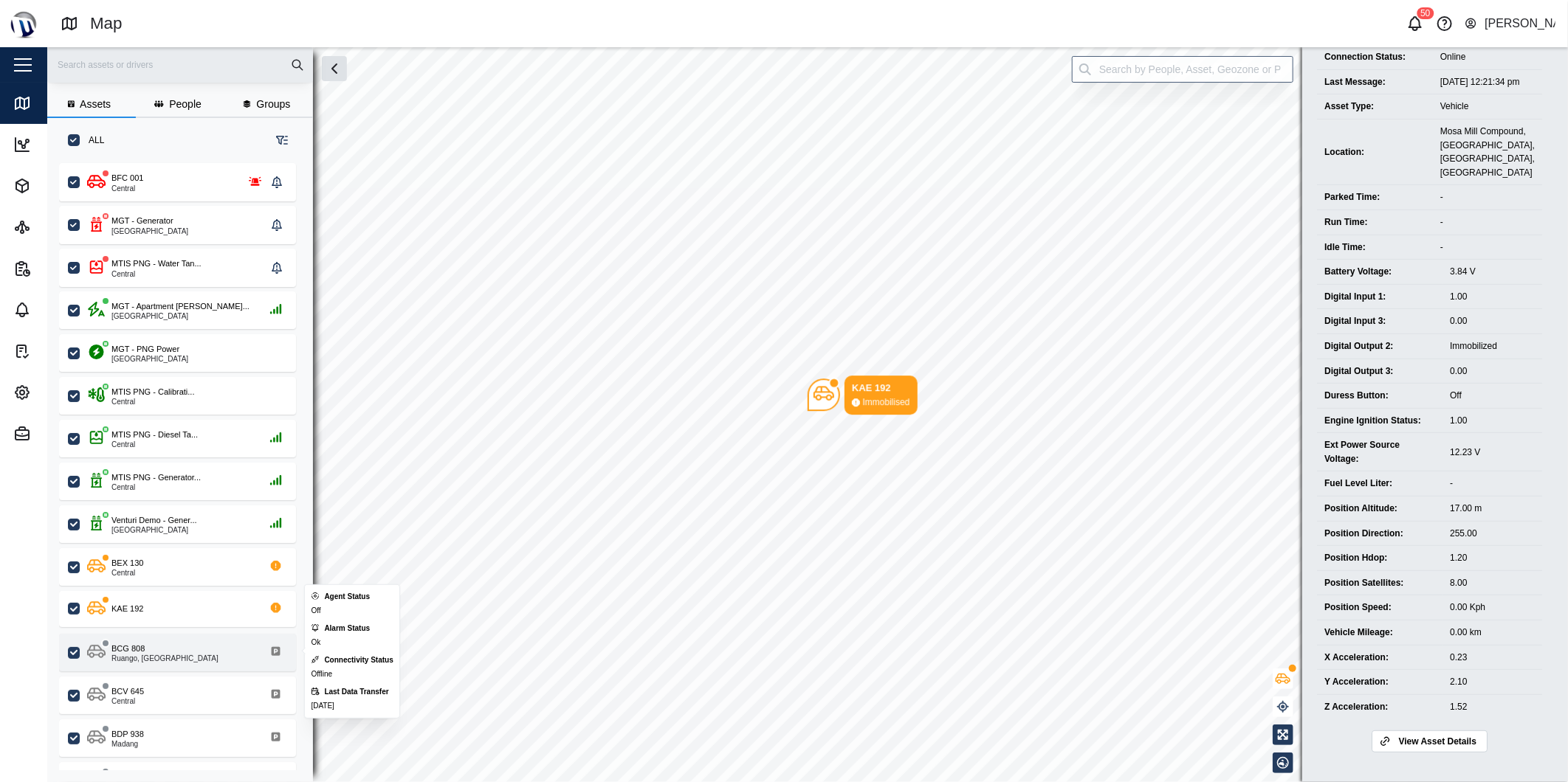
click at [138, 650] on div "BCG 808" at bounding box center [128, 649] width 33 height 12
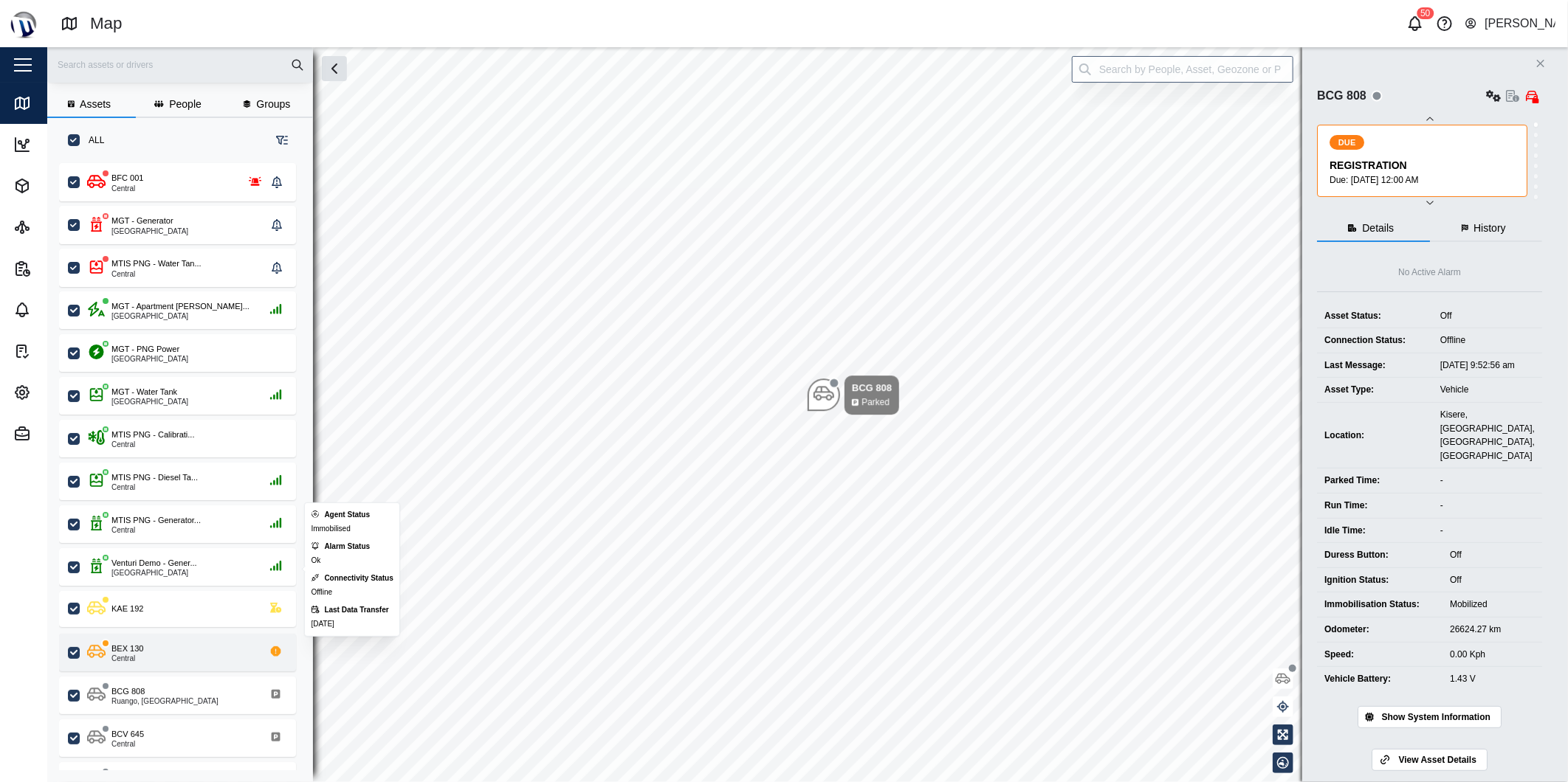
scroll to position [82, 0]
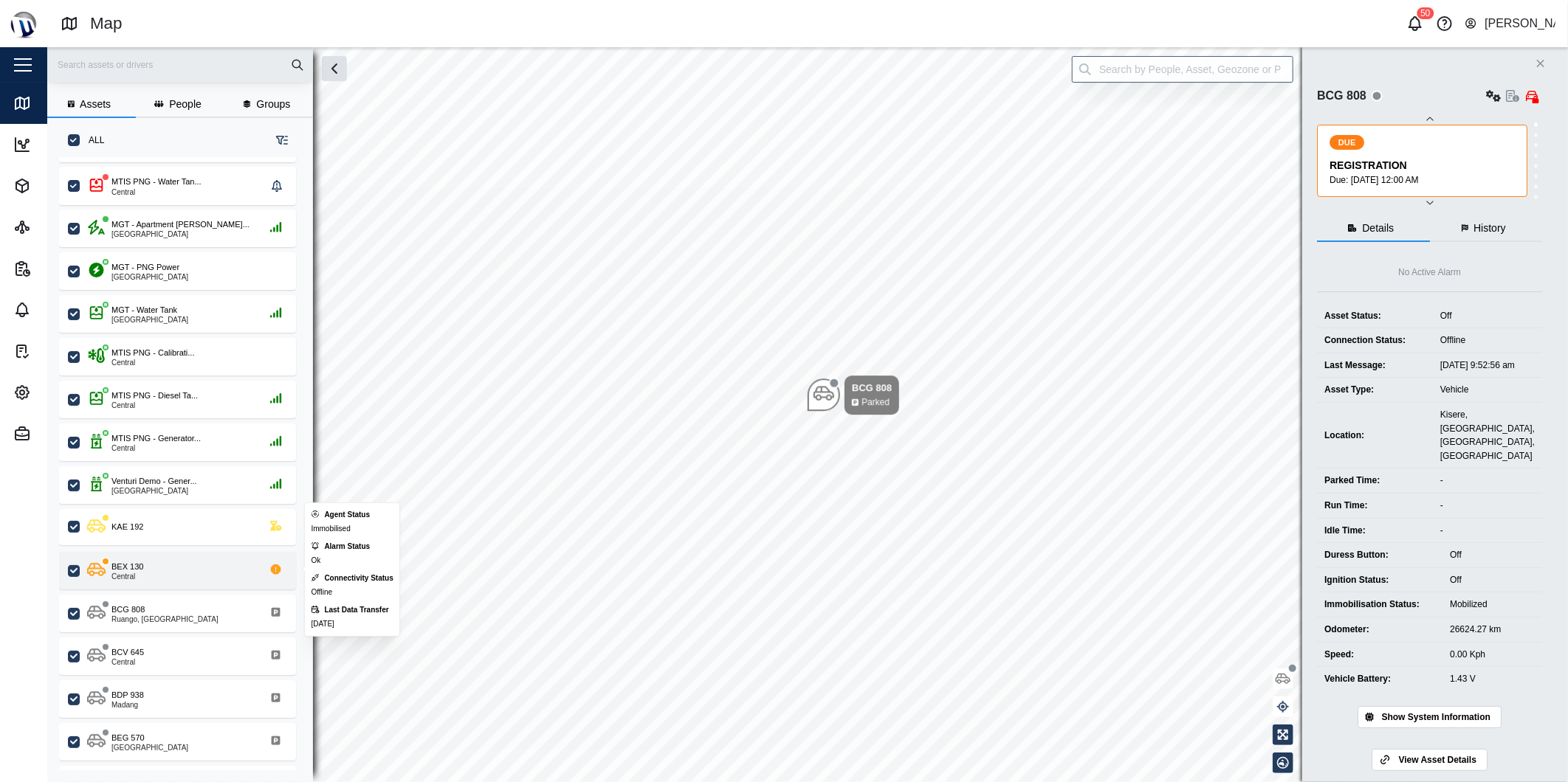
click at [163, 569] on div "BEX 130 Central" at bounding box center [187, 571] width 200 height 20
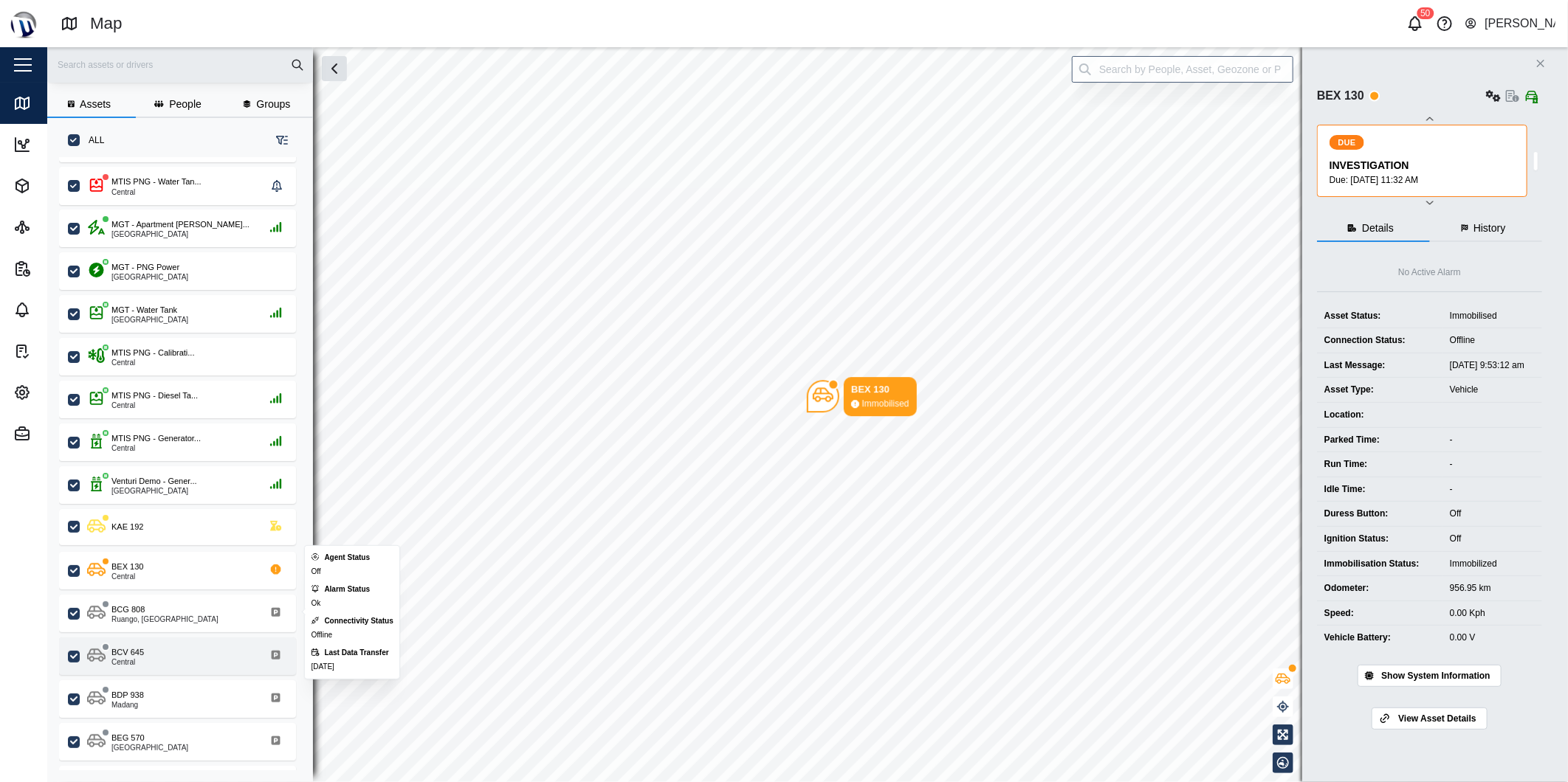
click at [168, 649] on div "BCV 645 Central" at bounding box center [187, 656] width 200 height 20
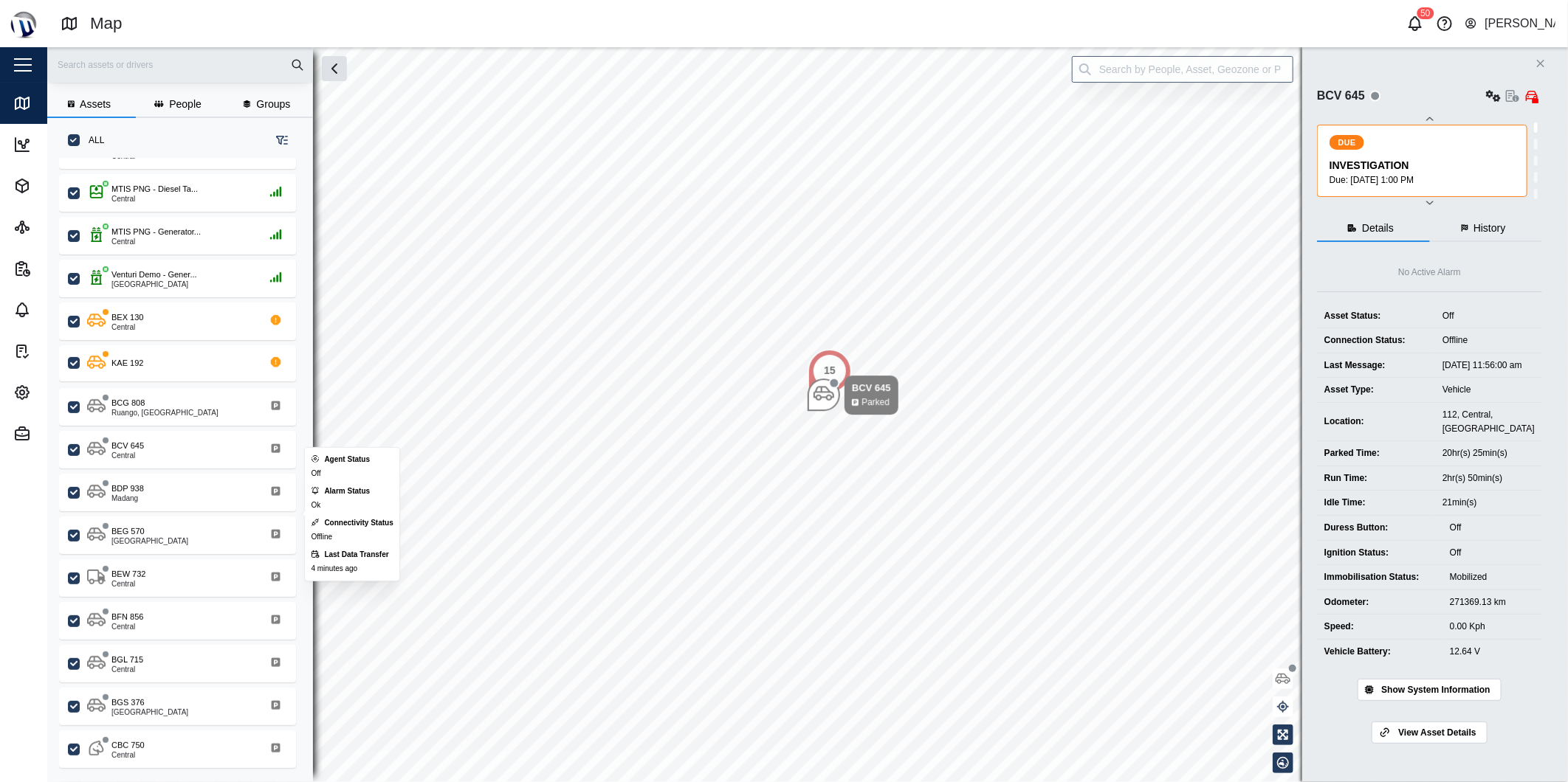
scroll to position [543, 0]
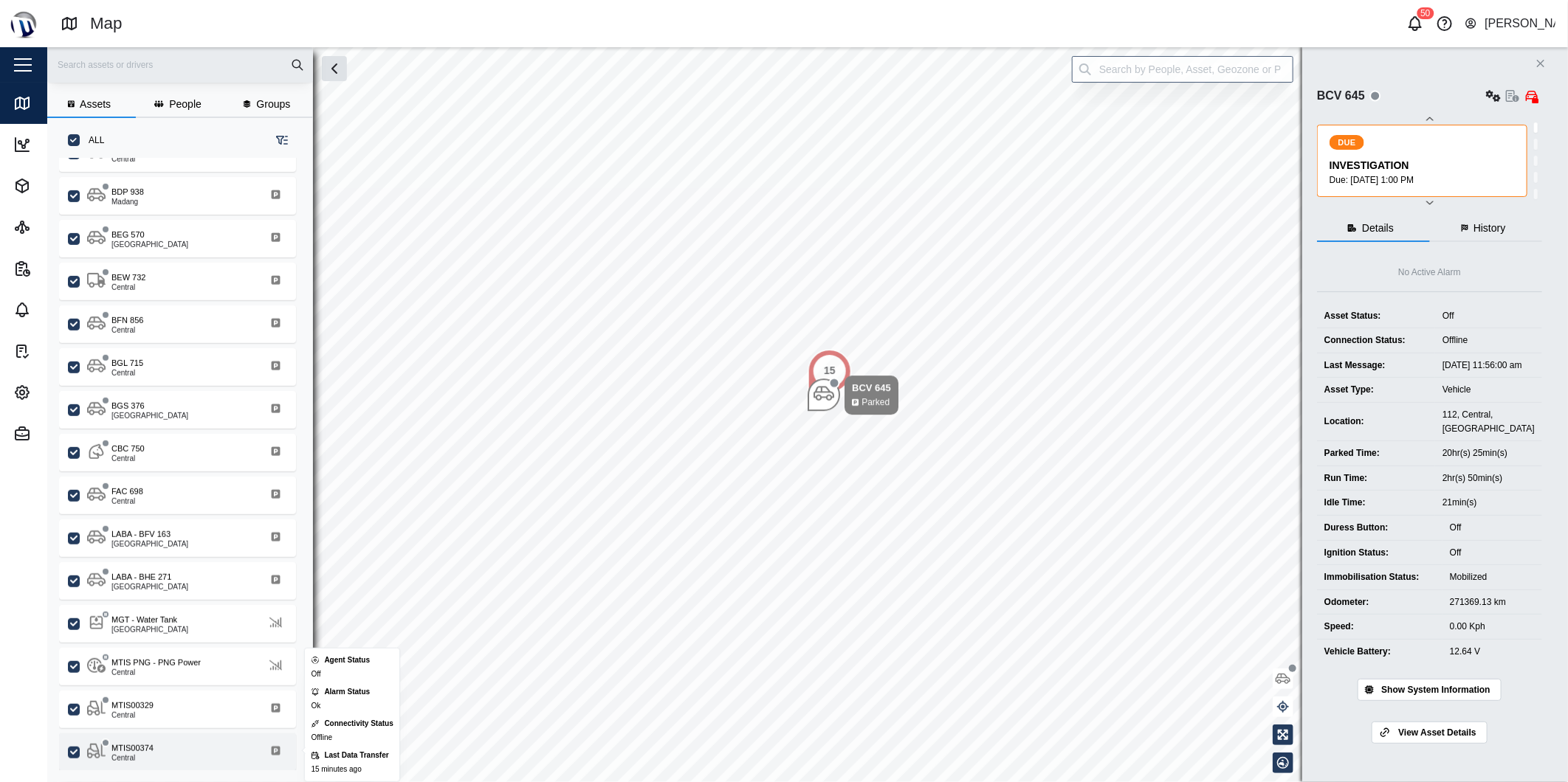
click at [140, 743] on div "MTIS00374" at bounding box center [132, 749] width 42 height 12
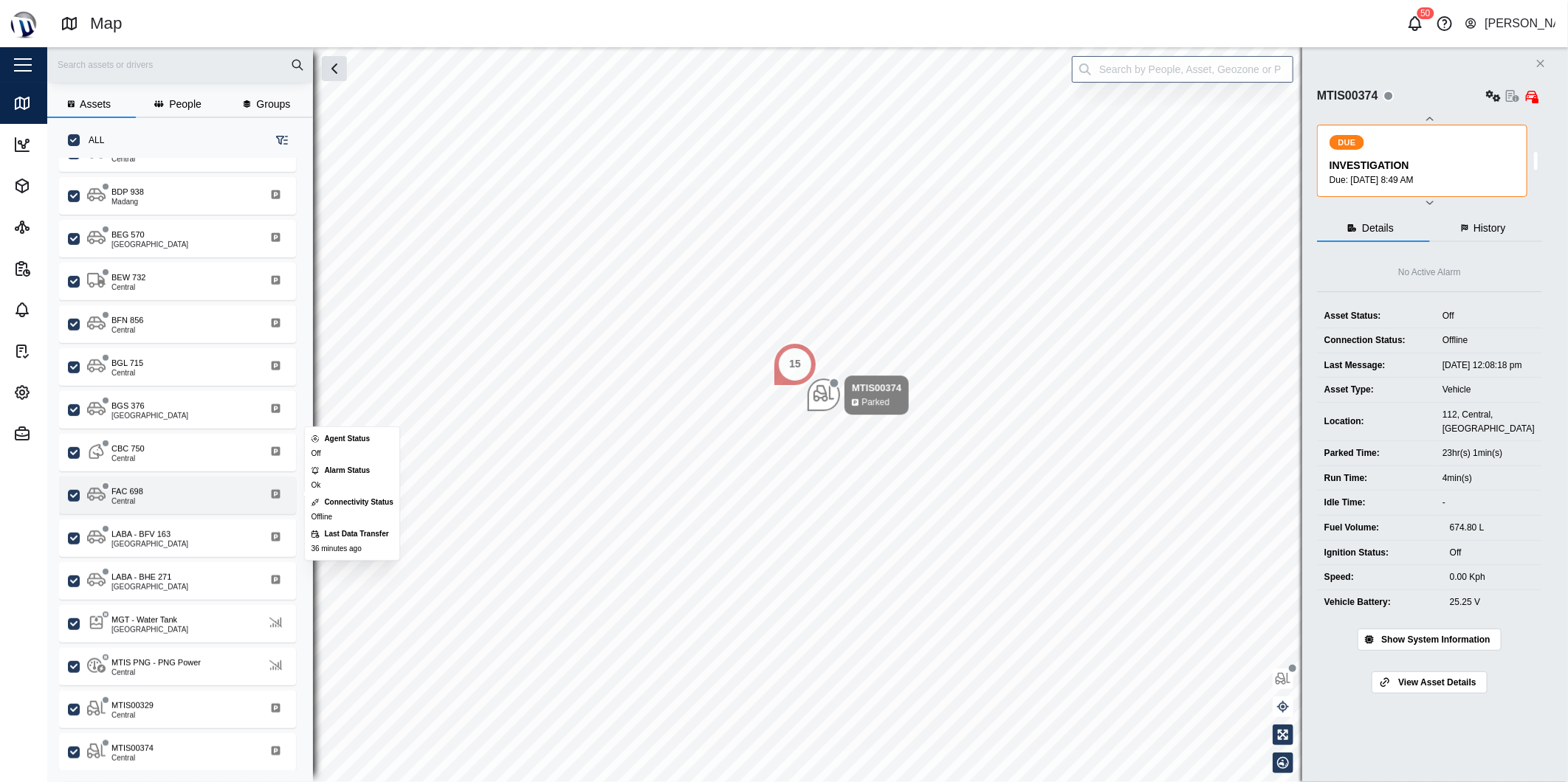
click at [144, 485] on div "FAC 698 Central" at bounding box center [187, 495] width 200 height 20
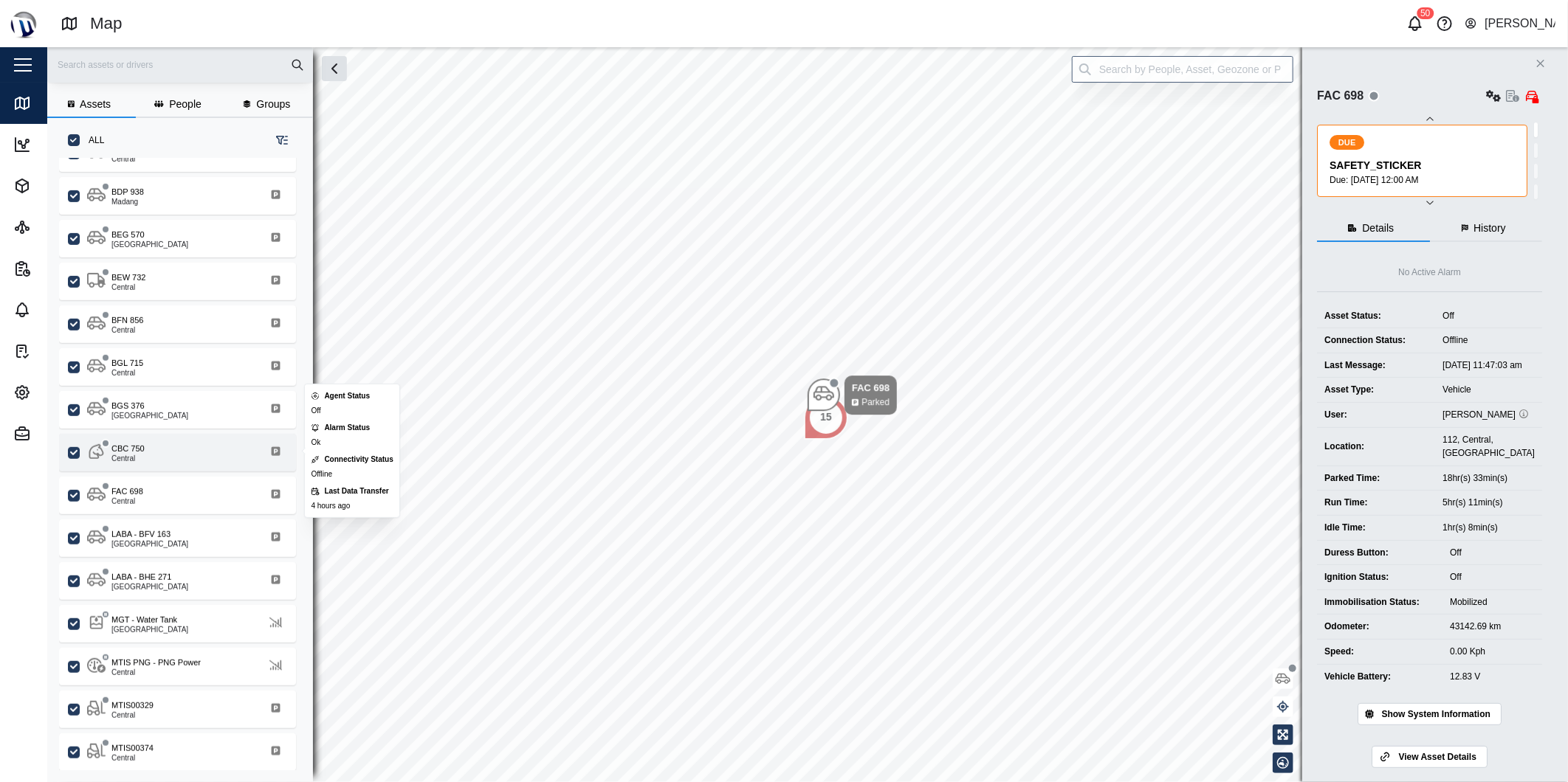
click at [143, 461] on div "CBC 750 Central" at bounding box center [177, 452] width 237 height 37
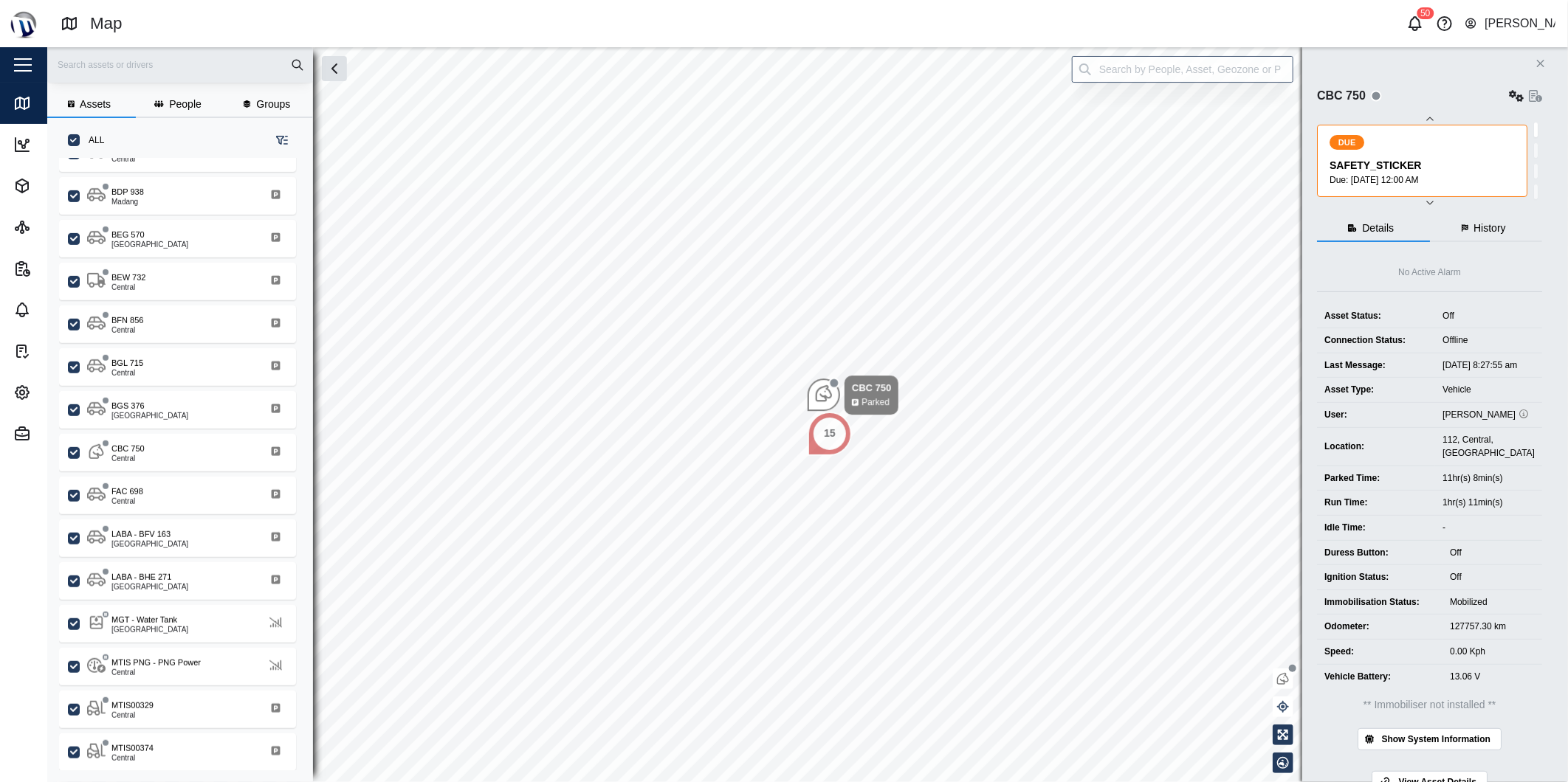
click at [140, 428] on div "CBC 750 Central" at bounding box center [177, 449] width 237 height 43
click at [130, 413] on div "Central" at bounding box center [127, 416] width 32 height 7
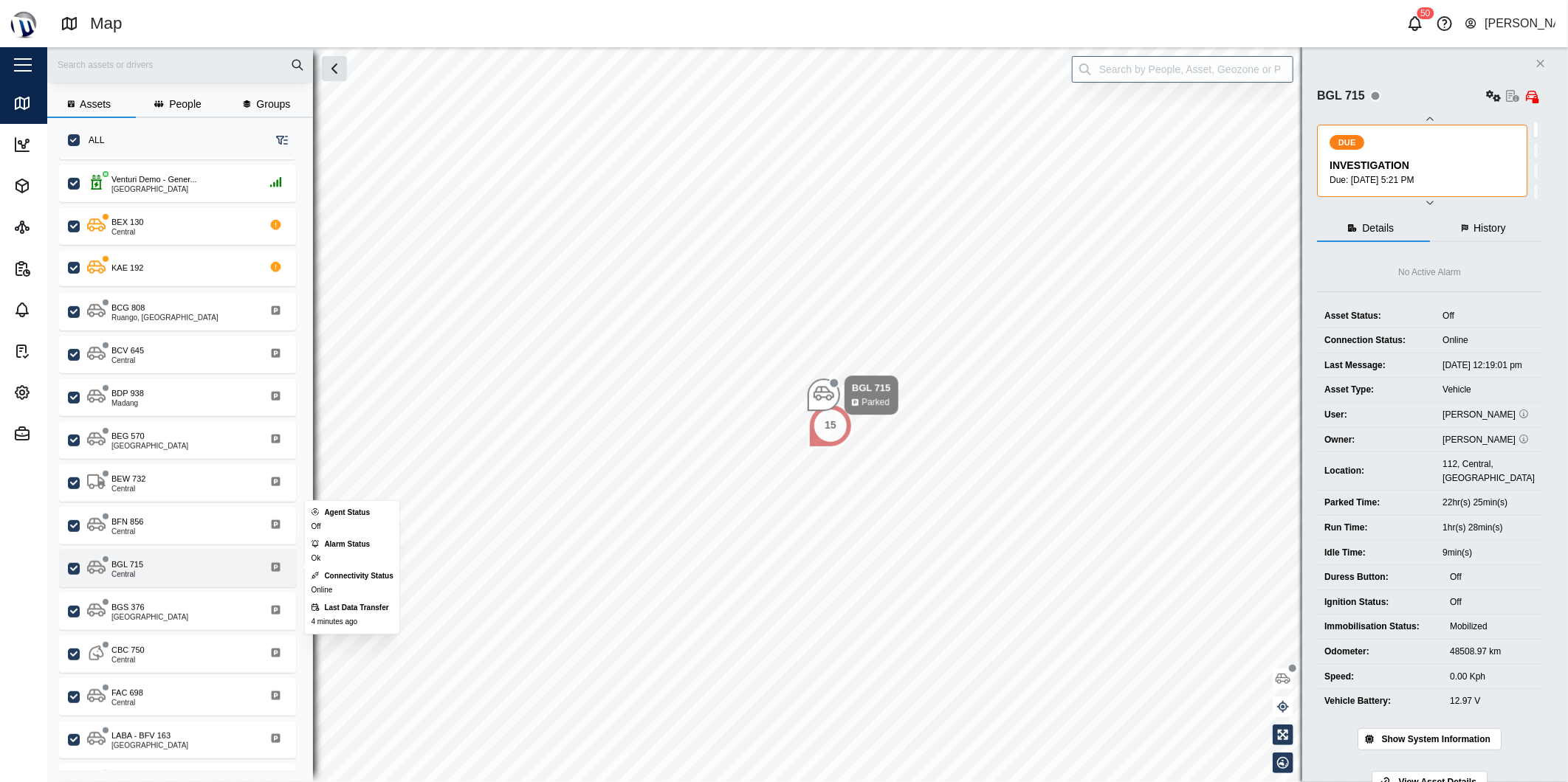
scroll to position [379, 0]
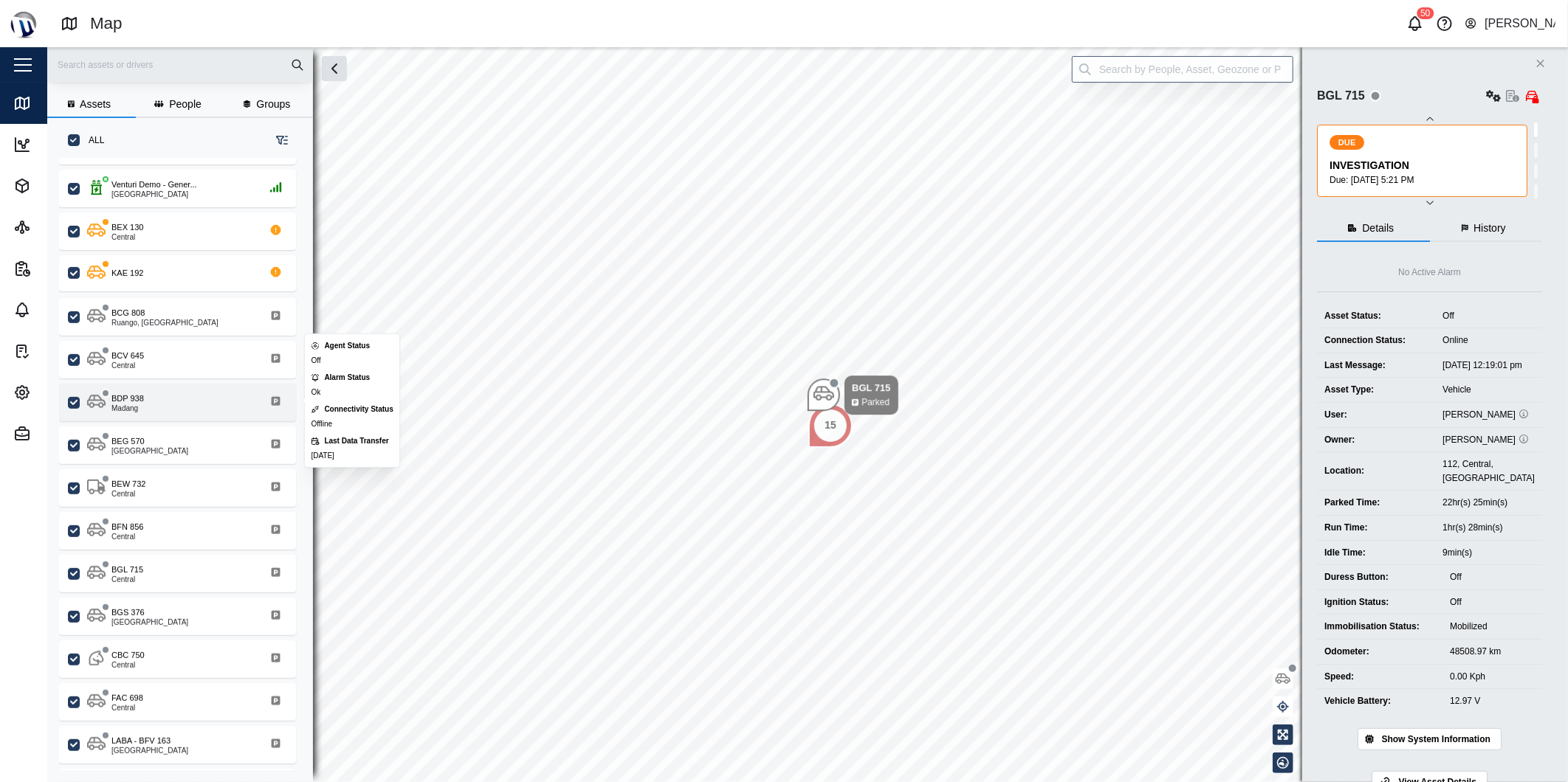
click at [133, 399] on div "BDP 938" at bounding box center [128, 399] width 33 height 12
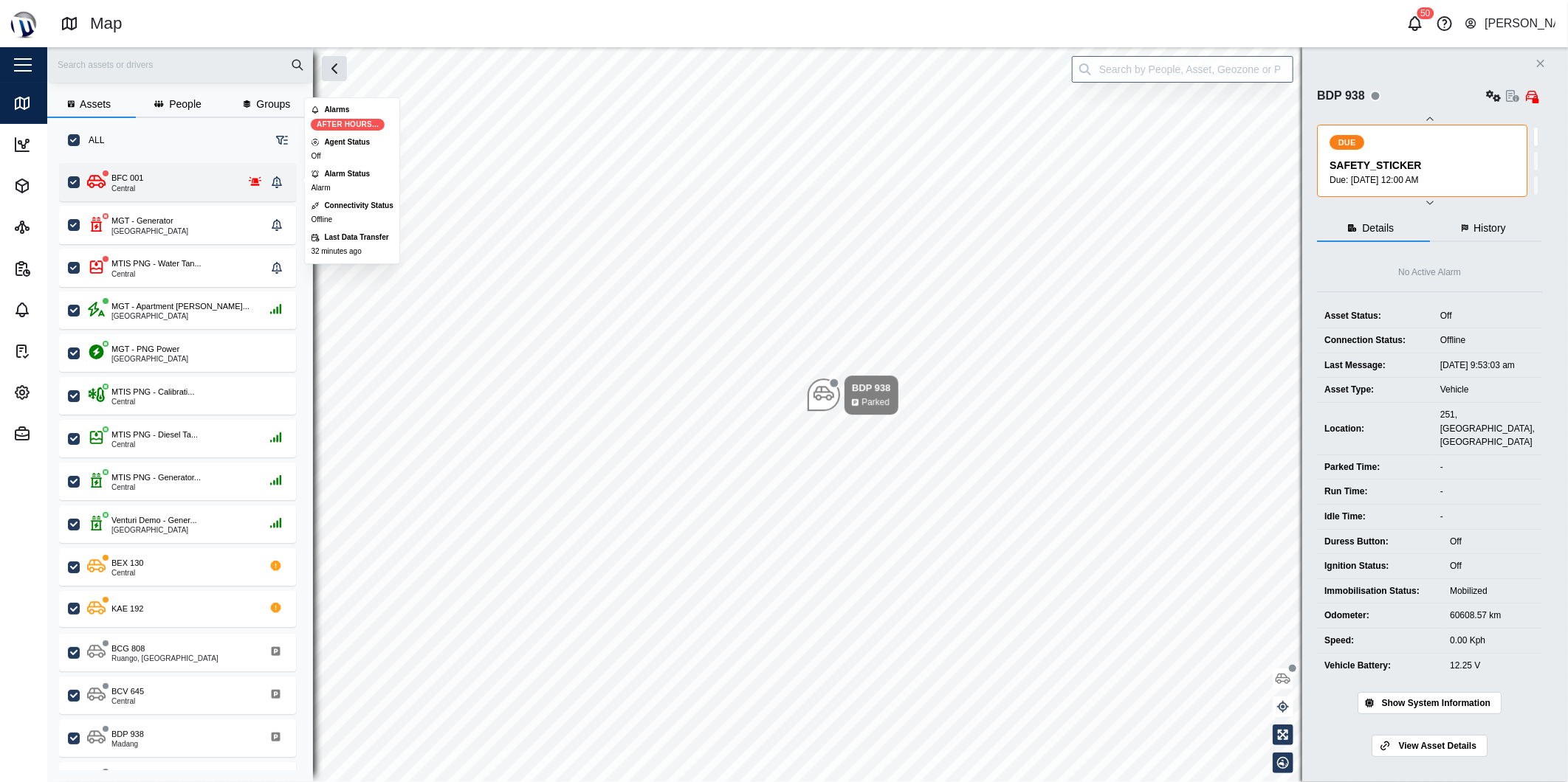
click at [133, 174] on div "BFC 001" at bounding box center [127, 178] width 32 height 12
